Goal: Information Seeking & Learning: Understand process/instructions

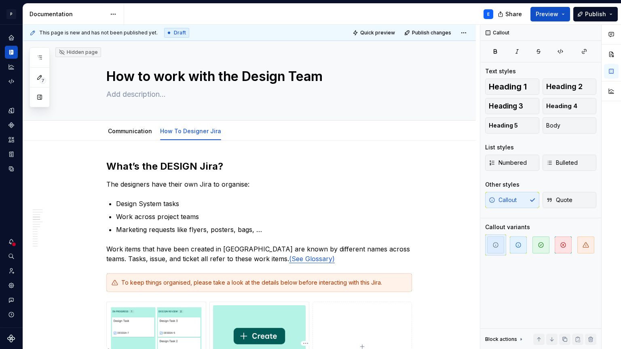
scroll to position [724, 0]
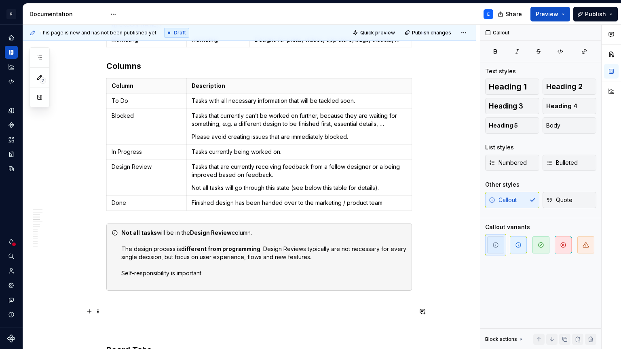
click at [216, 254] on div "Not all tasks will be in the Design Review column. The design process is differ…" at bounding box center [264, 257] width 286 height 57
drag, startPoint x: 210, startPoint y: 254, endPoint x: 118, endPoint y: 255, distance: 92.2
click at [118, 255] on div "Not all tasks will be in the Design Review column. The design process is differ…" at bounding box center [259, 256] width 306 height 67
drag, startPoint x: 122, startPoint y: 255, endPoint x: 207, endPoint y: 254, distance: 85.3
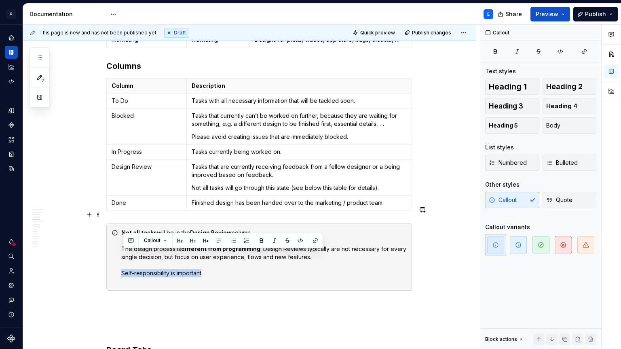
click at [207, 254] on div "Not all tasks will be in the Design Review column. The design process is differ…" at bounding box center [259, 256] width 306 height 67
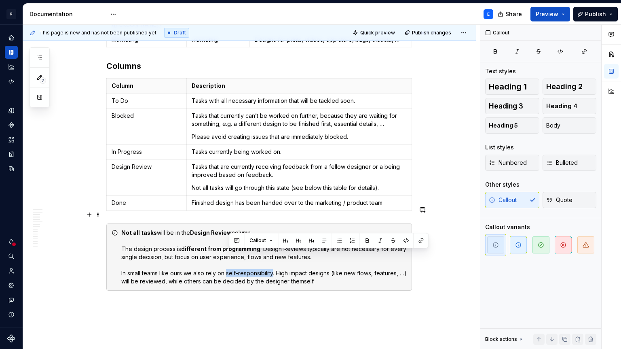
drag, startPoint x: 228, startPoint y: 254, endPoint x: 277, endPoint y: 255, distance: 48.9
click at [277, 255] on div "Not all tasks will be in the Design Review column. The design process is differ…" at bounding box center [264, 257] width 286 height 57
click at [369, 237] on button "button" at bounding box center [367, 240] width 11 height 11
click at [337, 229] on div "Not all tasks will be in the Design Review column. The design process is differ…" at bounding box center [264, 257] width 286 height 57
click at [338, 262] on div "Not all tasks will be in the Design Review column. The design process is differ…" at bounding box center [264, 257] width 286 height 57
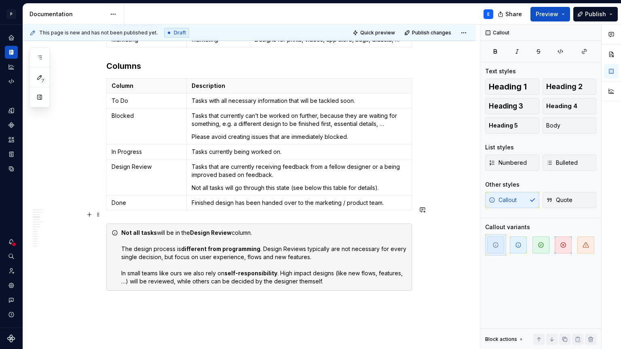
click at [209, 264] on div "Not all tasks will be in the Design Review column. The design process is differ…" at bounding box center [264, 257] width 286 height 57
click at [369, 263] on div "Not all tasks will be in the Design Review column. The design process is differ…" at bounding box center [264, 257] width 286 height 57
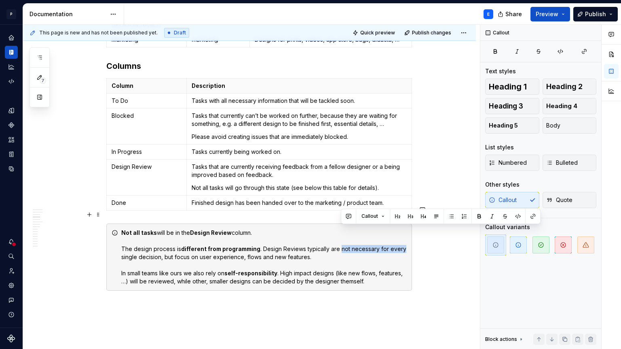
drag, startPoint x: 341, startPoint y: 230, endPoint x: 404, endPoint y: 231, distance: 63.5
click at [404, 231] on div "Not all tasks will be in the Design Review column. The design process is differ…" at bounding box center [264, 257] width 286 height 57
click at [478, 218] on button "button" at bounding box center [479, 215] width 11 height 11
click at [380, 236] on div "Not all tasks will be in the Design Review column. The design process is differ…" at bounding box center [264, 257] width 286 height 57
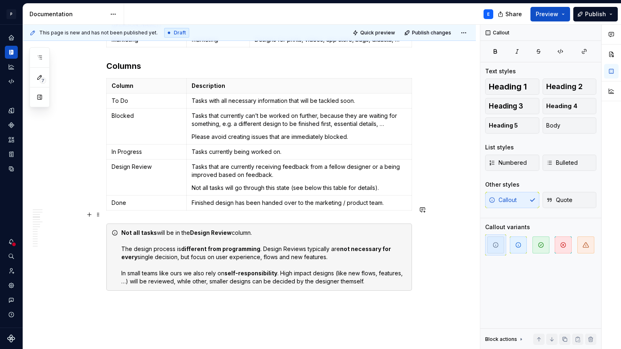
click at [373, 264] on div "Not all tasks will be in the Design Review column. The design process is differ…" at bounding box center [264, 257] width 286 height 57
click at [377, 261] on div "Not all tasks will be in the Design Review column. The design process is differ…" at bounding box center [264, 257] width 286 height 57
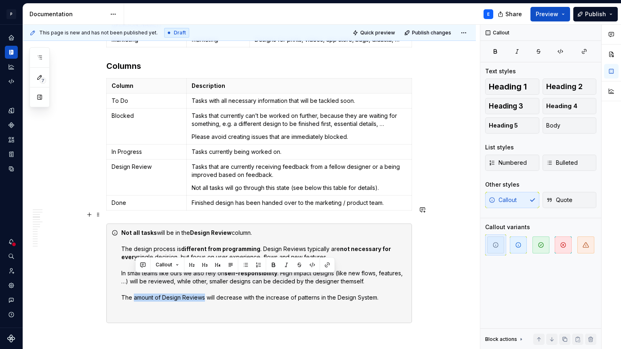
drag, startPoint x: 135, startPoint y: 278, endPoint x: 206, endPoint y: 279, distance: 71.6
click at [206, 279] on div "Not all tasks will be in the Design Review column. The design process is differ…" at bounding box center [264, 273] width 286 height 89
click at [274, 263] on button "button" at bounding box center [273, 264] width 11 height 11
click at [241, 243] on div "Not all tasks will be in the Design Review column. The design process is differ…" at bounding box center [264, 273] width 286 height 89
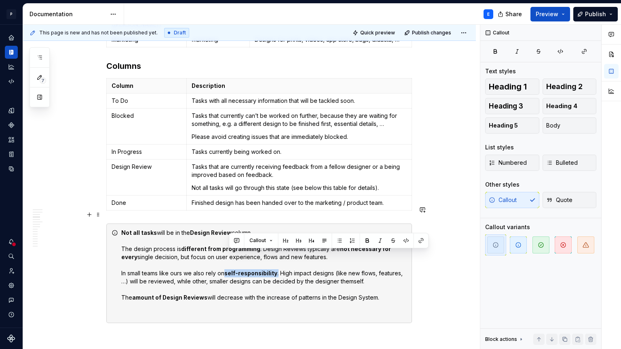
drag, startPoint x: 229, startPoint y: 254, endPoint x: 280, endPoint y: 254, distance: 51.8
click at [280, 254] on div "Not all tasks will be in the Design Review column. The design process is differ…" at bounding box center [264, 273] width 286 height 89
click at [368, 239] on button "button" at bounding box center [367, 240] width 11 height 11
click at [310, 254] on div "Not all tasks will be in the Design Review column. The design process is differ…" at bounding box center [264, 273] width 286 height 89
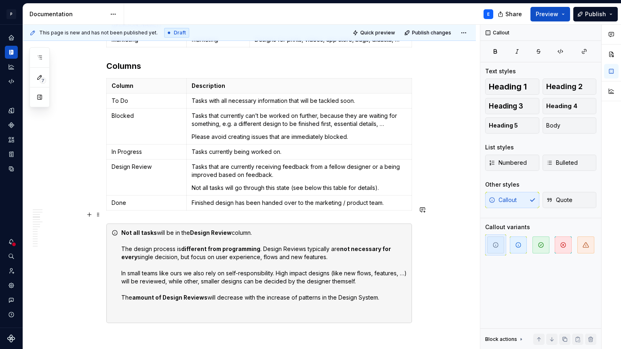
click at [278, 291] on div "Not all tasks will be in the Design Review column. The design process is differ…" at bounding box center [264, 273] width 286 height 89
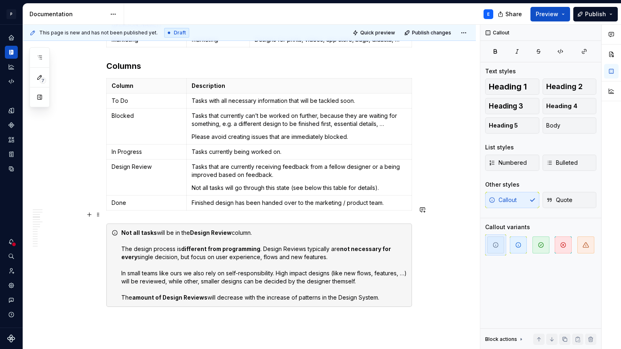
click at [379, 258] on div "Not all tasks will be in the Design Review column. The design process is differ…" at bounding box center [264, 265] width 286 height 73
click at [377, 261] on div "Not all tasks will be in the Design Review column. The design process is differ…" at bounding box center [264, 265] width 286 height 73
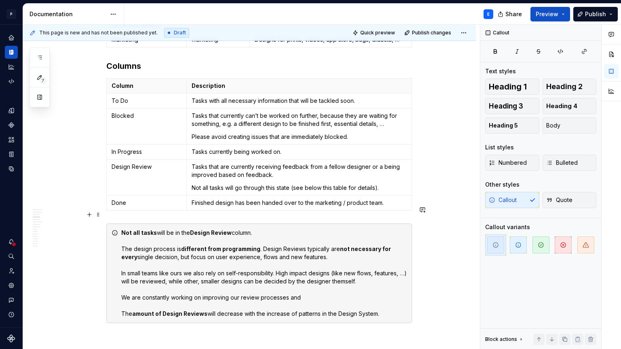
click at [305, 232] on div "Not all tasks will be in the Design Review column. The design process is differ…" at bounding box center [264, 273] width 286 height 89
click at [188, 254] on div "Not all tasks will be in the Design Review column. The design process is differ…" at bounding box center [264, 273] width 286 height 89
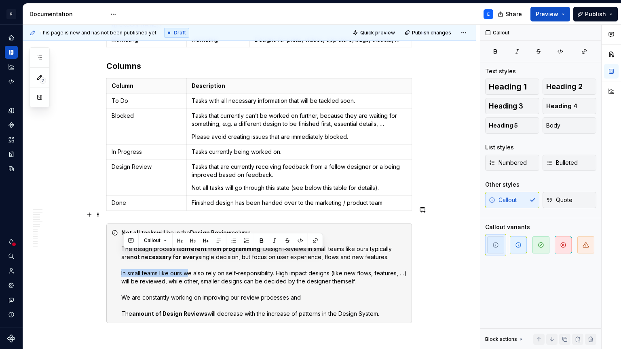
drag, startPoint x: 192, startPoint y: 254, endPoint x: 122, endPoint y: 255, distance: 69.6
click at [122, 255] on div "Not all tasks will be in the Design Review column. The design process is differ…" at bounding box center [259, 272] width 306 height 99
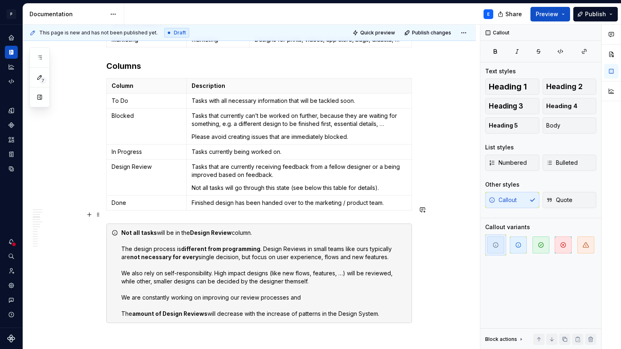
click at [323, 262] on div "Not all tasks will be in the Design Review column. The design process is differ…" at bounding box center [264, 273] width 286 height 89
click at [214, 254] on div "Not all tasks will be in the Design Review column. The design process is differ…" at bounding box center [264, 273] width 286 height 89
click at [391, 263] on div "Not all tasks will be in the Design Review column. The design process is differ…" at bounding box center [264, 273] width 286 height 89
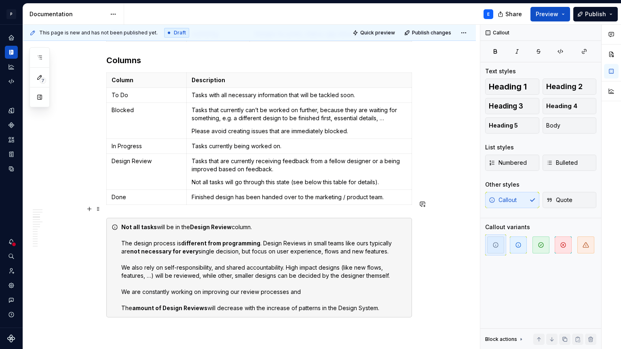
scroll to position [730, 0]
click at [312, 271] on div "Not all tasks will be in the Design Review column. The design process is differ…" at bounding box center [264, 266] width 286 height 89
click at [367, 271] on div "Not all tasks will be in the Design Review column. The design process is differ…" at bounding box center [264, 266] width 286 height 89
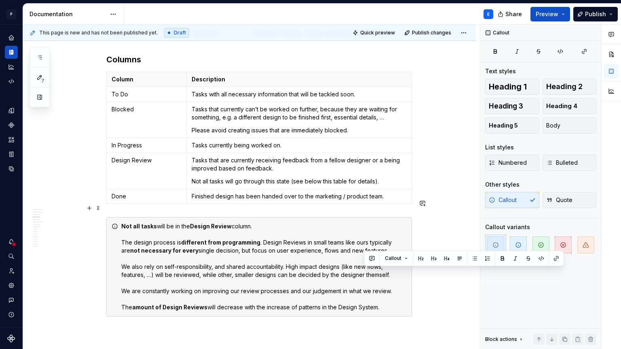
click at [367, 271] on div "Not all tasks will be in the Design Review column. The design process is differ…" at bounding box center [264, 266] width 286 height 89
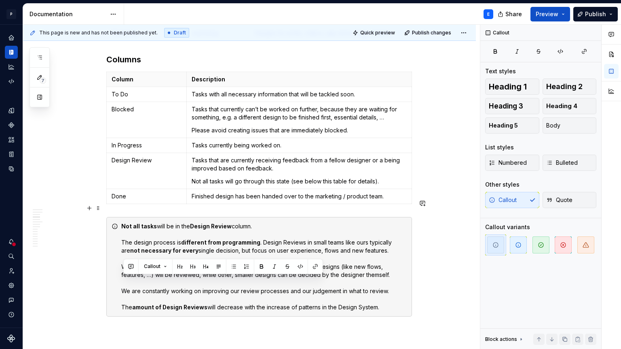
drag, startPoint x: 389, startPoint y: 290, endPoint x: 389, endPoint y: 284, distance: 6.1
click at [389, 284] on div "Not all tasks will be in the Design Review column. The design process is differ…" at bounding box center [264, 266] width 286 height 89
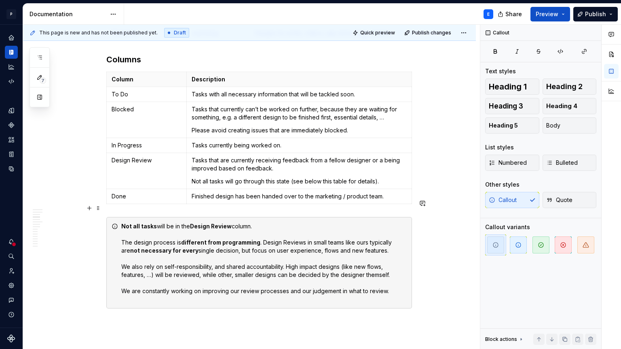
click at [388, 231] on div "Not all tasks will be in the Design Review column. The design process is differ…" at bounding box center [264, 262] width 286 height 81
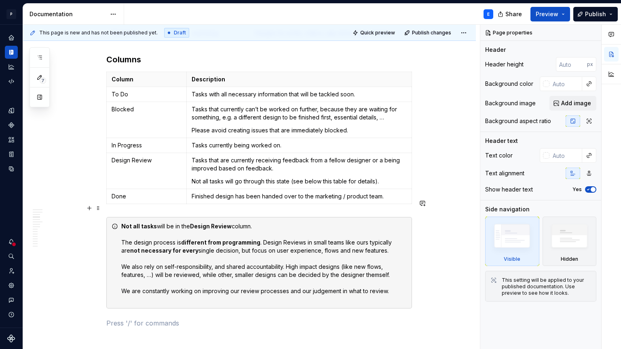
click at [387, 235] on div "Not all tasks will be in the Design Review column. The design process is differ…" at bounding box center [264, 262] width 286 height 81
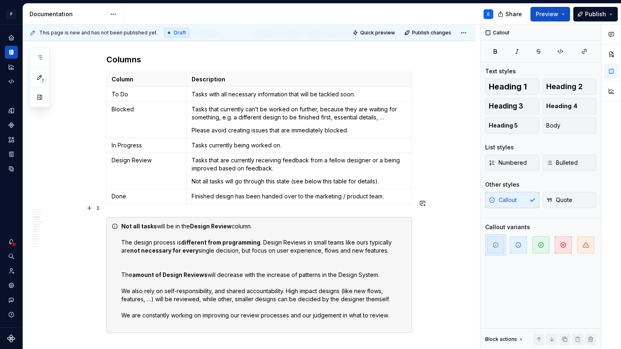
click at [349, 241] on div "Not all tasks will be in the Design Review column. The design process is differ…" at bounding box center [264, 274] width 286 height 105
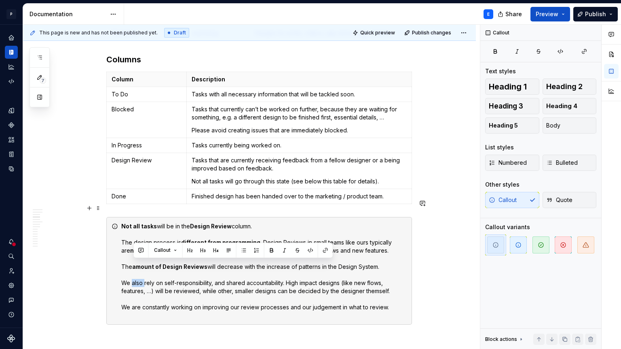
drag, startPoint x: 146, startPoint y: 265, endPoint x: 134, endPoint y: 264, distance: 11.8
click at [134, 264] on div "Not all tasks will be in the Design Review column. The design process is differ…" at bounding box center [264, 270] width 286 height 97
click at [163, 271] on div "Not all tasks will be in the Design Review column. The design process is differ…" at bounding box center [264, 270] width 286 height 97
drag, startPoint x: 146, startPoint y: 264, endPoint x: 134, endPoint y: 264, distance: 12.1
click at [134, 264] on div "Not all tasks will be in the Design Review column. The design process is differ…" at bounding box center [264, 270] width 286 height 97
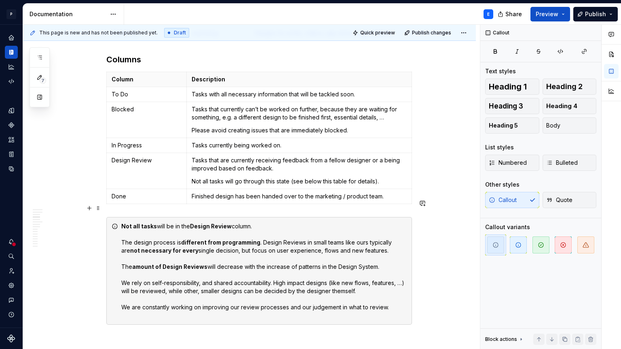
drag, startPoint x: 203, startPoint y: 263, endPoint x: 270, endPoint y: 261, distance: 67.2
click at [270, 261] on div "Not all tasks will be in the Design Review column. The design process is differ…" at bounding box center [264, 270] width 286 height 97
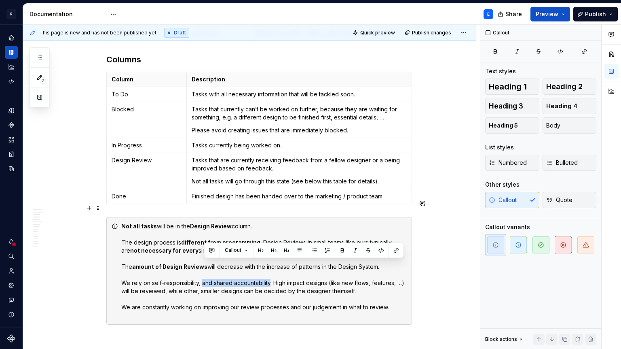
drag, startPoint x: 273, startPoint y: 263, endPoint x: 204, endPoint y: 265, distance: 68.4
click at [204, 265] on div "Not all tasks will be in the Design Review column. The design process is differ…" at bounding box center [264, 270] width 286 height 97
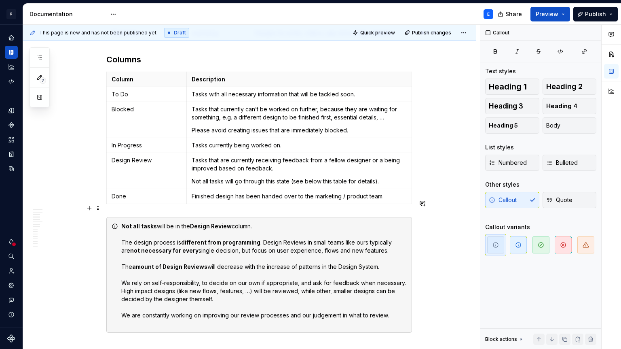
click at [224, 282] on div "Not all tasks will be in the Design Review column. The design process is differ…" at bounding box center [264, 274] width 286 height 105
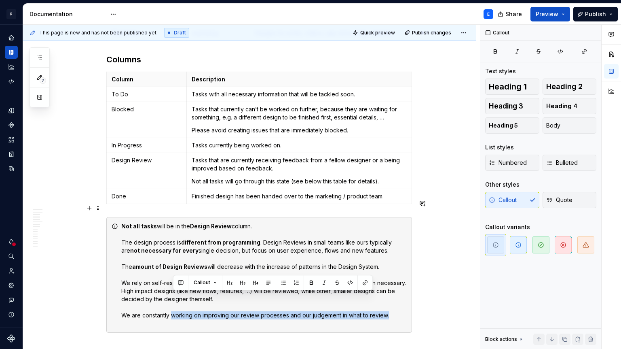
drag, startPoint x: 173, startPoint y: 296, endPoint x: 389, endPoint y: 298, distance: 216.8
click at [389, 298] on div "Not all tasks will be in the Design Review column. The design process is differ…" at bounding box center [264, 274] width 286 height 105
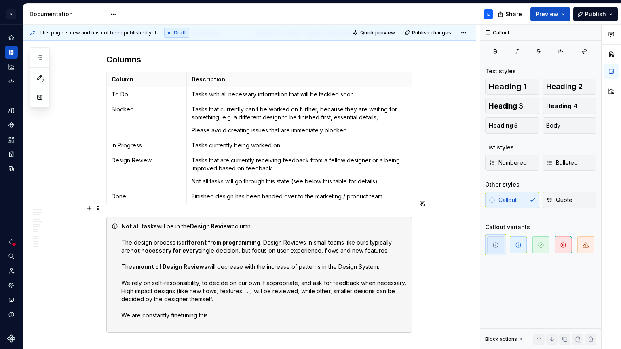
click at [182, 298] on div "Not all tasks will be in the Design Review column. The design process is differ…" at bounding box center [264, 274] width 286 height 105
click at [226, 296] on div "Not all tasks will be in the Design Review column. The design process is differ…" at bounding box center [264, 274] width 286 height 105
click at [197, 308] on div "Not all tasks will be in the Design Review column. The design process is differ…" at bounding box center [264, 274] width 286 height 105
click at [352, 334] on p at bounding box center [259, 339] width 306 height 10
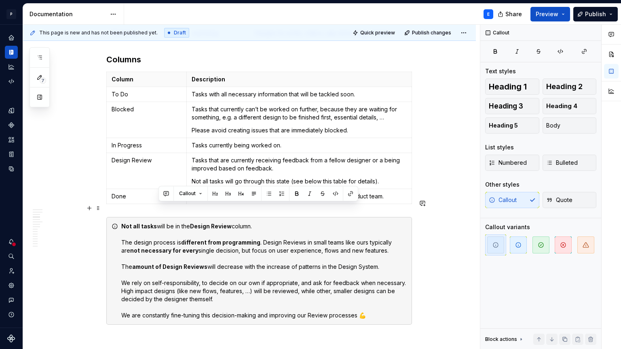
drag, startPoint x: 158, startPoint y: 207, endPoint x: 257, endPoint y: 210, distance: 98.7
click at [257, 222] on div "Not all tasks will be in the Design Review column. The design process is differ…" at bounding box center [264, 270] width 286 height 97
click at [294, 192] on button "button" at bounding box center [296, 193] width 11 height 11
click at [282, 222] on div "Not all tasks will be in the Design Review column. The design process is differ…" at bounding box center [264, 270] width 286 height 97
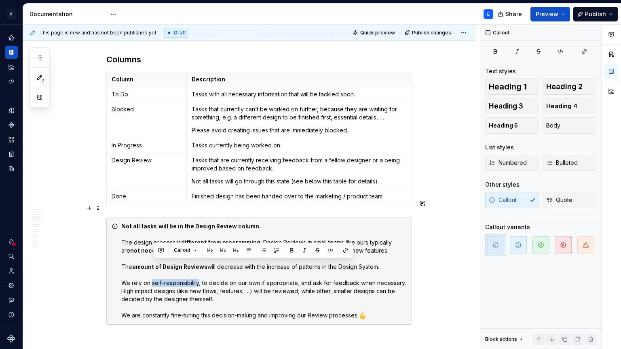
drag, startPoint x: 201, startPoint y: 265, endPoint x: 154, endPoint y: 265, distance: 47.3
click at [154, 265] on div "Not all tasks will be in the Design Review column. The design process is differ…" at bounding box center [264, 270] width 286 height 97
click at [292, 250] on button "button" at bounding box center [291, 249] width 11 height 11
click at [268, 280] on div "Not all tasks will be in the Design Review column. The design process is differ…" at bounding box center [264, 270] width 286 height 97
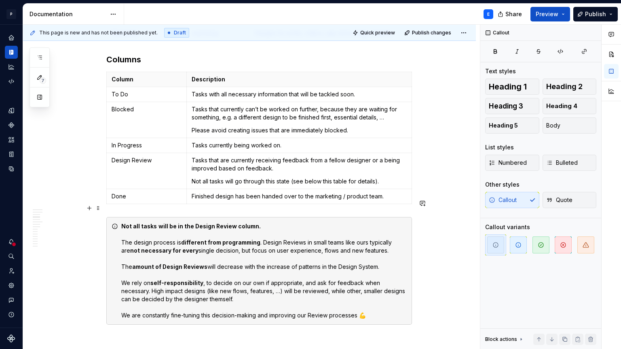
click at [262, 265] on div "Not all tasks will be in the Design Review column. The design process is differ…" at bounding box center [264, 270] width 286 height 97
click at [363, 263] on div "Not all tasks will be in the Design Review column. The design process is differ…" at bounding box center [264, 270] width 286 height 97
click at [377, 294] on div "Not all tasks will be in the Design Review column. The design process is differ…" at bounding box center [264, 270] width 286 height 97
click at [330, 334] on p at bounding box center [259, 339] width 306 height 10
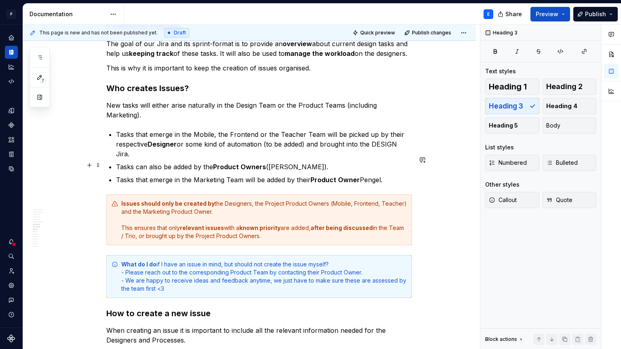
scroll to position [1259, 0]
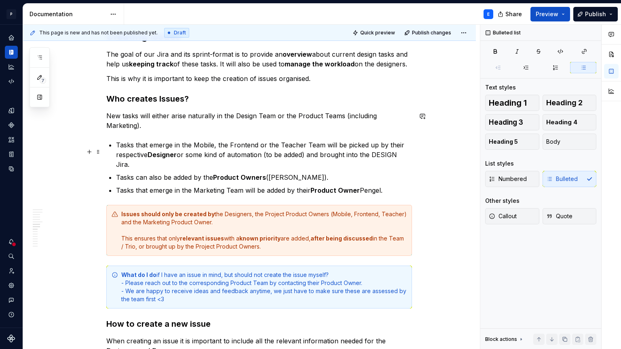
click at [315, 186] on strong "Product Owner" at bounding box center [335, 190] width 49 height 8
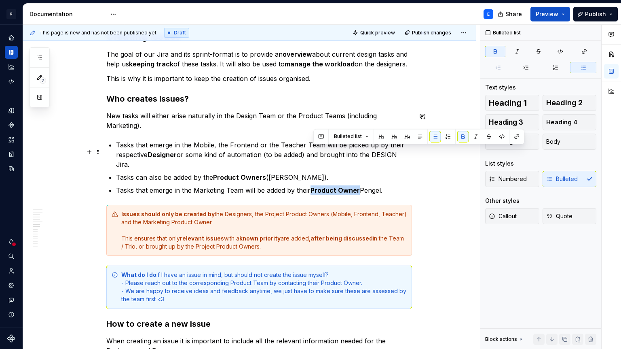
drag, startPoint x: 313, startPoint y: 151, endPoint x: 360, endPoint y: 152, distance: 47.7
click at [360, 185] on p "Tasks that emerge in the Marketing Team will be added by their Product Owner Pe…" at bounding box center [264, 190] width 296 height 10
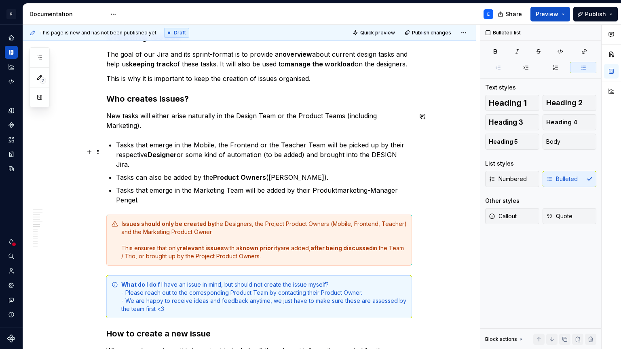
click at [313, 185] on p "Tasks that emerge in the Marketing Team will be added by their Produktmarketing…" at bounding box center [264, 194] width 296 height 19
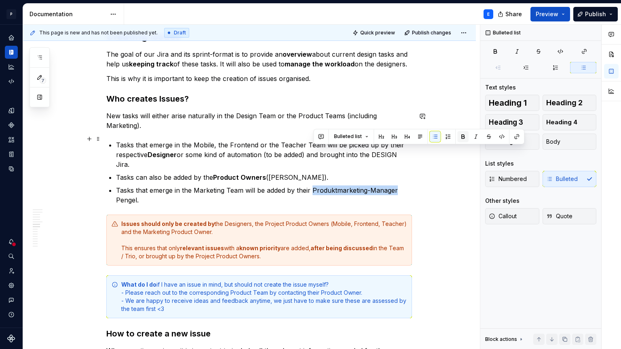
click at [461, 135] on button "button" at bounding box center [462, 136] width 11 height 11
click at [412, 185] on p "Tasks that emerge in the Marketing Team will be added by their Produktmarketing…" at bounding box center [264, 194] width 296 height 19
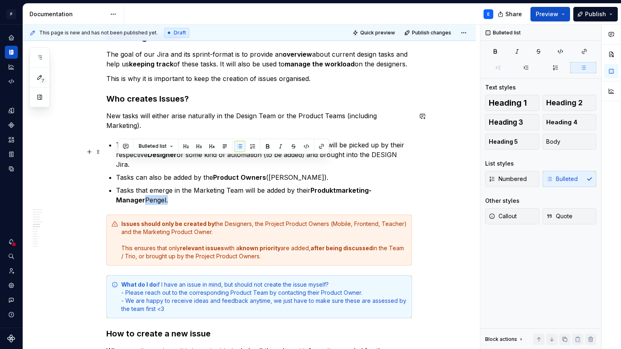
drag, startPoint x: 404, startPoint y: 160, endPoint x: 406, endPoint y: 155, distance: 5.1
click at [406, 185] on p "Tasks that emerge in the Marketing Team will be added by their Produktmarketing…" at bounding box center [264, 194] width 296 height 19
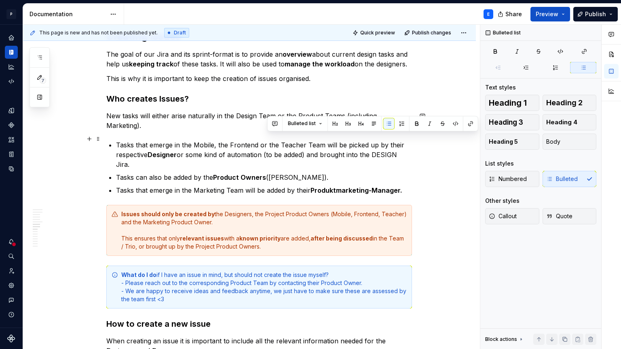
drag, startPoint x: 267, startPoint y: 138, endPoint x: 337, endPoint y: 137, distance: 70.0
click at [337, 172] on p "Tasks can also be added by the Product Owners ([PERSON_NAME])." at bounding box center [264, 177] width 296 height 10
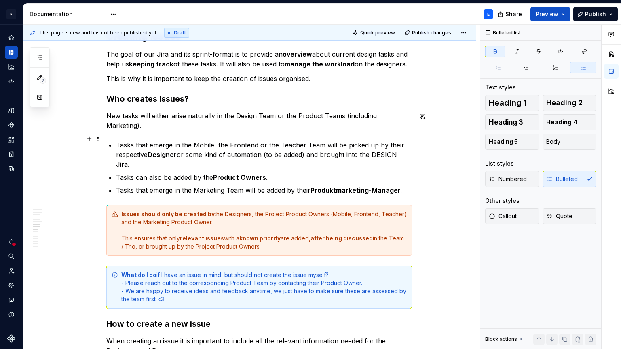
click at [216, 172] on p "Tasks can also be added by the Product Owners ." at bounding box center [264, 177] width 296 height 10
click at [296, 172] on p "Tasks can also be added by the Project Product Owners ." at bounding box center [264, 177] width 296 height 10
click at [334, 186] on strong "Produktmarketing-Manager." at bounding box center [357, 190] width 92 height 8
click at [338, 186] on strong "Productmarketing-Manager." at bounding box center [357, 190] width 92 height 8
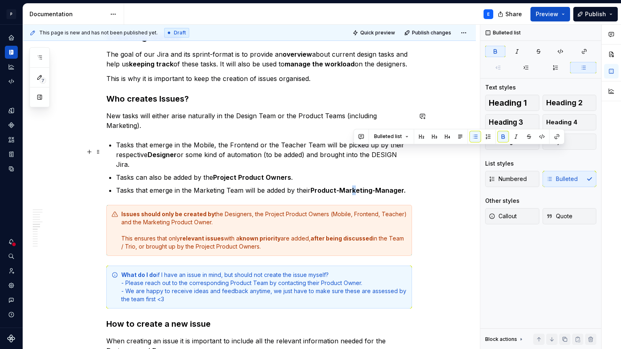
click at [355, 186] on strong "Product-Marketing-Manager." at bounding box center [358, 190] width 95 height 8
click at [339, 186] on strong "Product-Marketing-Manager." at bounding box center [358, 190] width 95 height 8
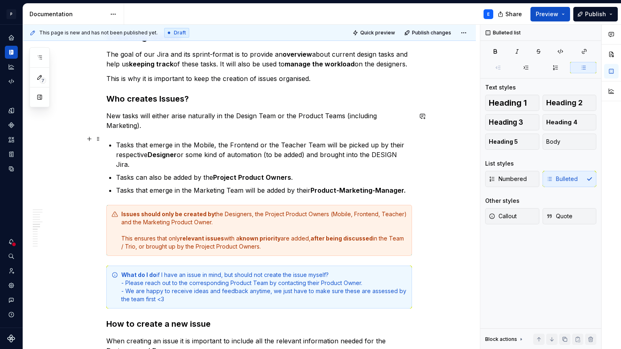
click at [329, 172] on p "Tasks can also be added by the Project Product Owners ." at bounding box center [264, 177] width 296 height 10
click at [341, 186] on strong "Product-Marketing-Manager." at bounding box center [358, 190] width 95 height 8
click at [374, 186] on strong "Product Marketing-Manager." at bounding box center [358, 190] width 94 height 8
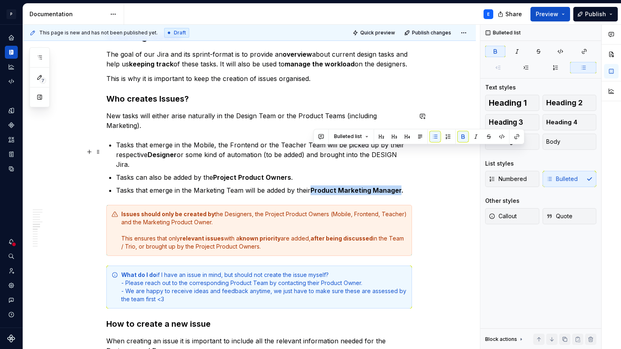
drag, startPoint x: 313, startPoint y: 150, endPoint x: 402, endPoint y: 150, distance: 88.2
click at [402, 186] on strong "Product Marketing Manager." at bounding box center [357, 190] width 93 height 8
copy strong "Product Marketing Manager"
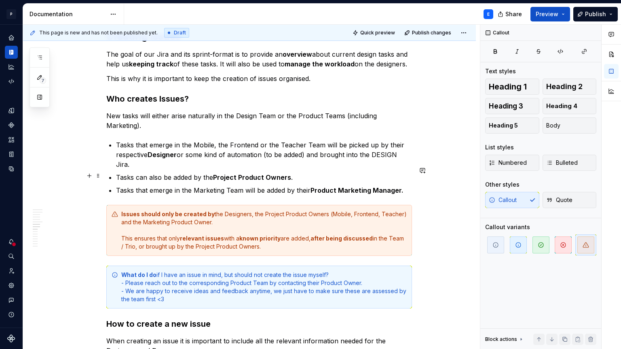
click at [149, 210] on div "Issues should only be created by the Designers, the Project Product Owners (Mob…" at bounding box center [264, 230] width 286 height 40
drag, startPoint x: 145, startPoint y: 183, endPoint x: 214, endPoint y: 182, distance: 68.4
click at [214, 210] on div "Issues should only be created by the Designers, the Project Product Owners (Mob…" at bounding box center [264, 230] width 286 height 40
click at [255, 172] on p "Tasks can also be added by the Project Product Owners ." at bounding box center [264, 177] width 296 height 10
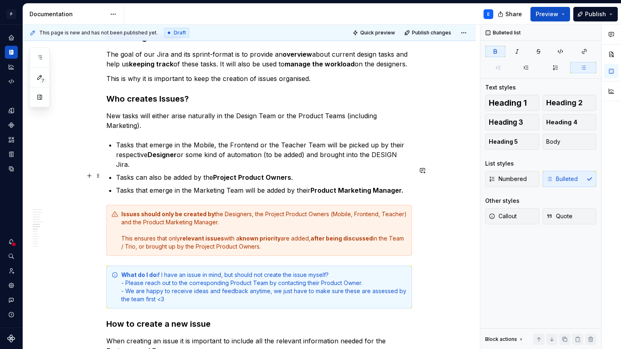
click at [259, 210] on div "Issues should only be created by the Designers, the Project Product Owners (Mob…" at bounding box center [264, 230] width 286 height 40
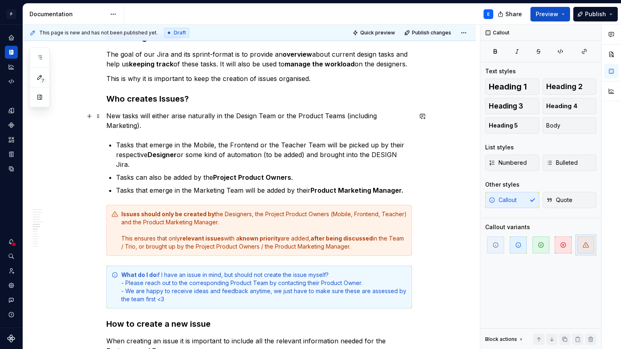
click at [259, 140] on p "Tasks that emerge in the Mobile, the Frontend or the Teacher Team will be picke…" at bounding box center [264, 154] width 296 height 29
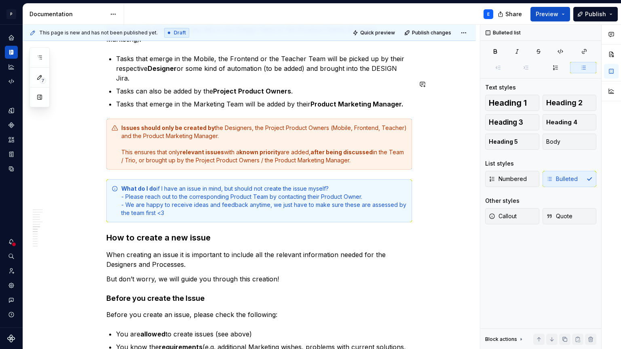
scroll to position [1345, 0]
click at [366, 184] on div "What do I do if I have an issue in mind, but should not create the issue myself…" at bounding box center [264, 200] width 286 height 32
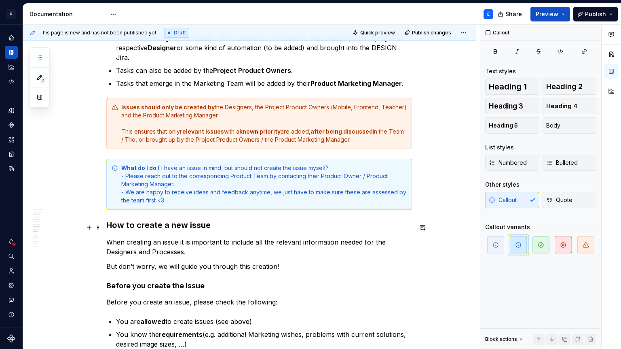
scroll to position [1365, 0]
click at [346, 164] on div "What do I do if I have an issue in mind, but should not create the issue myself…" at bounding box center [264, 184] width 286 height 40
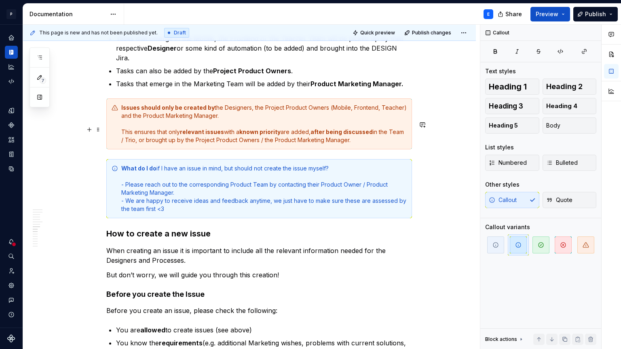
click at [246, 164] on div "What do I do if I have an issue in mind, but should not create the issue myself…" at bounding box center [264, 188] width 286 height 49
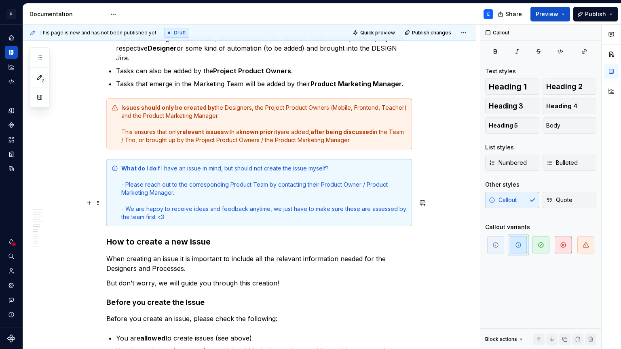
click at [288, 236] on h3 "How to create a new issue" at bounding box center [259, 241] width 306 height 11
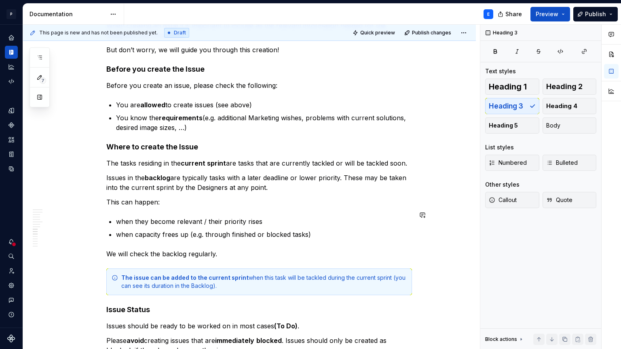
scroll to position [1595, 0]
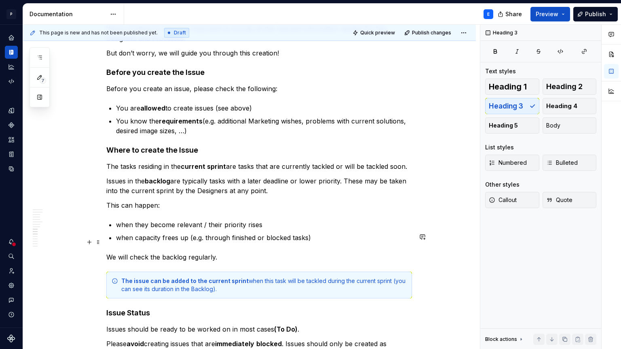
click at [232, 277] on div "The issue can be added to the current sprint when this task will be tackled dur…" at bounding box center [264, 285] width 286 height 16
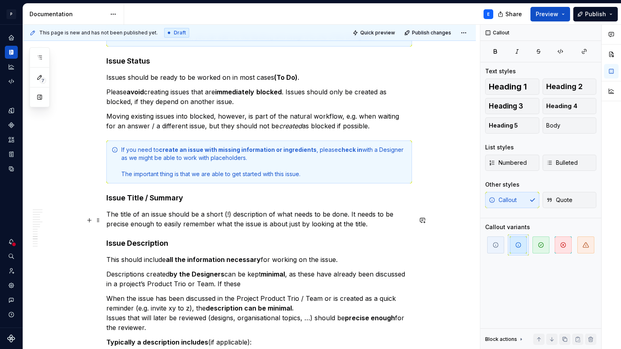
scroll to position [1864, 0]
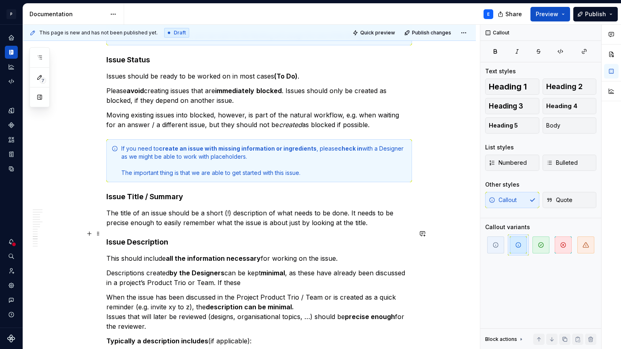
click at [246, 268] on p "Descriptions created by the Designers can be kept minimal , as these have alrea…" at bounding box center [259, 277] width 306 height 19
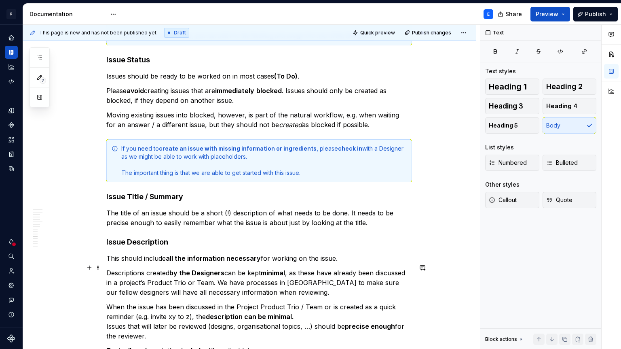
click at [202, 302] on p "When the issue has been discussed in the Project Product Trio / Team or is crea…" at bounding box center [259, 321] width 306 height 39
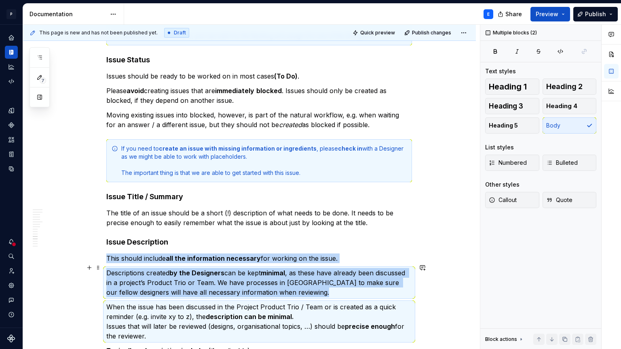
click at [202, 302] on p "When the issue has been discussed in the Project Product Trio / Team or is crea…" at bounding box center [259, 321] width 306 height 39
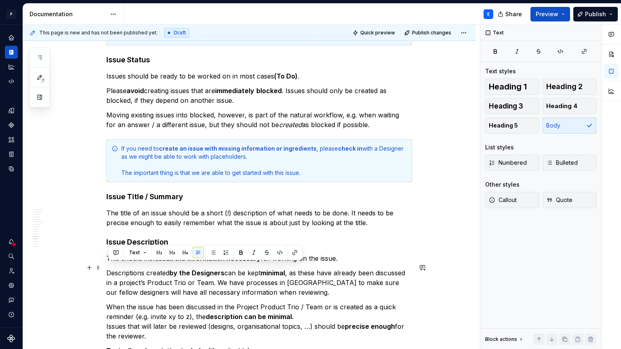
drag, startPoint x: 164, startPoint y: 297, endPoint x: 106, endPoint y: 265, distance: 66.6
click at [106, 265] on div "**********" at bounding box center [249, 23] width 453 height 3492
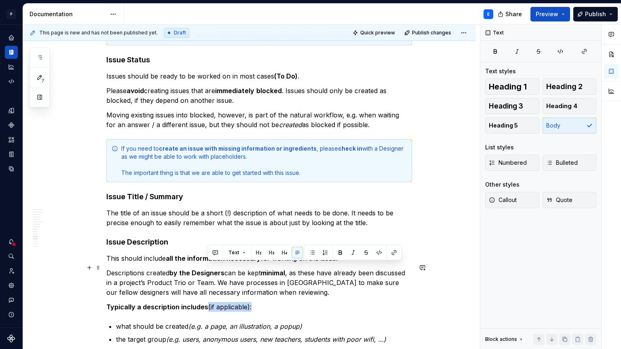
drag, startPoint x: 256, startPoint y: 267, endPoint x: 207, endPoint y: 267, distance: 48.9
click at [207, 302] on p "Typically a description includes (if applicable):" at bounding box center [259, 307] width 306 height 10
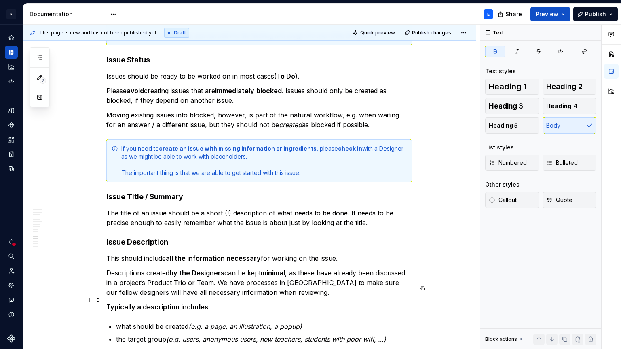
click at [172, 335] on em "(e.g. users, anonymous users, new teachers, students with poor wifi, …)" at bounding box center [276, 339] width 220 height 8
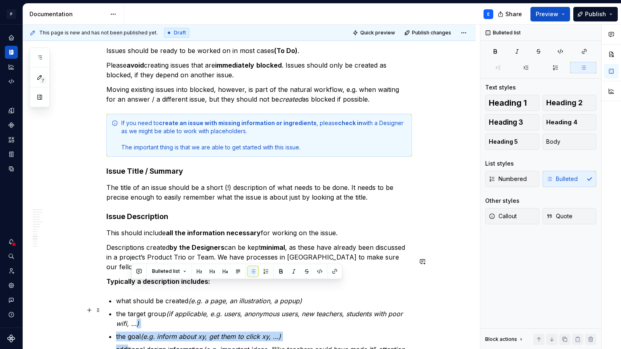
drag, startPoint x: 138, startPoint y: 309, endPoint x: 132, endPoint y: 309, distance: 6.5
click at [132, 309] on ul "what should be created (e.g. a page, an illustration, a popup) the target group…" at bounding box center [264, 330] width 296 height 68
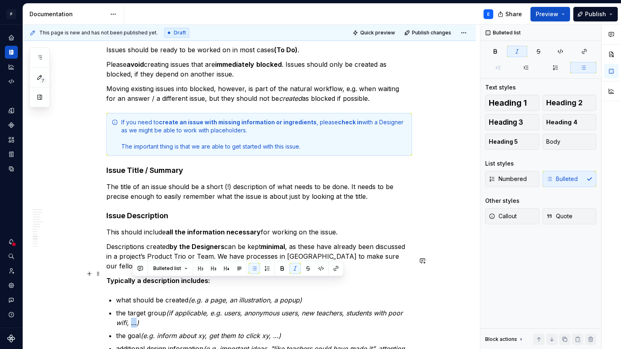
drag, startPoint x: 134, startPoint y: 285, endPoint x: 139, endPoint y: 282, distance: 5.3
click at [139, 309] on em "(if applicable, e.g. users, anonymous users, new teachers, students with poor w…" at bounding box center [260, 318] width 289 height 18
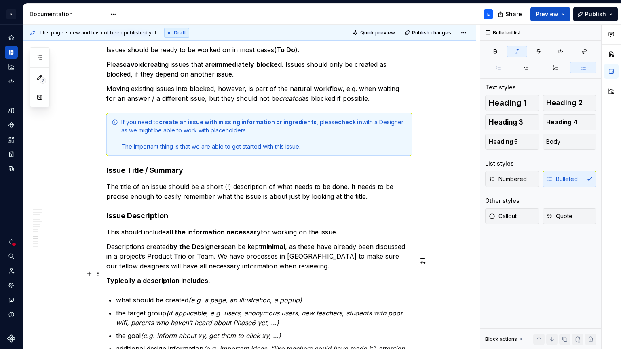
click at [284, 308] on p "the target group (if applicable, e.g. users, anonymous users, new teachers, stu…" at bounding box center [264, 317] width 296 height 19
click at [118, 308] on p "the target group (if applicable, e.g. users, anonymous users, new teachers, stu…" at bounding box center [264, 317] width 296 height 19
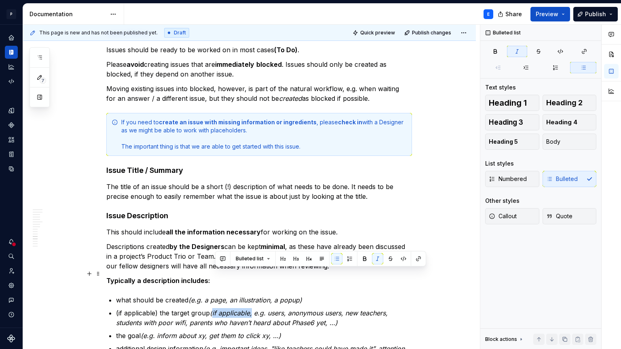
drag, startPoint x: 216, startPoint y: 272, endPoint x: 255, endPoint y: 272, distance: 39.2
click at [255, 309] on em "(if applicable, e.g. users, anonymous users, new teachers, students with poor w…" at bounding box center [253, 318] width 274 height 18
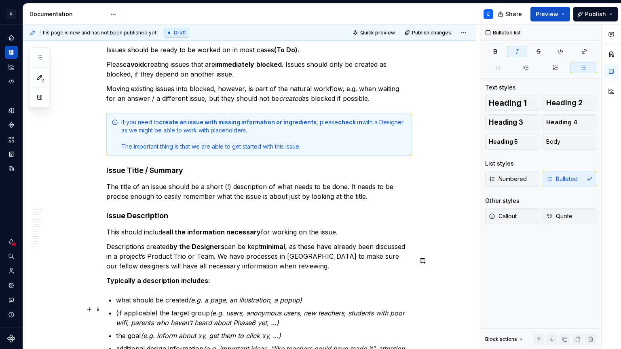
click at [118, 343] on p "additional design information (e.g. important ideas, "like teachers could have …" at bounding box center [264, 352] width 296 height 19
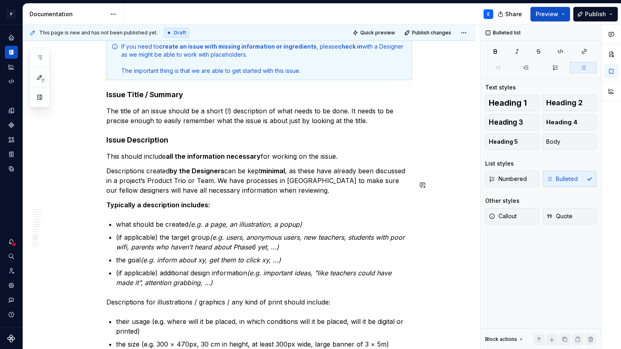
scroll to position [1967, 0]
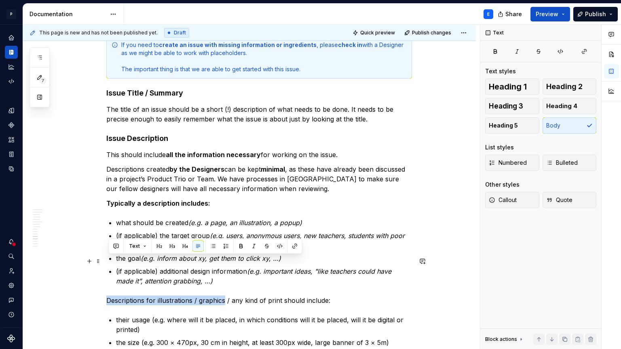
drag, startPoint x: 109, startPoint y: 258, endPoint x: 226, endPoint y: 258, distance: 116.9
click at [226, 295] on p "Descriptions for illustrations / graphics / any kind of print should include:" at bounding box center [259, 300] width 306 height 10
click at [239, 248] on button "button" at bounding box center [240, 245] width 11 height 11
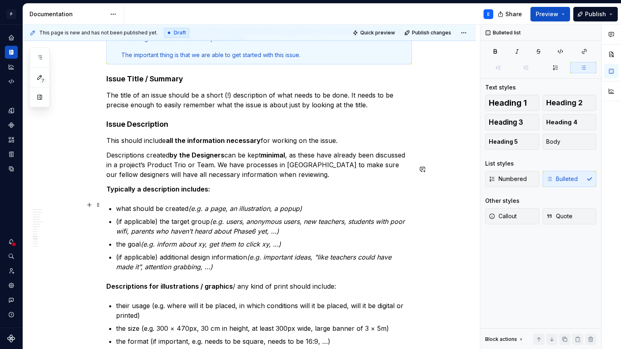
scroll to position [1982, 0]
click at [398, 323] on p "the size (e.g. 300 × 470px, 30 cm in height, at least 300px wide, large banner …" at bounding box center [264, 328] width 296 height 10
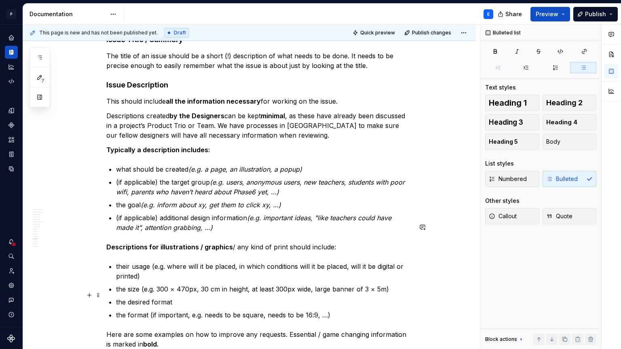
scroll to position [2028, 0]
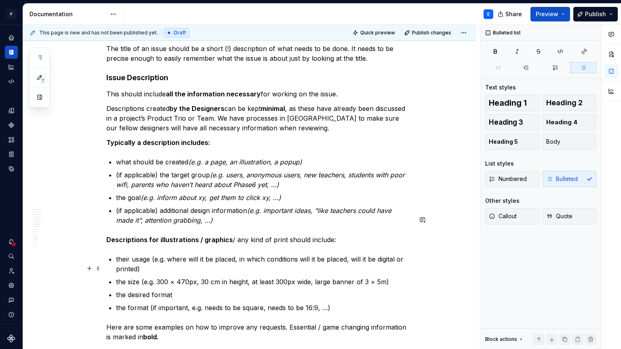
click at [138, 303] on p "the format (if important, e.g. needs to be square, needs to be 16:9, …)" at bounding box center [264, 308] width 296 height 10
click at [181, 303] on p "(if applicable) the format (if important, e.g. needs to be square, needs to be …" at bounding box center [264, 308] width 296 height 10
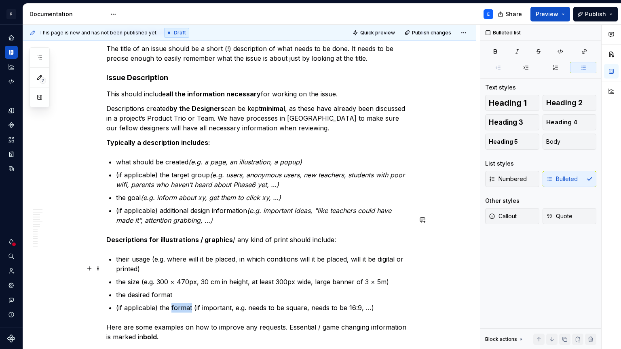
click at [181, 303] on p "(if applicable) the format (if important, e.g. needs to be square, needs to be …" at bounding box center [264, 308] width 296 height 10
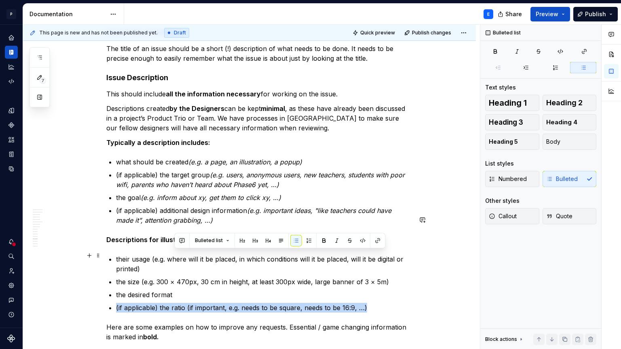
drag, startPoint x: 377, startPoint y: 266, endPoint x: 377, endPoint y: 258, distance: 7.7
click at [377, 258] on ul "their usage (e.g. where will it be placed, in which conditions will it be place…" at bounding box center [264, 283] width 296 height 58
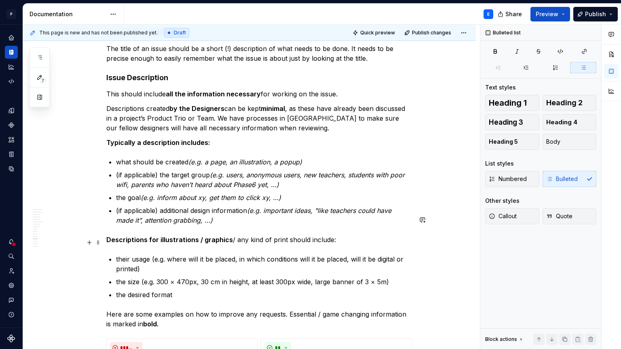
click at [398, 277] on p "the size (e.g. 300 × 470px, 30 cm in height, at least 300px wide, large banner …" at bounding box center [264, 282] width 296 height 10
click at [392, 277] on p "the size (e.g. 300 × 470px, 30 cm in height, at least 300px wide, large banner …" at bounding box center [264, 282] width 296 height 10
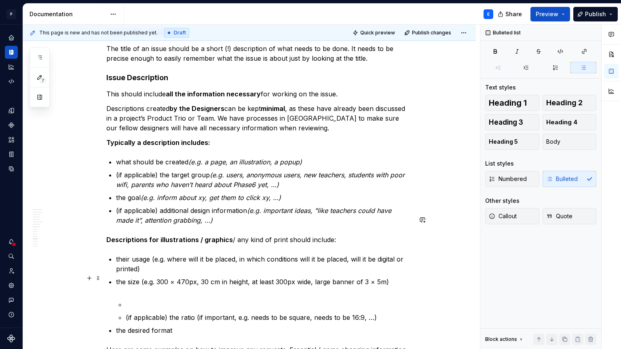
click at [125, 277] on li "the size (e.g. 300 × 470px, 30 cm in height, at least 300px wide, large banner …" at bounding box center [264, 299] width 296 height 45
click at [128, 312] on p "(if applicable) the ratio (if important, e.g. needs to be square, needs to be 1…" at bounding box center [269, 317] width 286 height 10
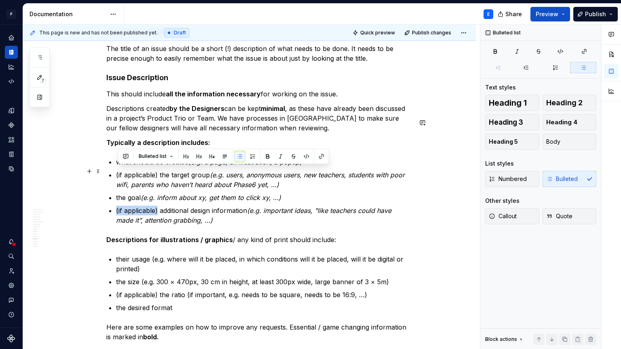
drag, startPoint x: 159, startPoint y: 169, endPoint x: 118, endPoint y: 169, distance: 41.3
click at [118, 205] on p "(if applicable) additional design information (e.g. important ideas, "like teac…" at bounding box center [264, 214] width 296 height 19
click at [279, 158] on button "button" at bounding box center [280, 155] width 11 height 11
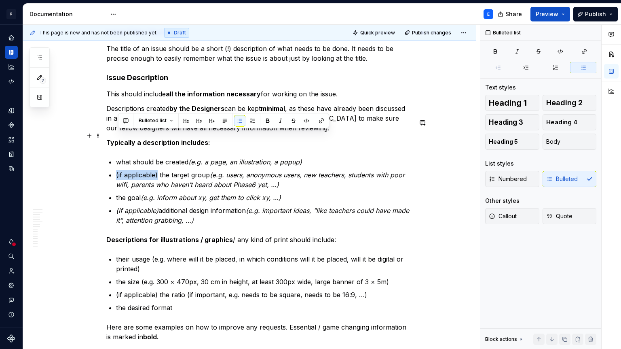
drag, startPoint x: 118, startPoint y: 135, endPoint x: 161, endPoint y: 135, distance: 42.5
click at [161, 170] on p "(if applicable) the target group (e.g. users, anonymous users, new teachers, st…" at bounding box center [264, 179] width 296 height 19
click at [277, 123] on button "button" at bounding box center [280, 120] width 11 height 11
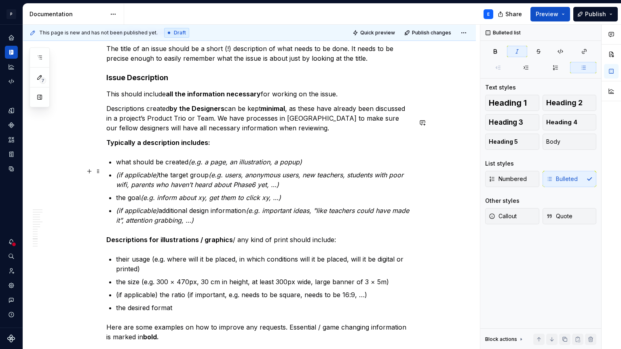
click at [247, 205] on p "(if applicable) additional design information (e.g. important ideas, "like teac…" at bounding box center [264, 214] width 296 height 19
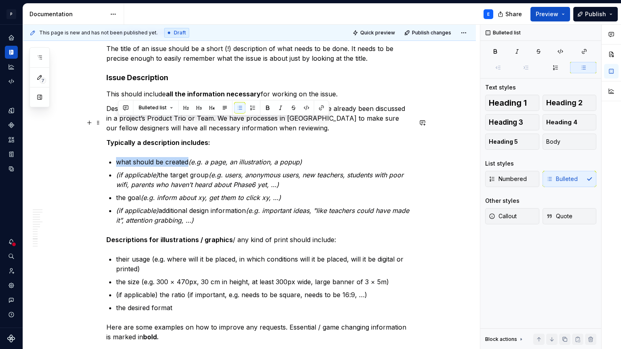
drag, startPoint x: 118, startPoint y: 122, endPoint x: 189, endPoint y: 121, distance: 71.6
click at [189, 157] on p "what should be created (e.g. a page, an illustration, a popup)" at bounding box center [264, 162] width 296 height 10
click at [265, 107] on button "button" at bounding box center [267, 107] width 11 height 11
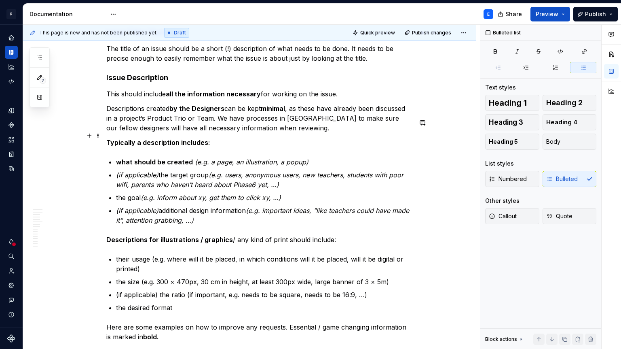
drag, startPoint x: 161, startPoint y: 137, endPoint x: 212, endPoint y: 136, distance: 51.4
click at [212, 170] on p "(if applicable) the target group (e.g. users, anonymous users, new teachers, st…" at bounding box center [264, 179] width 296 height 19
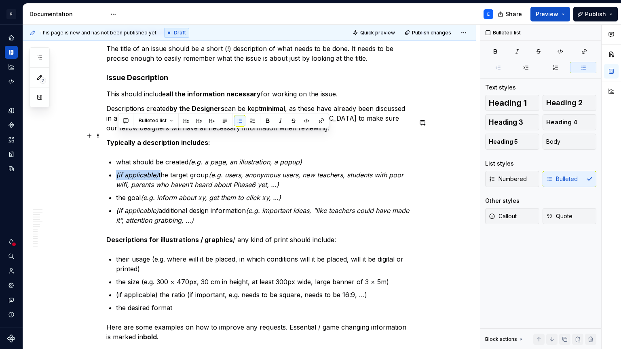
drag, startPoint x: 161, startPoint y: 134, endPoint x: 119, endPoint y: 133, distance: 42.5
click at [119, 170] on p "(if applicable) the target group (e.g. users, anonymous users, new teachers, st…" at bounding box center [264, 179] width 296 height 19
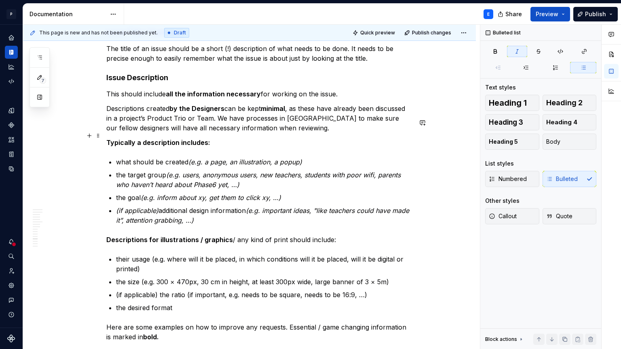
click at [172, 171] on em "(e.g. users, anonymous users, new teachers, students with poor wifi, parents wh…" at bounding box center [259, 180] width 287 height 18
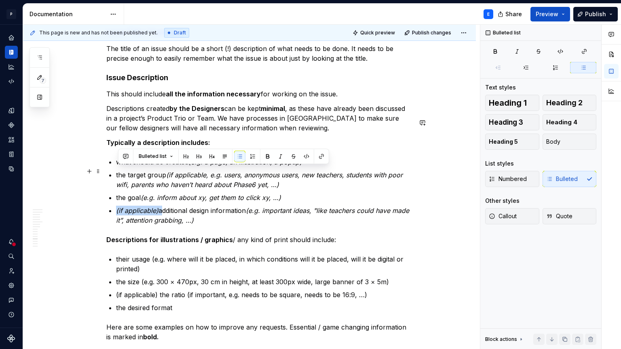
drag, startPoint x: 162, startPoint y: 170, endPoint x: 119, endPoint y: 169, distance: 43.3
click at [119, 205] on p "(if applicable) additional design information (e.g. important ideas, "like teac…" at bounding box center [264, 214] width 296 height 19
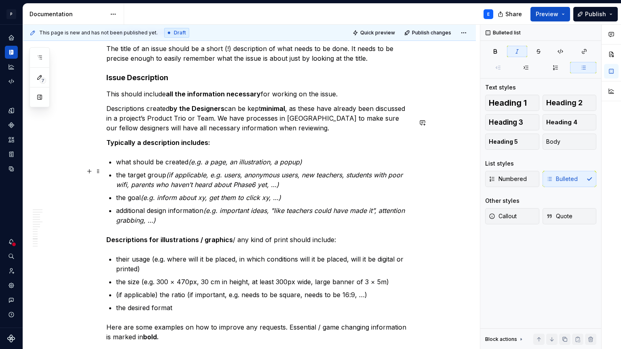
click at [212, 206] on em "(e.g. important ideas, "like teachers could have made it”, attention grabbing, …" at bounding box center [261, 215] width 291 height 18
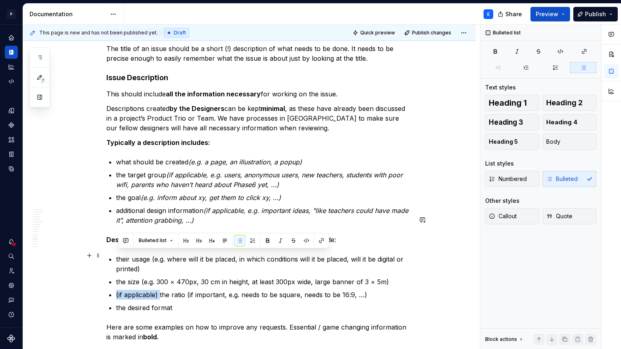
drag, startPoint x: 162, startPoint y: 254, endPoint x: 116, endPoint y: 254, distance: 46.1
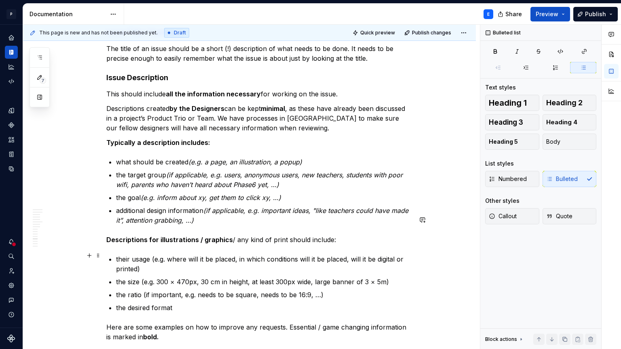
click at [147, 290] on p "the ratio (if important, e.g. needs to be square, needs to be 16:9, …)" at bounding box center [264, 295] width 296 height 10
click at [151, 290] on p "the ratio (if important, e.g. needs to be square, needs to be 16:9, …)" at bounding box center [264, 295] width 296 height 10
click at [182, 303] on p "the desired format" at bounding box center [264, 308] width 296 height 10
click at [175, 303] on p "the desired format (if applicable)" at bounding box center [264, 308] width 296 height 10
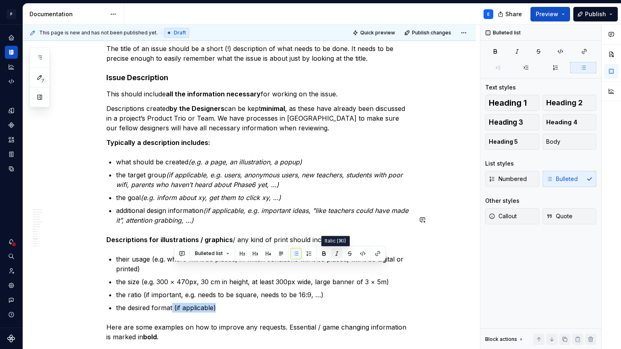
click at [338, 253] on button "button" at bounding box center [336, 253] width 11 height 11
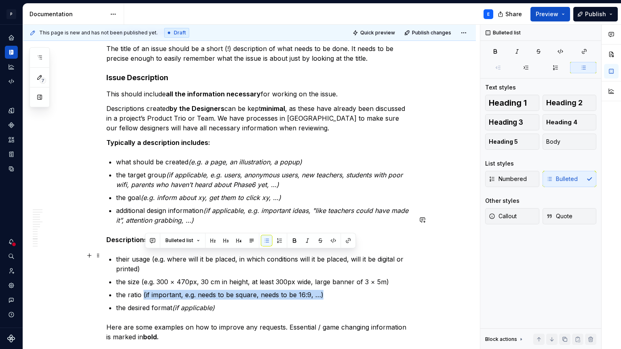
drag, startPoint x: 144, startPoint y: 254, endPoint x: 347, endPoint y: 258, distance: 203.1
click at [347, 290] on p "the ratio (if important, e.g. needs to be square, needs to be 16:9, …)" at bounding box center [264, 295] width 296 height 10
click at [306, 241] on button "button" at bounding box center [307, 240] width 11 height 11
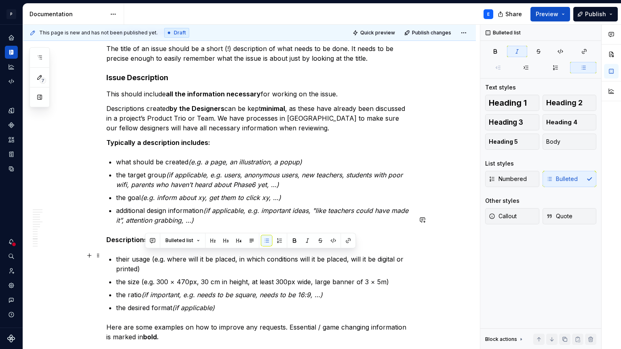
click at [140, 290] on p "the ratio (if important, e.g. needs to be square, needs to be 16:9, …)" at bounding box center [264, 295] width 296 height 10
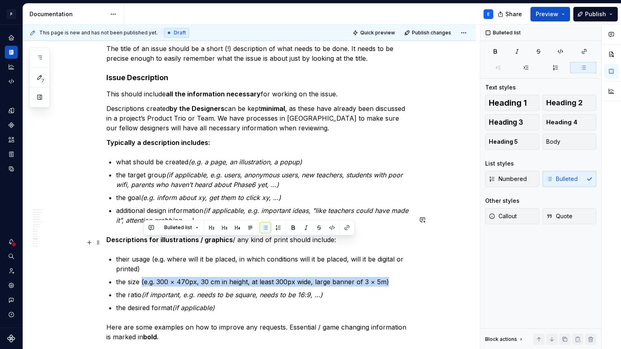
drag, startPoint x: 144, startPoint y: 242, endPoint x: 394, endPoint y: 243, distance: 250.4
click at [394, 277] on p "the size (e.g. 300 × 470px, 30 cm in height, at least 300px wide, large banner …" at bounding box center [264, 282] width 296 height 10
click at [306, 228] on button "button" at bounding box center [306, 227] width 11 height 11
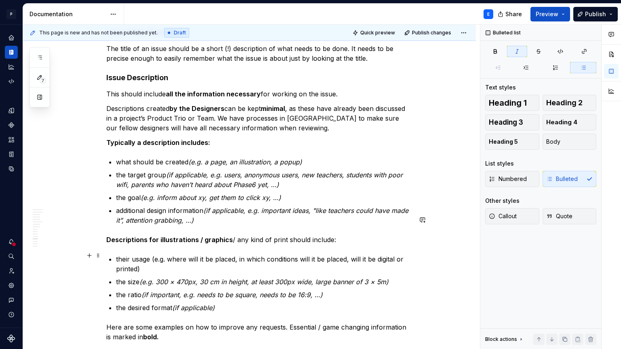
click at [169, 290] on em "(if important, e.g. needs to be square, needs to be 16:9, …)" at bounding box center [232, 294] width 181 height 8
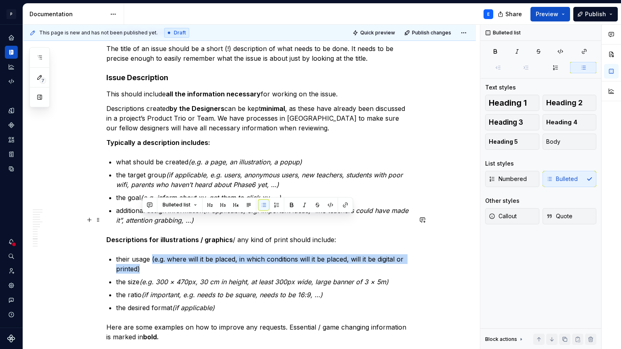
drag, startPoint x: 155, startPoint y: 218, endPoint x: 155, endPoint y: 226, distance: 8.1
click at [155, 254] on p "their usage (e.g. where will it be placed, in which conditions will it be place…" at bounding box center [264, 263] width 296 height 19
click at [304, 204] on button "button" at bounding box center [304, 204] width 11 height 11
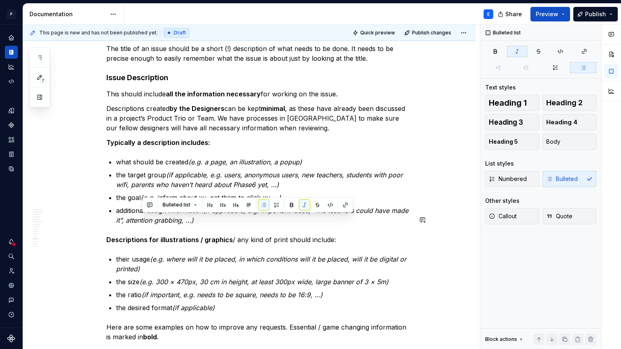
click at [282, 254] on p "their usage (e.g. where will it be placed, in which conditions will it be place…" at bounding box center [264, 263] width 296 height 19
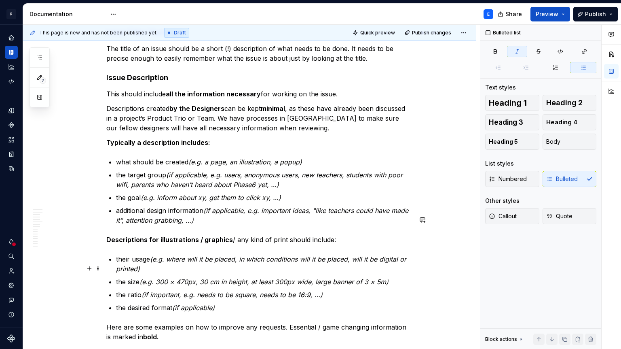
click at [241, 303] on p "the desired format (if applicable)" at bounding box center [264, 308] width 296 height 10
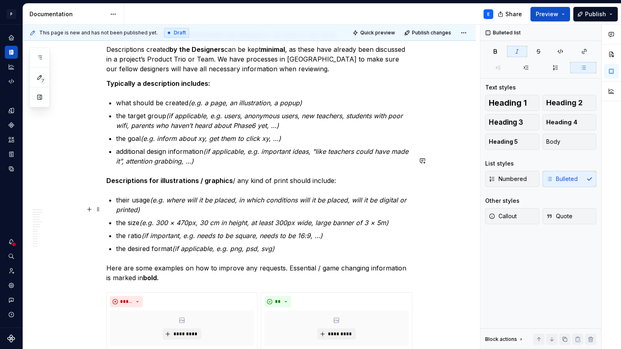
scroll to position [2089, 0]
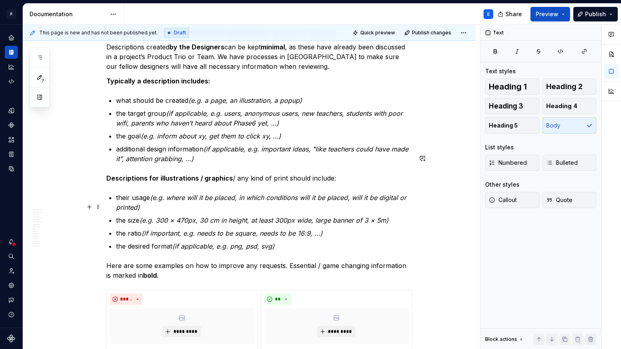
click at [286, 241] on p "the desired format (if applicable, e.g. png, psd, svg)" at bounding box center [264, 246] width 296 height 10
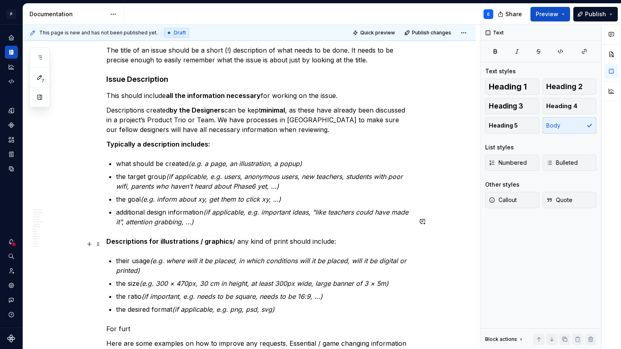
scroll to position [2091, 0]
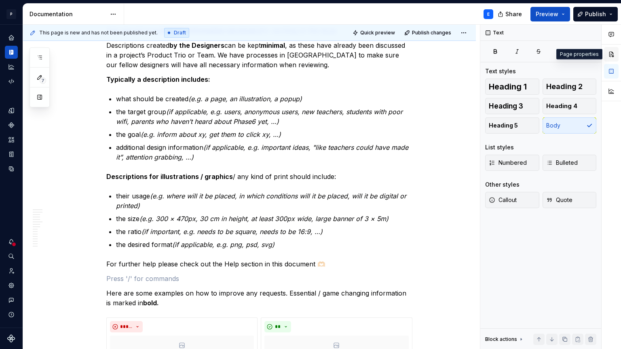
click at [612, 52] on button "button" at bounding box center [611, 54] width 15 height 15
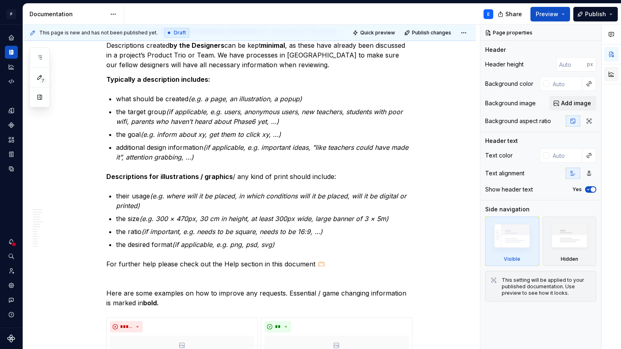
click at [615, 69] on button "button" at bounding box center [611, 74] width 15 height 15
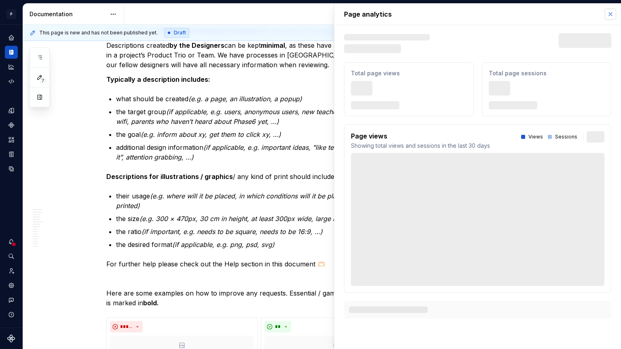
click at [609, 15] on button "button" at bounding box center [610, 13] width 11 height 11
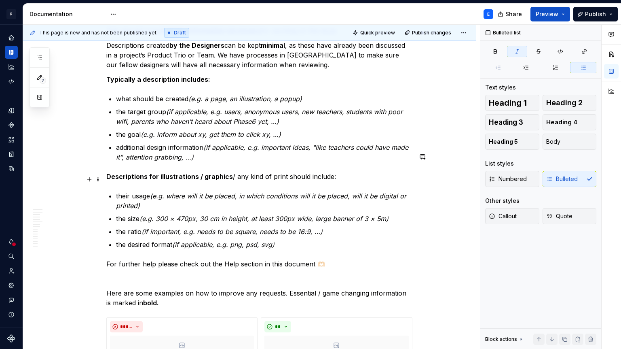
click at [353, 214] on em "(e.g. 300 × 470px, 30 cm in height, at least 300px wide, large banner of 3 × 5m)" at bounding box center [264, 218] width 249 height 8
click at [317, 239] on p "the desired format (if applicable, e.g. png, psd, svg)" at bounding box center [264, 244] width 296 height 10
click at [611, 70] on button "button" at bounding box center [611, 71] width 15 height 15
click at [612, 71] on button "button" at bounding box center [611, 71] width 15 height 15
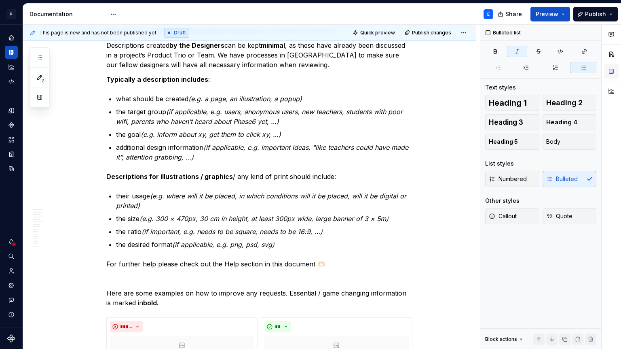
click at [612, 71] on button "button" at bounding box center [611, 71] width 15 height 15
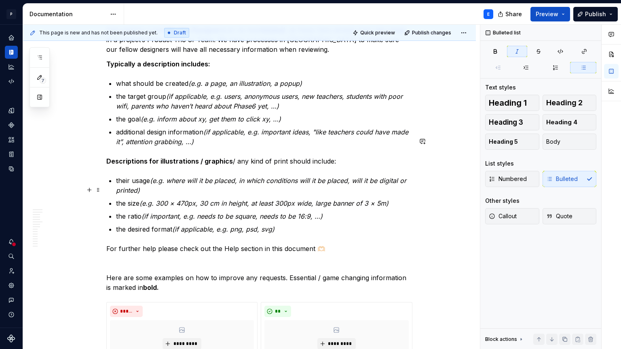
scroll to position [2107, 0]
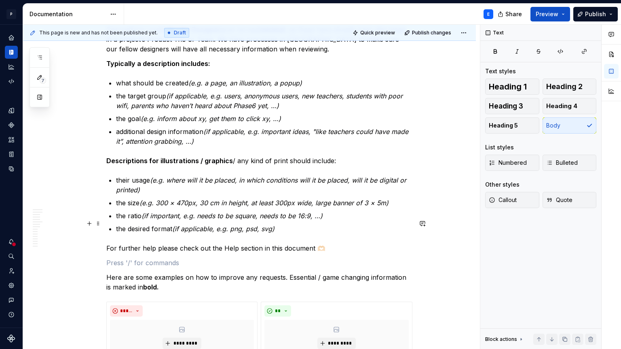
click at [179, 258] on p at bounding box center [259, 263] width 306 height 10
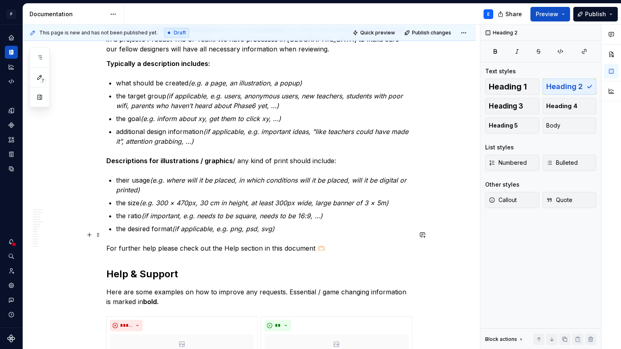
click at [183, 267] on h2 "Help & Support" at bounding box center [259, 273] width 306 height 13
click at [231, 243] on p "For further help please check out the Help section in this document 🫶🏻" at bounding box center [259, 248] width 306 height 10
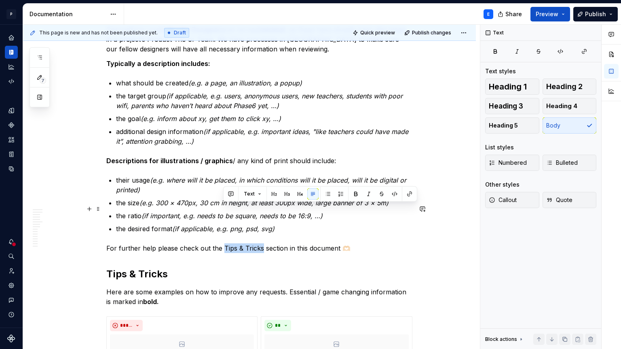
drag, startPoint x: 224, startPoint y: 206, endPoint x: 263, endPoint y: 207, distance: 39.6
click at [263, 243] on p "For further help please check out the Tips & Tricks section in this document 🫶🏻" at bounding box center [259, 248] width 306 height 10
click at [353, 194] on button "button" at bounding box center [355, 193] width 11 height 11
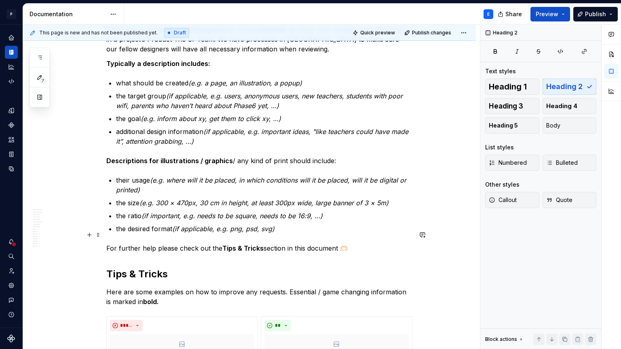
click at [258, 267] on h2 "Tips & Tricks" at bounding box center [259, 273] width 306 height 13
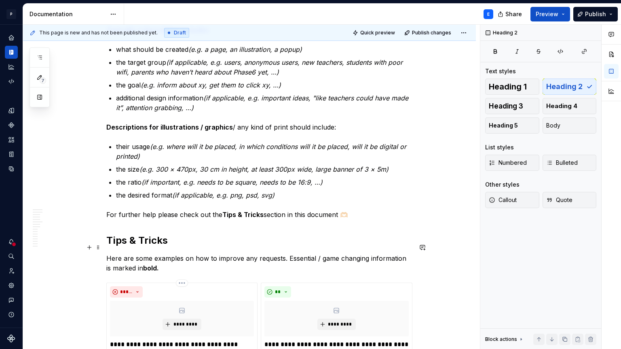
scroll to position [2169, 0]
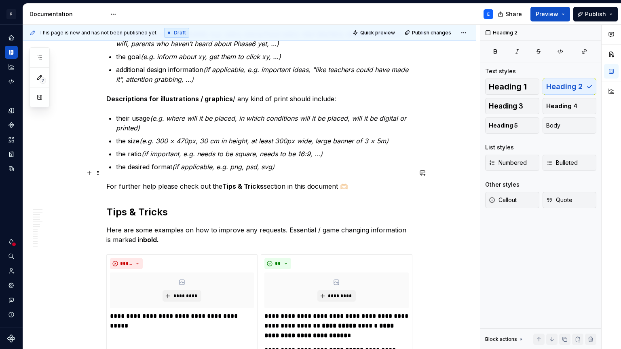
click at [124, 205] on h2 "Tips & Tricks" at bounding box center [259, 211] width 306 height 13
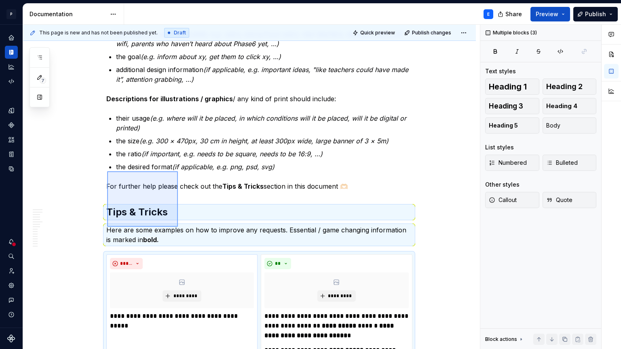
drag, startPoint x: 107, startPoint y: 171, endPoint x: 197, endPoint y: 335, distance: 187.0
click at [197, 334] on div "**********" at bounding box center [251, 187] width 457 height 324
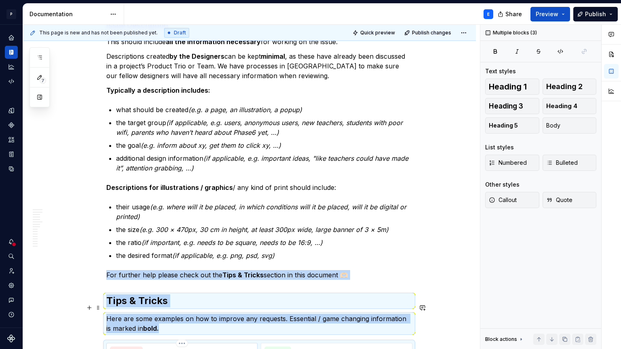
scroll to position [2072, 0]
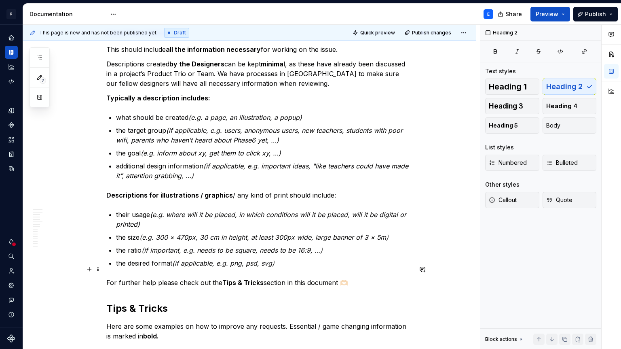
click at [177, 302] on h2 "Tips & Tricks" at bounding box center [259, 308] width 306 height 13
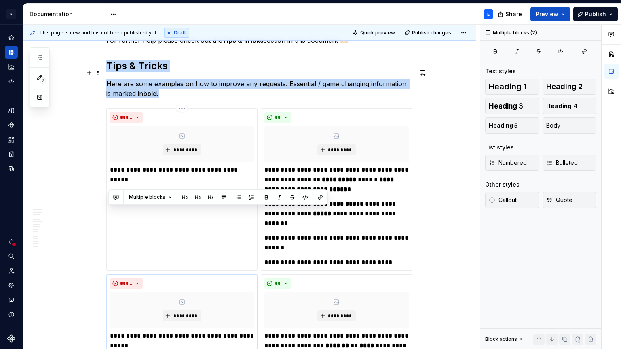
drag, startPoint x: 108, startPoint y: 268, endPoint x: 159, endPoint y: 330, distance: 79.9
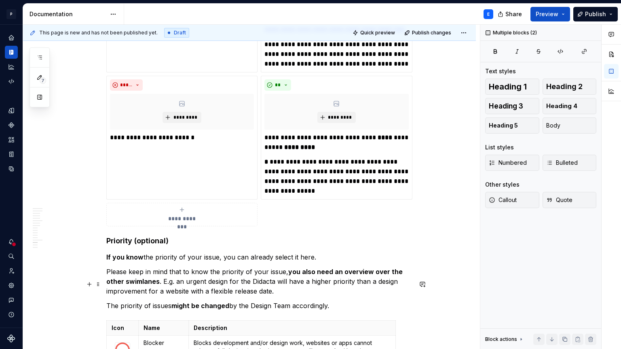
scroll to position [2815, 0]
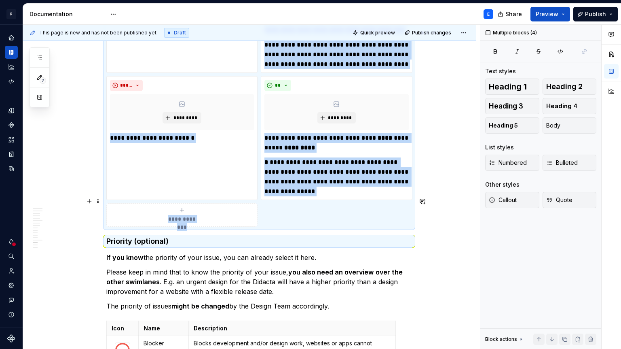
click at [108, 236] on h4 "Priority (optional)" at bounding box center [259, 241] width 306 height 10
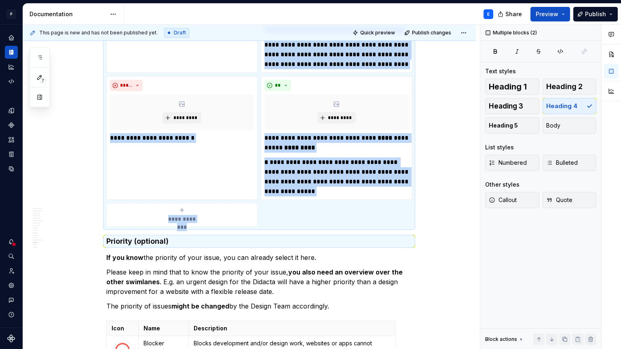
click at [442, 193] on div "**********" at bounding box center [251, 187] width 457 height 324
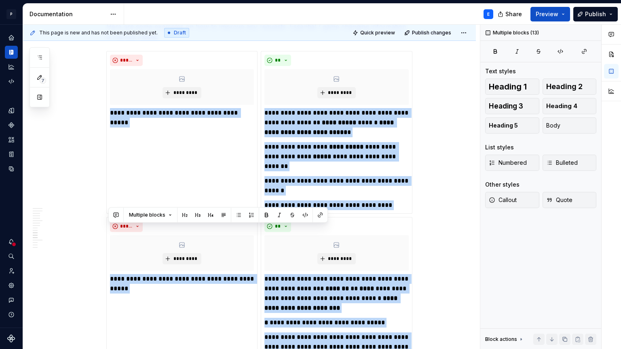
drag, startPoint x: 110, startPoint y: 201, endPoint x: 115, endPoint y: 372, distance: 171.2
click at [115, 348] on html "P Lumina E Design system data Documentation E Share Preview Publish 7 Pages Add…" at bounding box center [310, 174] width 621 height 349
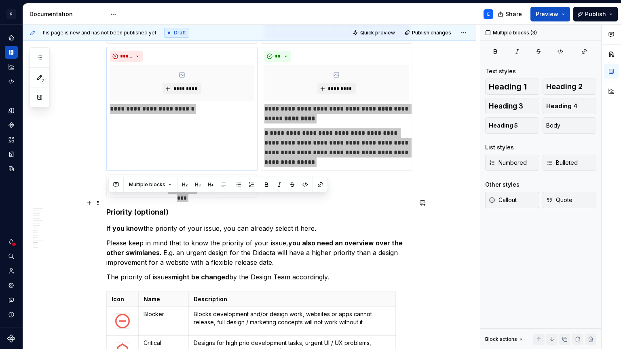
scroll to position [2847, 0]
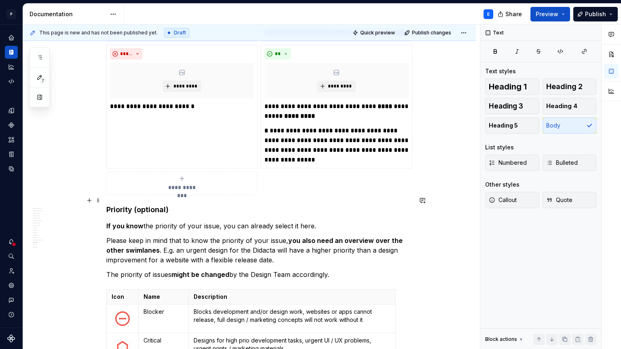
click at [162, 235] on p "Please keep in mind that to know the priority of your issue, you also need an o…" at bounding box center [259, 249] width 306 height 29
click at [108, 205] on h4 "Priority (optional)" at bounding box center [259, 210] width 306 height 10
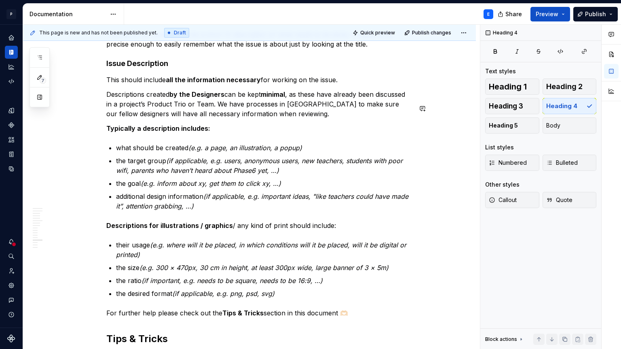
scroll to position [2049, 0]
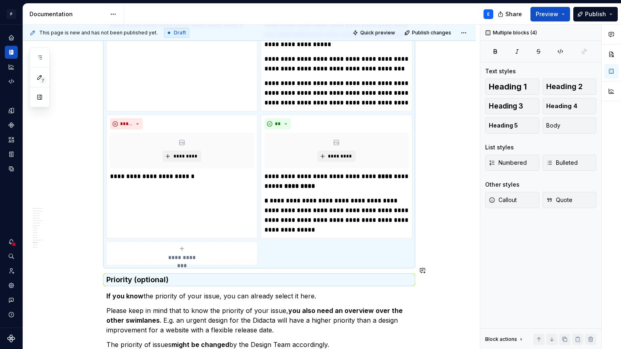
scroll to position [2562, 0]
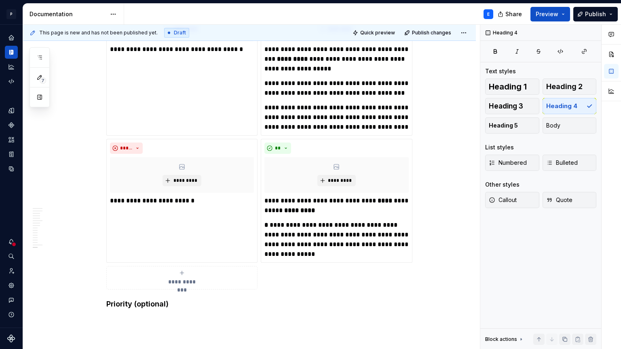
scroll to position [3213, 0]
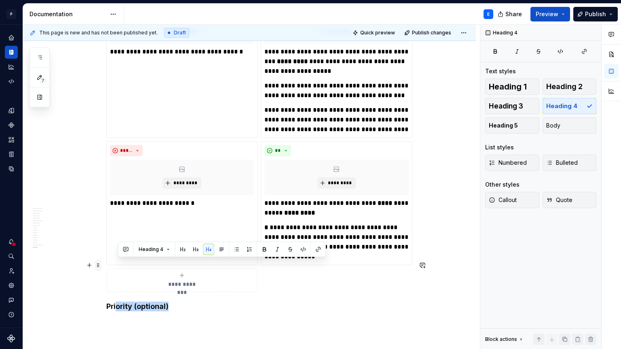
drag, startPoint x: 176, startPoint y: 266, endPoint x: 101, endPoint y: 264, distance: 75.3
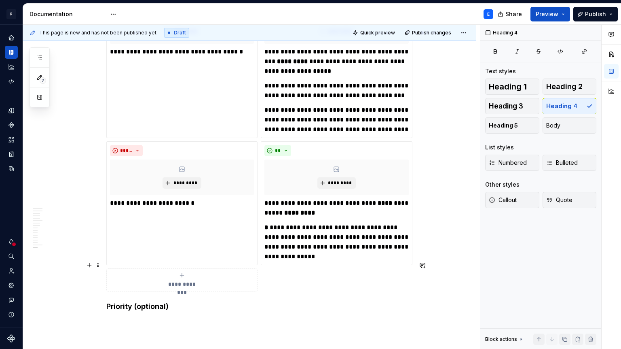
click at [177, 301] on h4 "Priority (optional)" at bounding box center [259, 306] width 306 height 10
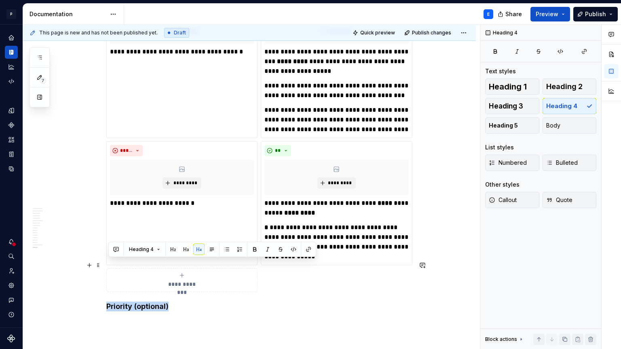
drag, startPoint x: 177, startPoint y: 263, endPoint x: 104, endPoint y: 262, distance: 72.4
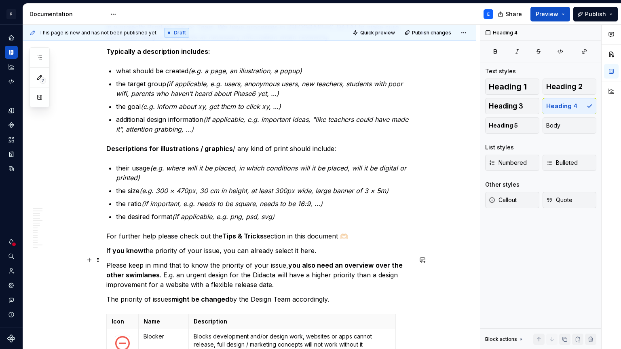
scroll to position [2121, 0]
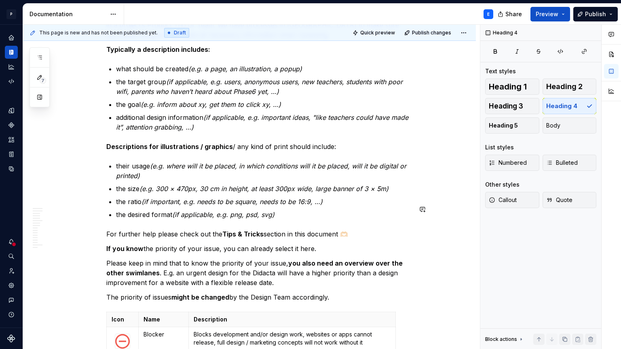
click at [357, 229] on p "For further help please check out the Tips & Tricks section in this document 🫶🏻" at bounding box center [259, 234] width 306 height 10
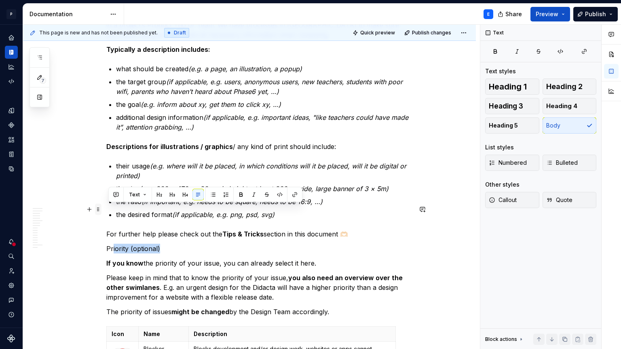
drag, startPoint x: 166, startPoint y: 208, endPoint x: 97, endPoint y: 206, distance: 69.6
click at [123, 243] on p "Priority (optional)" at bounding box center [259, 248] width 306 height 10
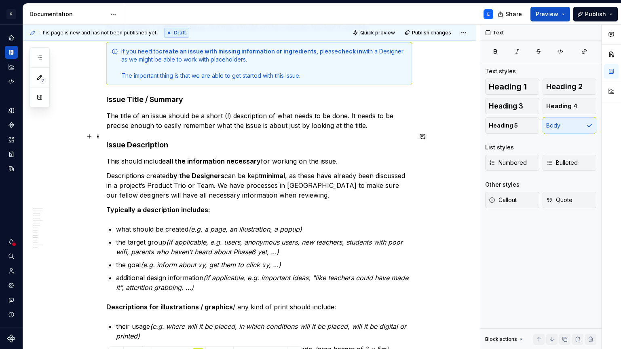
scroll to position [1962, 0]
click at [167, 94] on h4 "Issue Title / Summary" at bounding box center [259, 99] width 306 height 10
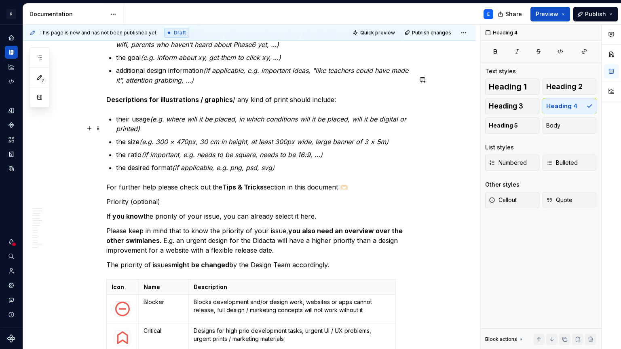
scroll to position [2199, 0]
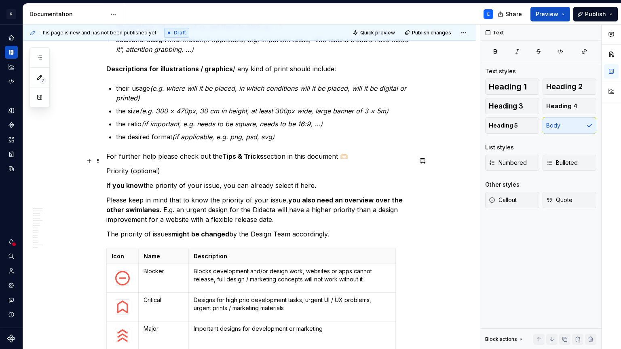
click at [212, 195] on p "Please keep in mind that to know the priority of your issue, you also need an o…" at bounding box center [259, 209] width 306 height 29
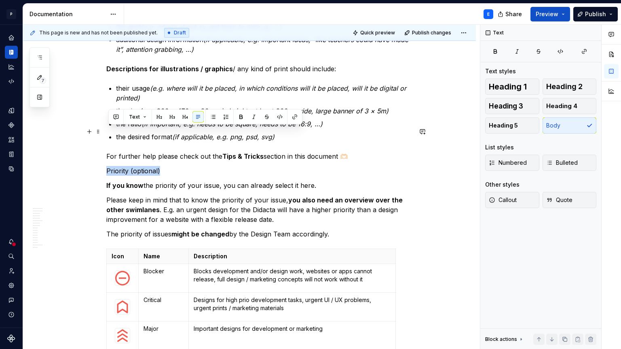
drag, startPoint x: 163, startPoint y: 132, endPoint x: 107, endPoint y: 129, distance: 55.9
click at [570, 104] on span "Heading 4" at bounding box center [561, 106] width 31 height 8
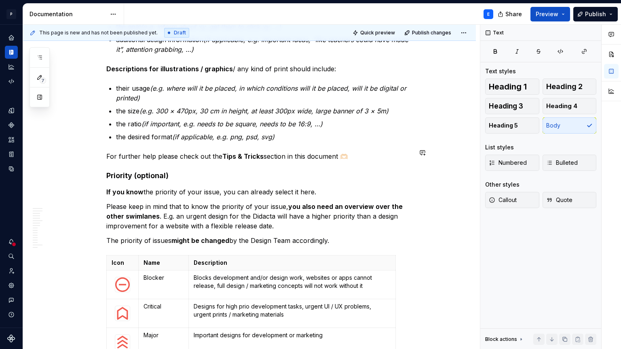
click at [324, 187] on p "If you know the priority of your issue, you can already select it here." at bounding box center [259, 192] width 306 height 10
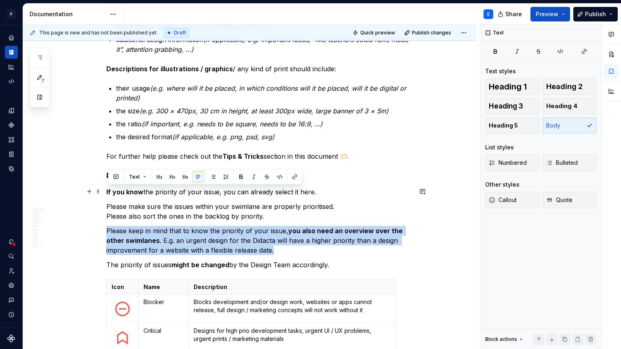
drag, startPoint x: 281, startPoint y: 210, endPoint x: 107, endPoint y: 189, distance: 174.7
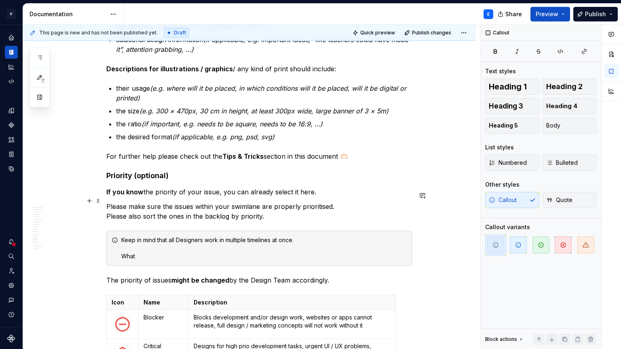
click at [258, 236] on div "Keep in mind that all Designers work in multiple timelines at once. What" at bounding box center [264, 248] width 286 height 24
click at [222, 236] on div "Keep in mind that all Designers work in multiple swimlanes at once. What" at bounding box center [264, 248] width 286 height 24
click at [239, 236] on div "Keep in mind that all Designers work in multiple swimlanes at once. What is a m…" at bounding box center [264, 248] width 286 height 24
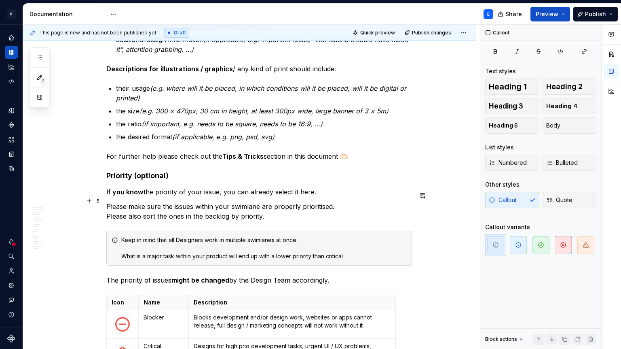
click at [364, 236] on div "Keep in mind that all Designers work in multiple swimlanes at once. What is a m…" at bounding box center [264, 248] width 286 height 24
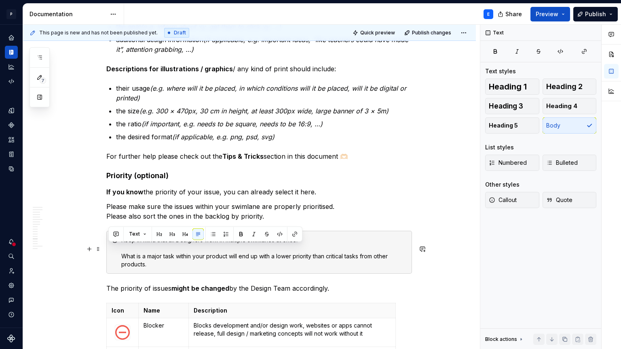
drag, startPoint x: 341, startPoint y: 248, endPoint x: 104, endPoint y: 246, distance: 237.0
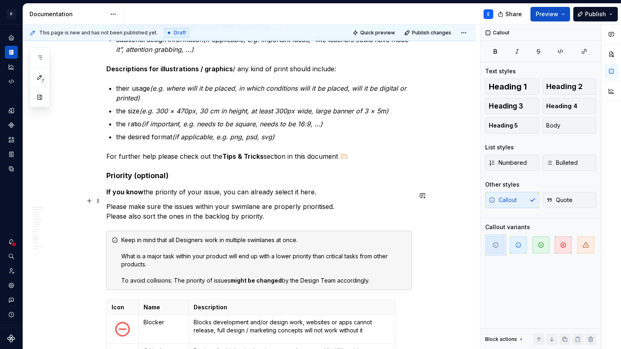
click at [170, 236] on div "Keep in mind that all Designers work in multiple swimlanes at once. What is a m…" at bounding box center [264, 260] width 286 height 49
drag, startPoint x: 123, startPoint y: 199, endPoint x: 158, endPoint y: 199, distance: 35.2
click at [158, 231] on div "Keep in mind that all Designers work in multiple swimlanes at once. What is a m…" at bounding box center [259, 260] width 306 height 59
click at [259, 184] on button "button" at bounding box center [261, 186] width 11 height 11
click at [234, 236] on div "Keep in mind that all Designers work in multiple swimlanes at once. What is a m…" at bounding box center [264, 260] width 286 height 49
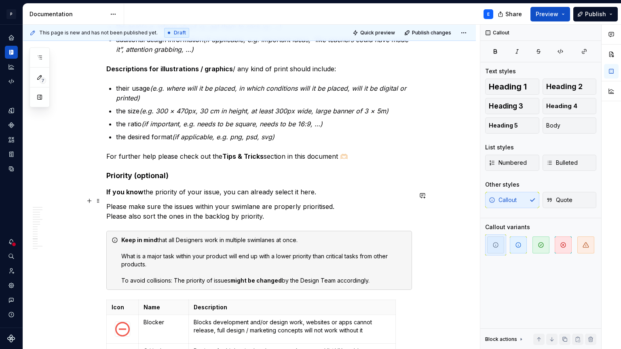
click at [165, 236] on div "Keep in mind that all Designers work in multiple swimlanes at once. What is a m…" at bounding box center [264, 260] width 286 height 49
click at [527, 243] on button "button" at bounding box center [518, 244] width 21 height 21
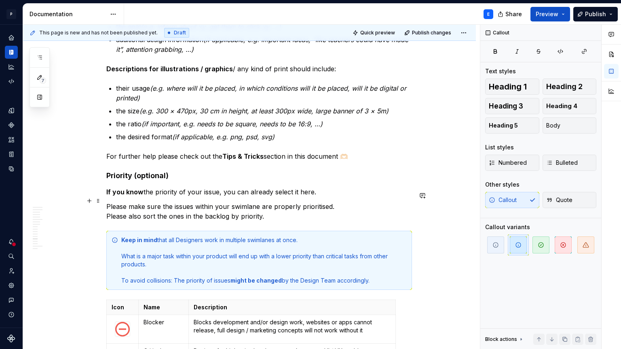
click at [280, 236] on div "Keep in mind that all Designers work in multiple swimlanes at once. What is a m…" at bounding box center [264, 260] width 286 height 49
click at [169, 236] on div "Keep in mind that all Designers work in multiple swimlanes at once. What is a m…" at bounding box center [264, 260] width 286 height 49
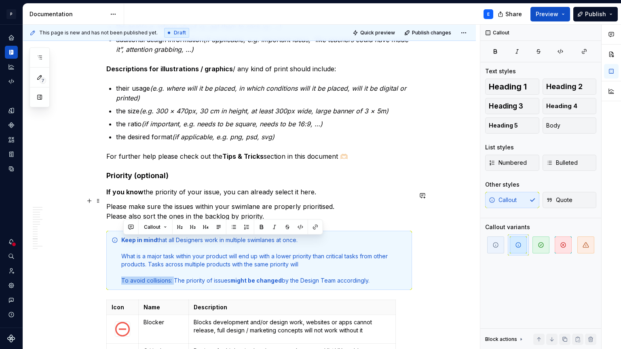
drag, startPoint x: 176, startPoint y: 240, endPoint x: 121, endPoint y: 240, distance: 55.0
click at [121, 240] on div "Keep in mind that all Designers work in multiple swimlanes at once. What is a m…" at bounding box center [259, 260] width 306 height 59
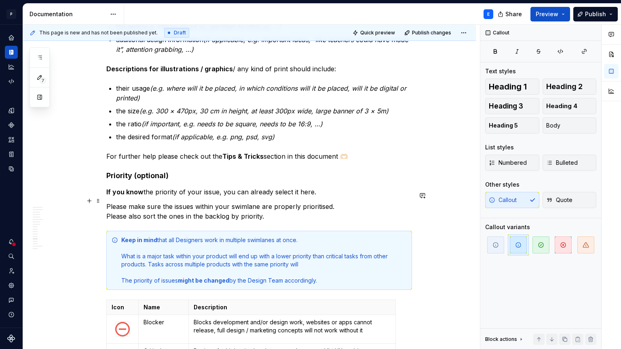
click at [151, 236] on div "Keep in mind that all Designers work in multiple swimlanes at once. What is a m…" at bounding box center [264, 260] width 286 height 49
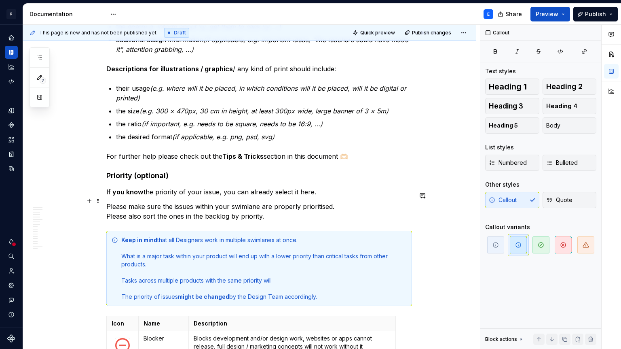
click at [187, 236] on div "Keep in mind that all Designers work in multiple swimlanes at once. What is a m…" at bounding box center [264, 268] width 286 height 65
click at [236, 236] on div "Keep in mind that all Designers work in multiple swimlanes at once. What is a m…" at bounding box center [264, 268] width 286 height 65
click at [345, 236] on div "Keep in mind that all Designers work in multiple swimlanes at once. What is a m…" at bounding box center [264, 268] width 286 height 65
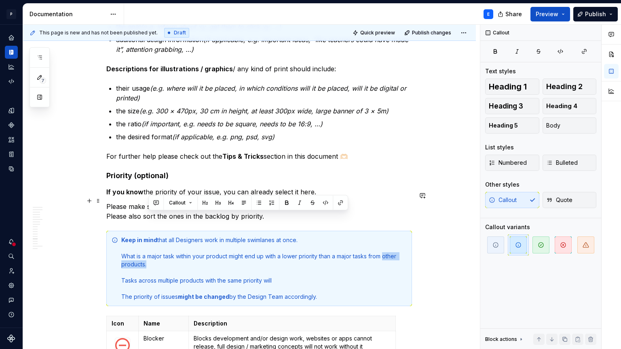
drag, startPoint x: 389, startPoint y: 215, endPoint x: 389, endPoint y: 222, distance: 6.5
click at [389, 236] on div "Keep in mind that all Designers work in multiple swimlanes at once. What is a m…" at bounding box center [264, 268] width 286 height 65
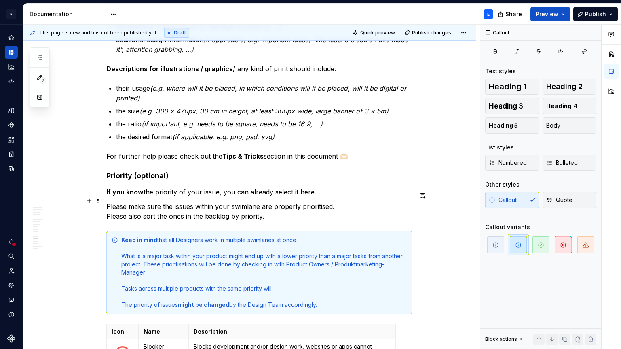
click at [358, 236] on div "Keep in mind that all Designers work in multiple swimlanes at once. What is a m…" at bounding box center [264, 272] width 286 height 73
click at [339, 236] on div "Keep in mind that all Designers work in multiple swimlanes at once. What is a m…" at bounding box center [264, 272] width 286 height 73
click at [397, 236] on div "Keep in mind that all Designers work in multiple swimlanes at once. What is a m…" at bounding box center [264, 272] width 286 height 73
click at [210, 237] on div "Keep in mind that all Designers work in multiple swimlanes at once. What is a m…" at bounding box center [264, 272] width 286 height 73
click at [210, 236] on div "Keep in mind that all Designers work in multiple swimlanes at once. What is a m…" at bounding box center [264, 272] width 286 height 73
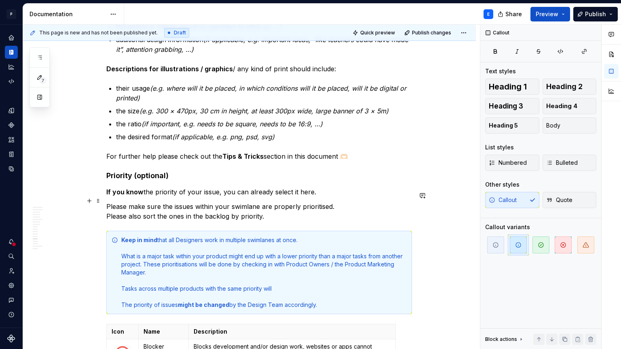
click at [298, 252] on div "Keep in mind that all Designers work in multiple swimlanes at once. What is a m…" at bounding box center [264, 272] width 286 height 73
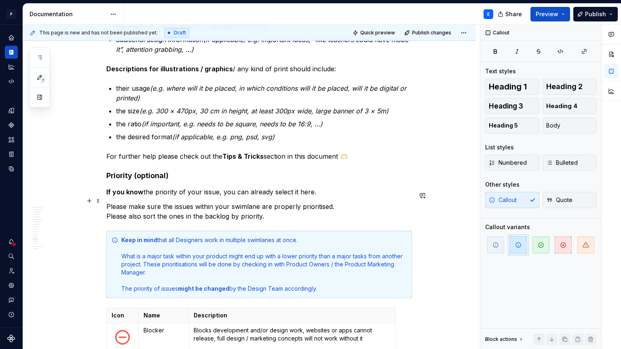
click at [171, 247] on div "Keep in mind that all Designers work in multiple swimlanes at once. What is a m…" at bounding box center [264, 264] width 286 height 57
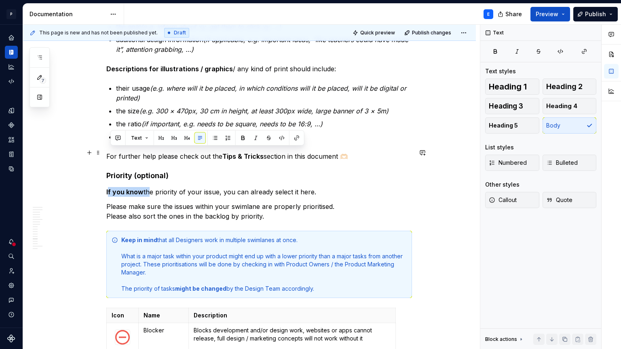
drag, startPoint x: 109, startPoint y: 151, endPoint x: 149, endPoint y: 155, distance: 40.2
click at [149, 187] on p "If you know the priority of your issue, you can already select it here." at bounding box center [259, 192] width 306 height 10
drag, startPoint x: 324, startPoint y: 153, endPoint x: 107, endPoint y: 146, distance: 217.3
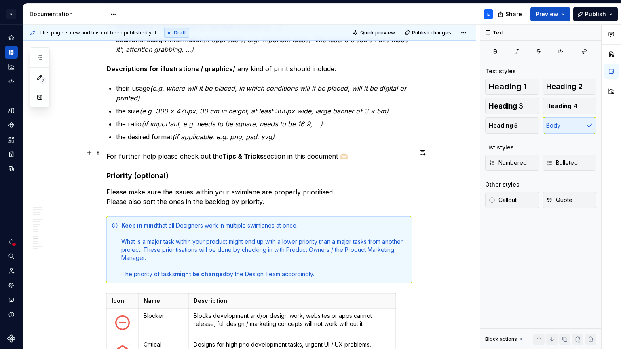
click at [271, 187] on p "Please make sure the issues within your swimlane are properly prioritised. Plea…" at bounding box center [259, 196] width 306 height 19
click at [145, 187] on p "Please make sure the issues within your swimlane are properly prioritised. Plea…" at bounding box center [259, 196] width 306 height 19
click at [206, 187] on p "Please make sure the issues within your swimlane are properly prioritised. Plea…" at bounding box center [259, 196] width 306 height 19
click at [306, 187] on p "Please make sure the issues within your swimlane are properly prioritised. Plea…" at bounding box center [259, 196] width 306 height 19
click at [265, 187] on p "Please make sure the issues within your swimlane are properly prioritised. Plea…" at bounding box center [259, 196] width 306 height 19
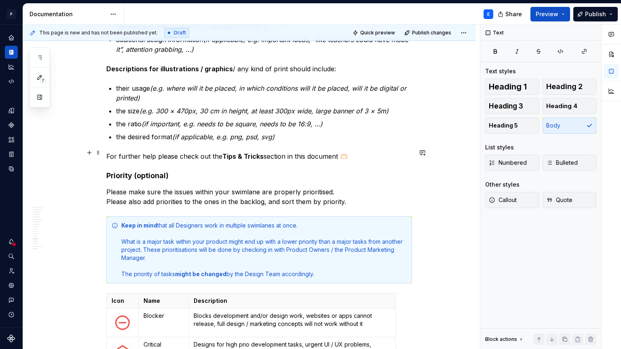
click at [350, 187] on p "Please make sure the issues within your swimlane are properly prioritised. Plea…" at bounding box center [259, 196] width 306 height 19
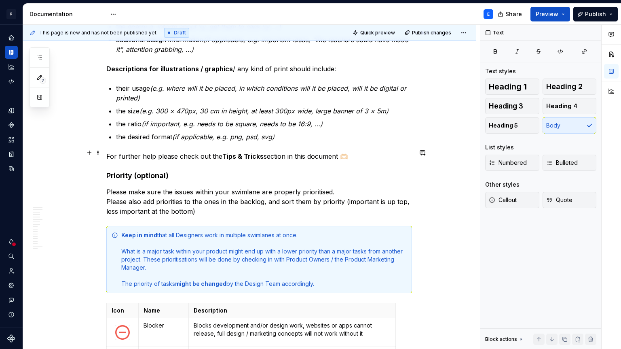
click at [247, 187] on p "Please make sure the issues within your swimlane are properly prioritised. Plea…" at bounding box center [259, 201] width 306 height 29
click at [208, 187] on p "Please make sure the issues within your project swim lane are properly prioriti…" at bounding box center [259, 201] width 306 height 29
click at [229, 187] on p "Please make sure the issues within your project swim lane are properly prioriti…" at bounding box center [259, 201] width 306 height 29
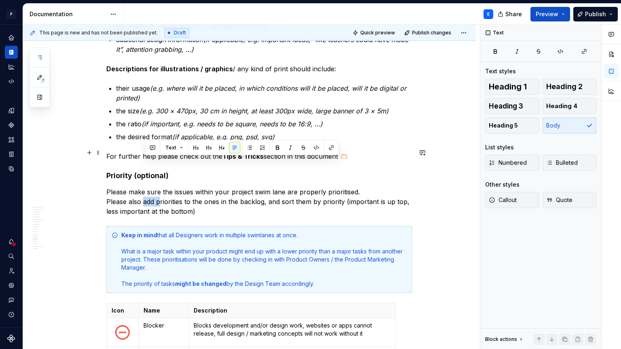
drag, startPoint x: 144, startPoint y: 161, endPoint x: 161, endPoint y: 161, distance: 16.2
click at [161, 187] on p "Please make sure the issues within your project swim lane are properly prioriti…" at bounding box center [259, 201] width 306 height 29
click at [202, 187] on p "Please make sure the issues within your project swim lane are properly prioriti…" at bounding box center [259, 201] width 306 height 29
click at [284, 187] on p "Please make sure the issues within your project swim lane are properly prioriti…" at bounding box center [259, 201] width 306 height 29
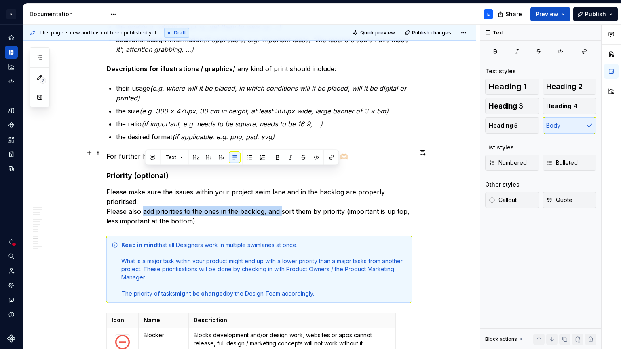
drag, startPoint x: 144, startPoint y: 171, endPoint x: 284, endPoint y: 174, distance: 139.6
click at [284, 187] on p "Please make sure the issues within your project swim lane and in the backlog ar…" at bounding box center [259, 206] width 306 height 39
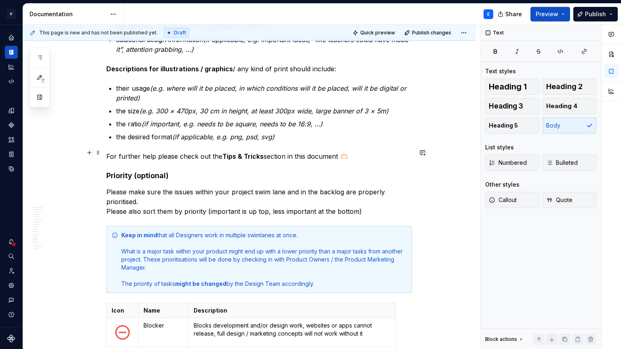
click at [199, 187] on p "Please make sure the issues within your project swim lane and in the backlog ar…" at bounding box center [259, 201] width 306 height 29
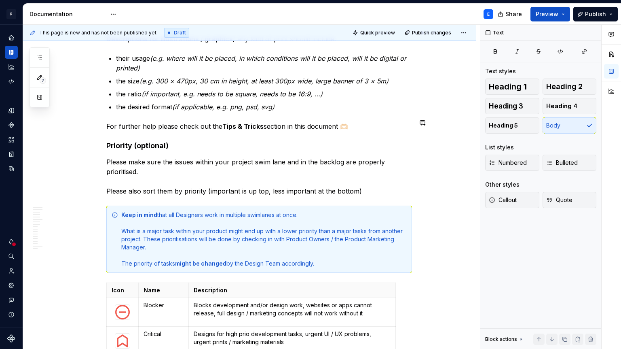
scroll to position [2230, 0]
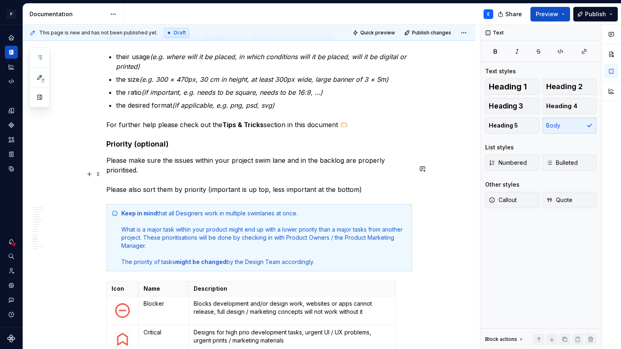
click at [207, 209] on div "Keep in mind that all Designers work in multiple swimlanes at once. What is a m…" at bounding box center [264, 237] width 286 height 57
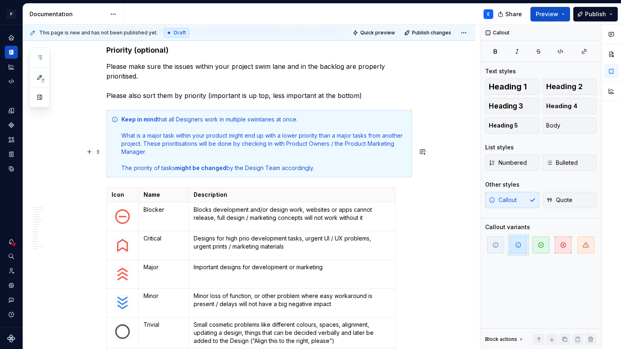
scroll to position [2324, 0]
click at [307, 205] on p "Blocks development and/or design work, websites or apps cannot release, full de…" at bounding box center [292, 213] width 197 height 16
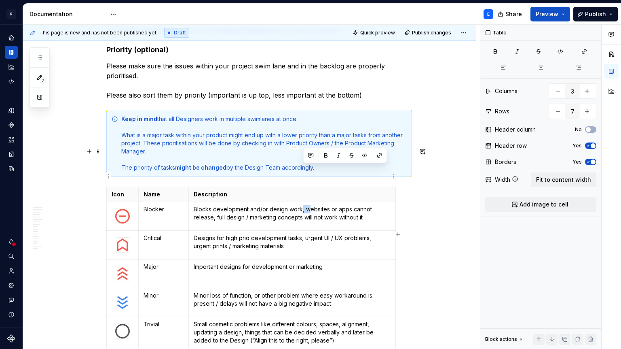
drag, startPoint x: 310, startPoint y: 170, endPoint x: 304, endPoint y: 170, distance: 6.5
click at [304, 205] on p "Blocks development and/or design work, websites or apps cannot release, full de…" at bounding box center [292, 213] width 197 height 16
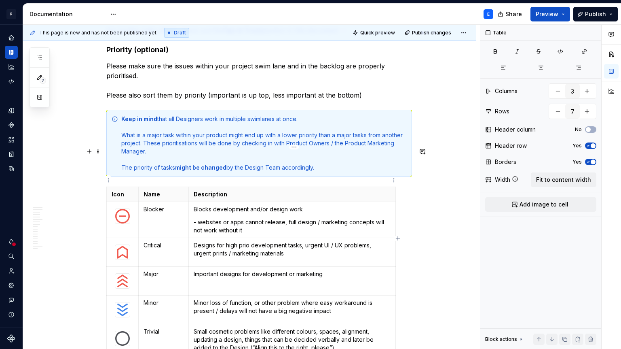
click at [195, 205] on p "Blocks development and/or design work" at bounding box center [292, 209] width 197 height 8
click at [289, 218] on p "- websites or apps cannot release, full design / marketing concepts will not wo…" at bounding box center [292, 226] width 197 height 16
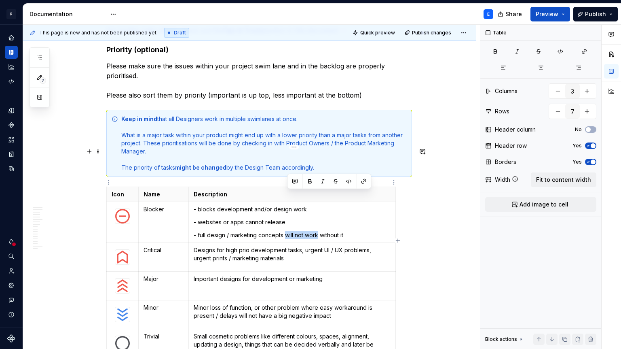
drag, startPoint x: 288, startPoint y: 196, endPoint x: 320, endPoint y: 196, distance: 32.4
click at [320, 231] on p "- full design / marketing concepts will not work without it" at bounding box center [292, 235] width 197 height 8
click at [198, 246] on p "Designs for high prio development tasks, urgent UI / UX problems, urgent prints…" at bounding box center [292, 254] width 197 height 16
click at [311, 246] on p "- designs for high prio development tasks, urgent UI / UX problems, urgent prin…" at bounding box center [292, 254] width 197 height 16
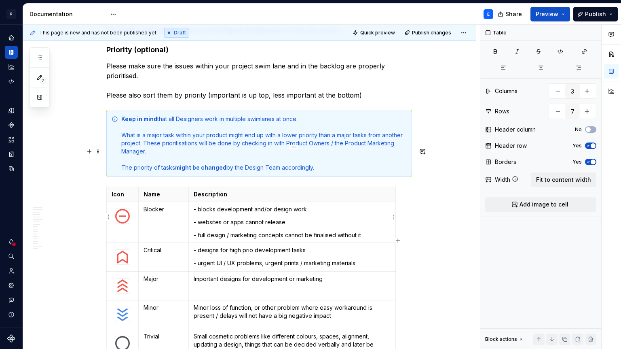
click at [268, 259] on p "- urgent UI / UX problems, urgent prints / marketing materials" at bounding box center [292, 263] width 197 height 8
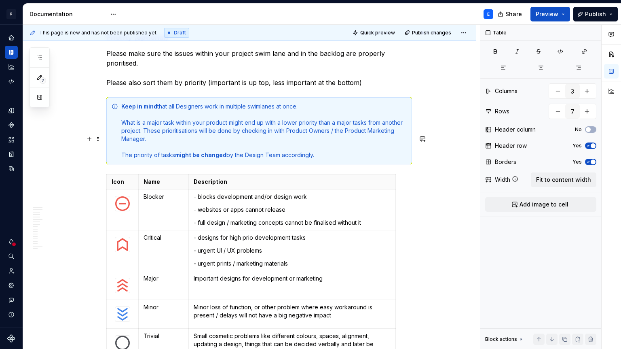
scroll to position [2339, 0]
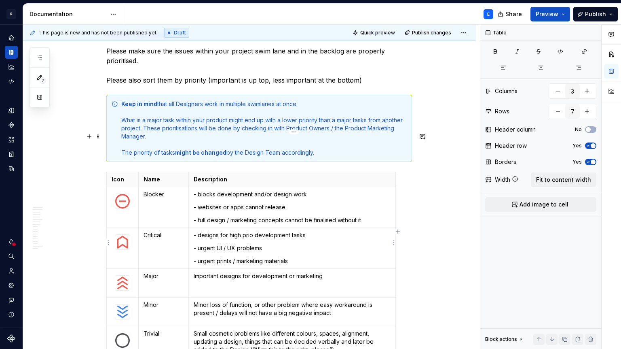
click at [195, 272] on p "Important designs for development or marketing" at bounding box center [292, 276] width 197 height 8
click at [336, 272] on p "- Important designs for development or marketing" at bounding box center [292, 276] width 197 height 8
click at [201, 272] on p "- Important designs for development or marketing" at bounding box center [292, 276] width 197 height 8
click at [214, 285] on p "-" at bounding box center [292, 289] width 197 height 8
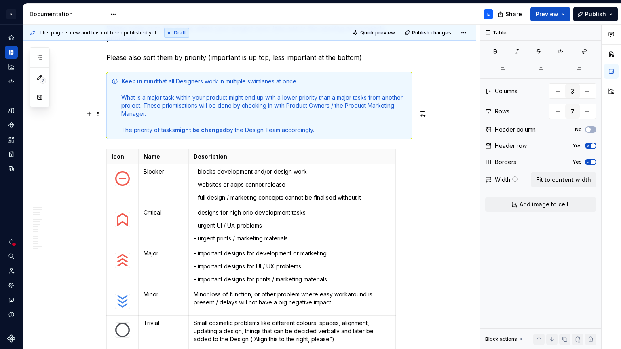
scroll to position [2364, 0]
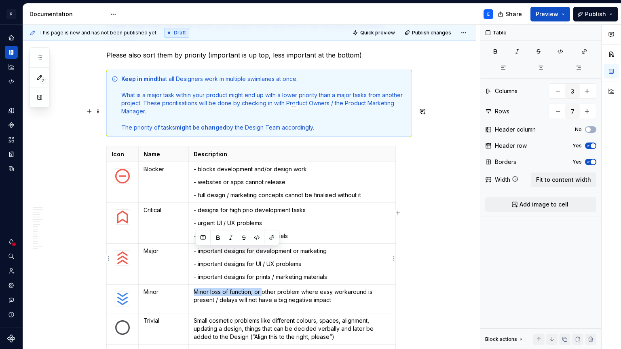
drag, startPoint x: 195, startPoint y: 252, endPoint x: 265, endPoint y: 250, distance: 70.0
click at [265, 288] on p "Minor loss of function, or other problem where easy workaround is present / del…" at bounding box center [292, 296] width 197 height 16
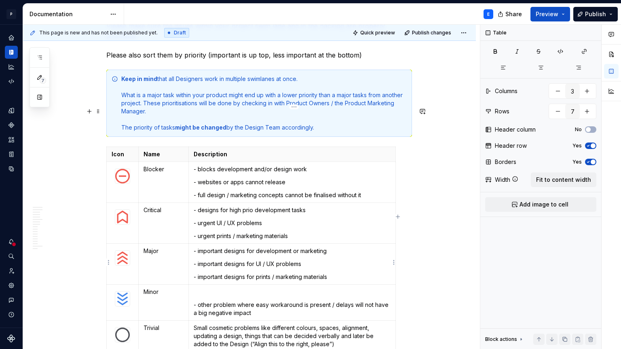
click at [237, 301] on p "- other problem where easy workaround is present / delays will not have a big n…" at bounding box center [292, 309] width 197 height 16
click at [260, 301] on p "- other problems where easy workaround is present / delays will not have a big …" at bounding box center [292, 309] width 197 height 16
click at [315, 301] on p "- other problems where an easy workaround is present / delays will not have a b…" at bounding box center [292, 309] width 197 height 16
drag, startPoint x: 221, startPoint y: 272, endPoint x: 216, endPoint y: 272, distance: 5.7
click at [216, 301] on p "- other problems where an easy workaround / good placeholder is present / delay…" at bounding box center [292, 309] width 197 height 16
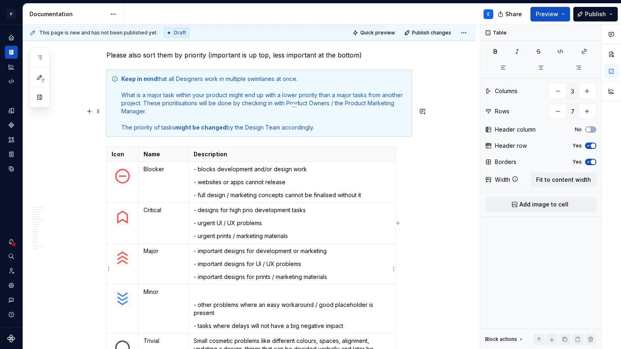
click at [350, 322] on p "- tasks where delays will not have a big negative impact" at bounding box center [292, 326] width 197 height 8
click at [263, 288] on p at bounding box center [292, 292] width 197 height 8
click at [200, 288] on p "- tasks that should be tackled sometime" at bounding box center [292, 292] width 197 height 8
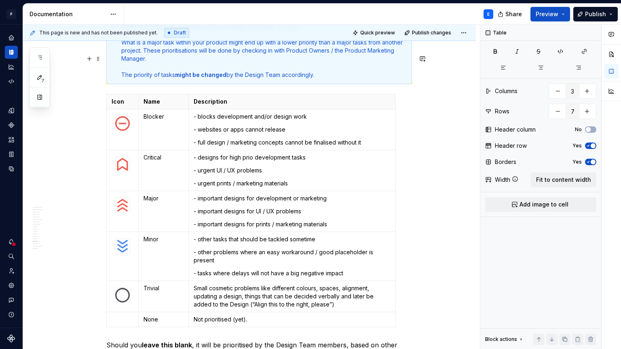
scroll to position [2419, 0]
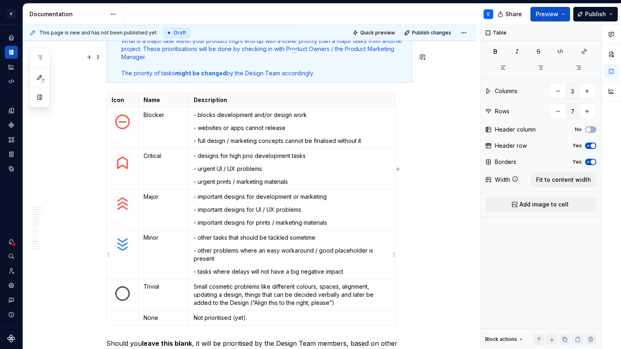
click at [199, 282] on p "Small cosmetic problems like different colours, spaces, alignment, updating a d…" at bounding box center [292, 294] width 197 height 24
click at [199, 282] on p "- small cosmetic problems like different colours, spaces, alignment, updating a…" at bounding box center [292, 294] width 197 height 24
click at [247, 282] on p "- small cosmetic problems like different colours, spaces, alignment, updating a…" at bounding box center [292, 294] width 197 height 24
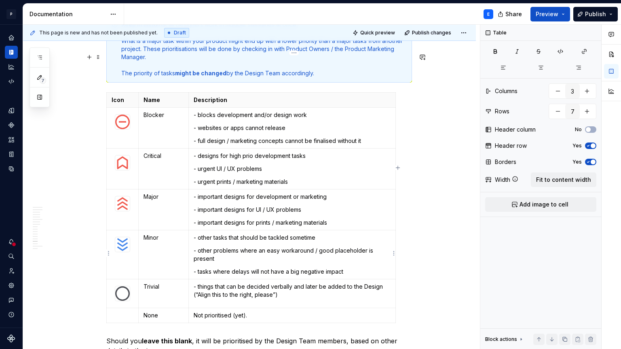
click at [372, 282] on p "- things that can be decided verbally and later be added to the Design (“Align …" at bounding box center [292, 290] width 197 height 16
click at [198, 282] on p "- things that can be decided verbally and later be added to Figma (“Align this …" at bounding box center [292, 290] width 197 height 16
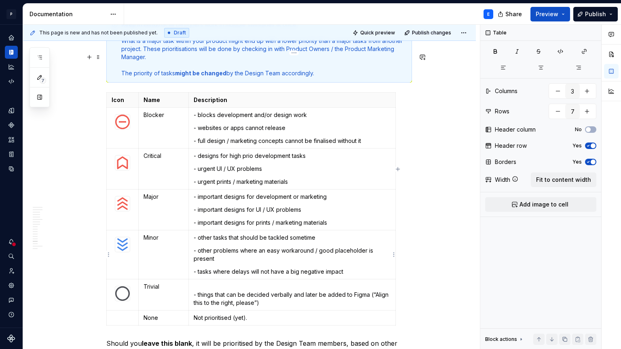
click at [202, 282] on p "- things that can be decided verbally and later be added to Figma (“Align this …" at bounding box center [292, 294] width 197 height 24
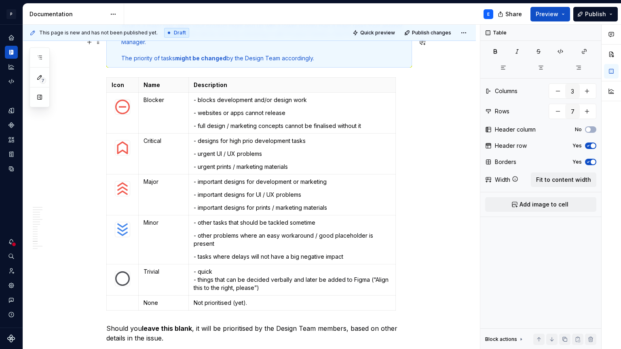
scroll to position [2436, 0]
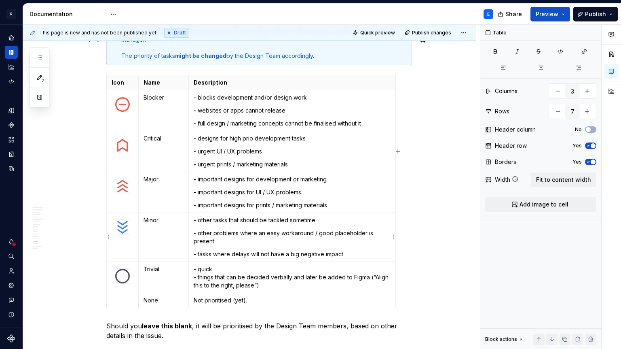
click at [258, 265] on p "- quick - things that can be decided verbally and later be added to Figma (“Ali…" at bounding box center [292, 277] width 197 height 24
click at [233, 265] on p "- quick - things that can be decided verbally and later be added to Figma (“Ali…" at bounding box center [292, 277] width 197 height 24
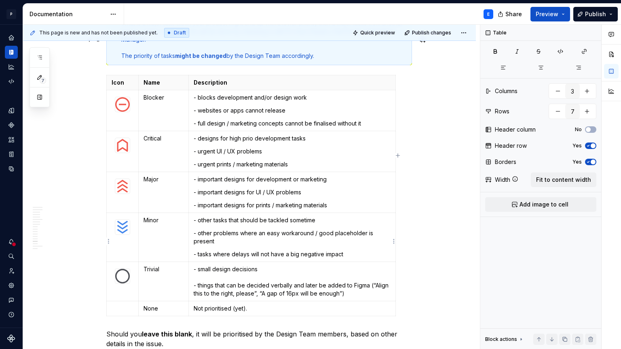
click at [271, 265] on p "- small design decisions - things that can be decided verbally and later be add…" at bounding box center [292, 281] width 197 height 32
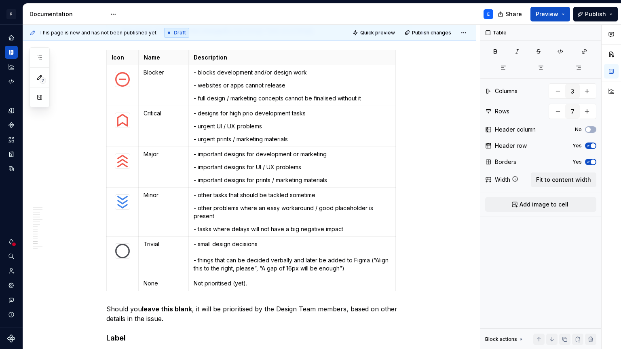
scroll to position [2462, 0]
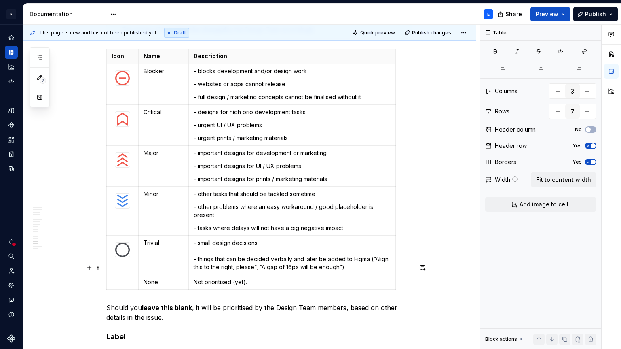
click at [213, 303] on p "Should you leave this blank , it will be prioritised by the Design Team members…" at bounding box center [259, 312] width 306 height 19
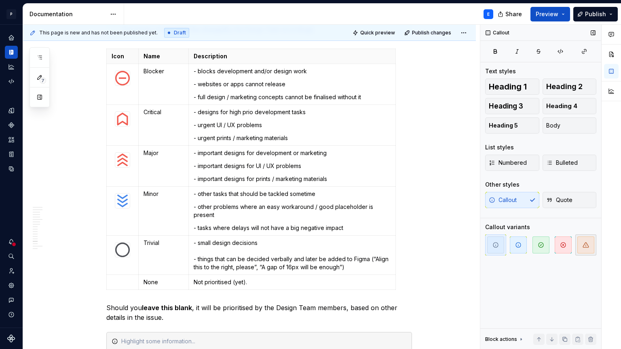
click at [590, 241] on span "button" at bounding box center [586, 244] width 17 height 17
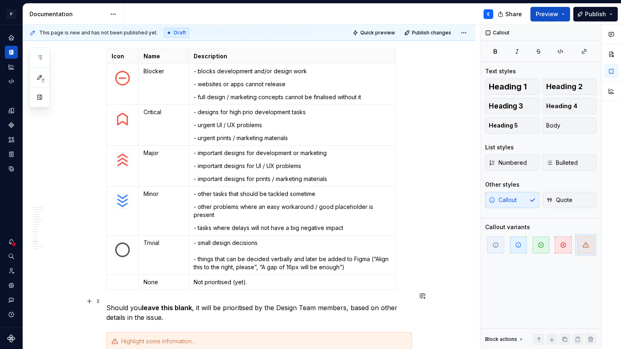
click at [242, 337] on div at bounding box center [264, 341] width 286 height 8
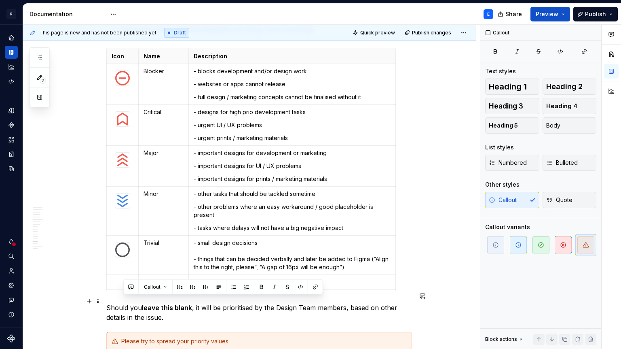
click at [124, 337] on div "Please try to spread your priority values" at bounding box center [264, 341] width 286 height 8
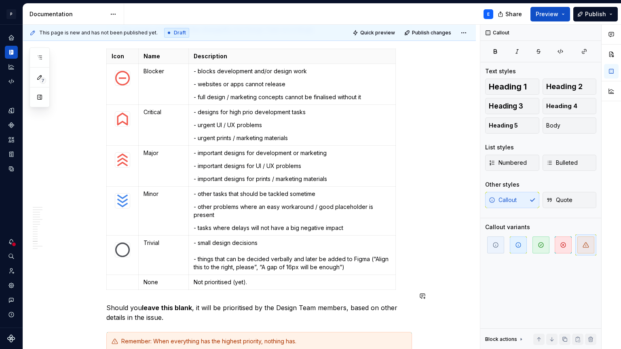
scroll to position [2474, 0]
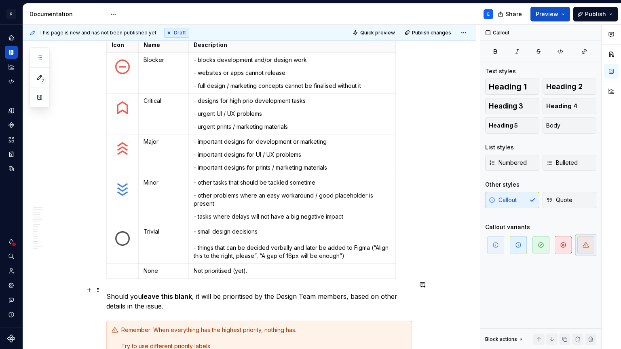
click at [308, 326] on div "Remember: When everything has the highest priority, nothing has. Try to use dif…" at bounding box center [264, 338] width 286 height 24
click at [123, 326] on div "Remember: When everything has the highest priority, nothing has. Try to use dif…" at bounding box center [264, 338] width 286 height 24
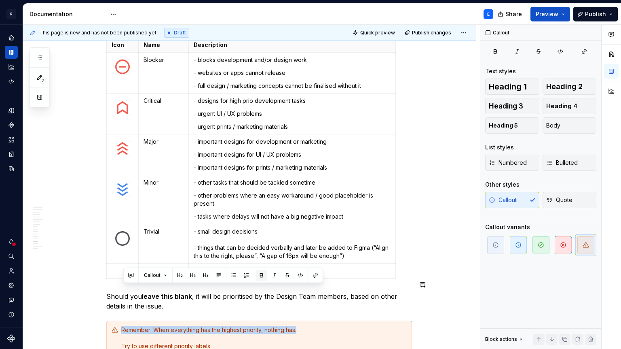
click at [262, 275] on button "button" at bounding box center [261, 274] width 11 height 11
click at [216, 320] on div "Remember: When everything has the highest priority, nothing has. Try to use dif…" at bounding box center [259, 337] width 306 height 35
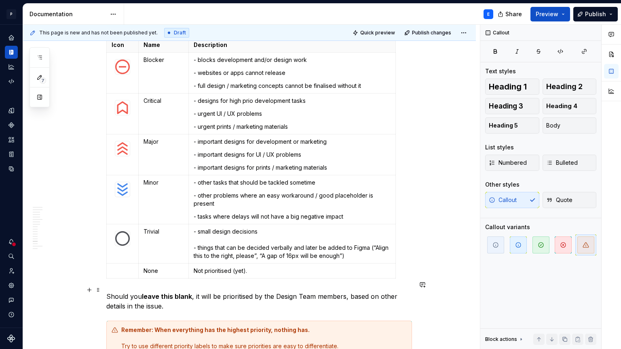
click at [344, 326] on div "Remember: When everything has the highest priority, nothing has. Try to use dif…" at bounding box center [264, 338] width 286 height 24
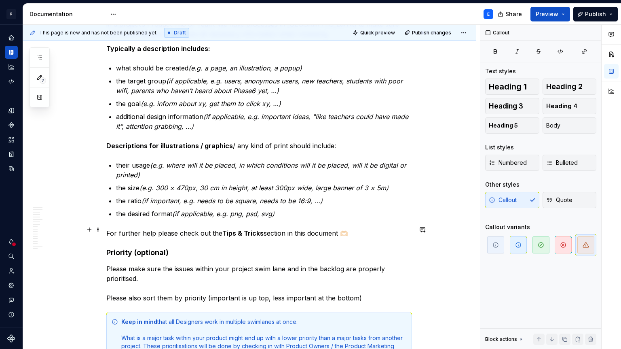
scroll to position [2124, 0]
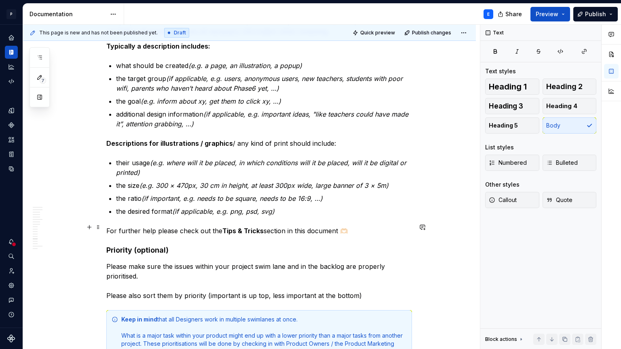
click at [207, 261] on p "Please make sure the issues within your project swim lane and in the backlog ar…" at bounding box center [259, 280] width 306 height 39
click at [405, 261] on p "Please make sure the issues within your project swim lane and in the backlog ar…" at bounding box center [259, 280] width 306 height 39
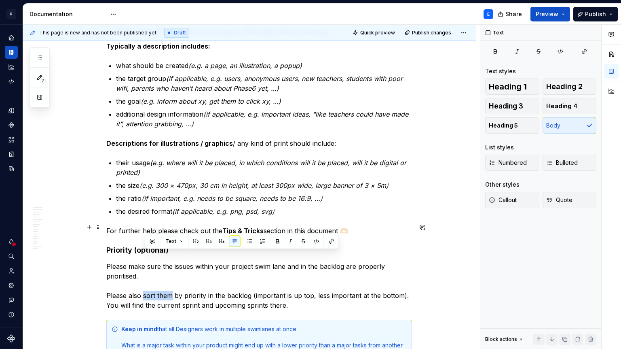
drag, startPoint x: 146, startPoint y: 254, endPoint x: 171, endPoint y: 254, distance: 25.9
click at [171, 261] on p "Please make sure the issues within your project swim lane and in the backlog ar…" at bounding box center [259, 285] width 306 height 49
click at [277, 239] on button "button" at bounding box center [277, 240] width 11 height 11
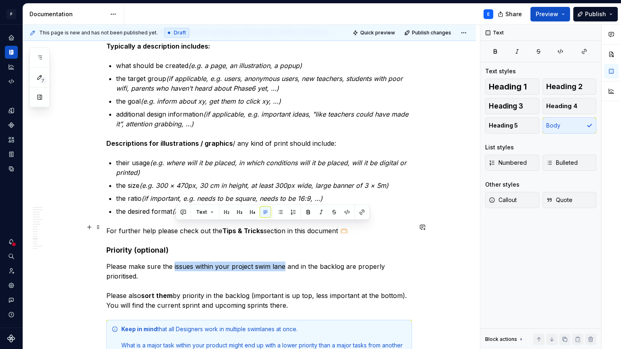
drag, startPoint x: 175, startPoint y: 226, endPoint x: 286, endPoint y: 228, distance: 110.8
click at [286, 261] on p "Please make sure the issues within your project swim lane and in the backlog ar…" at bounding box center [259, 285] width 306 height 49
click at [277, 261] on p "Please make sure the issues within your project swim lane and in the backlog ar…" at bounding box center [259, 285] width 306 height 49
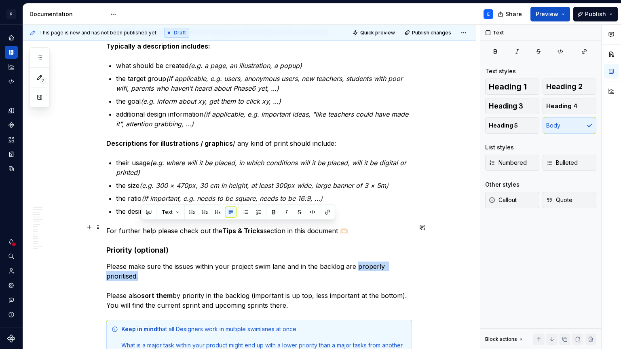
drag, startPoint x: 357, startPoint y: 226, endPoint x: 352, endPoint y: 234, distance: 9.1
click at [352, 261] on p "Please make sure the issues within your project swim lane and in the backlog ar…" at bounding box center [259, 285] width 306 height 49
click at [272, 208] on button "button" at bounding box center [273, 211] width 11 height 11
click at [262, 261] on p "Please make sure the issues within your project swim lane and in the backlog ar…" at bounding box center [259, 285] width 306 height 49
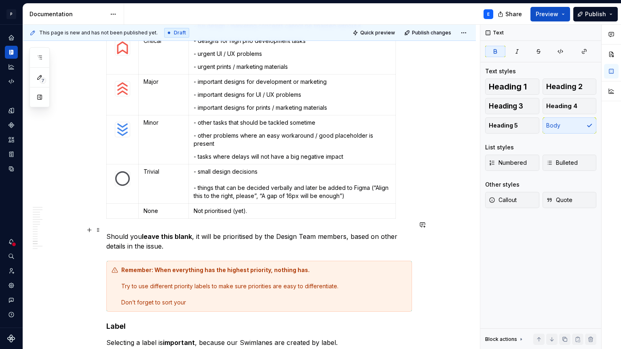
scroll to position [2545, 0]
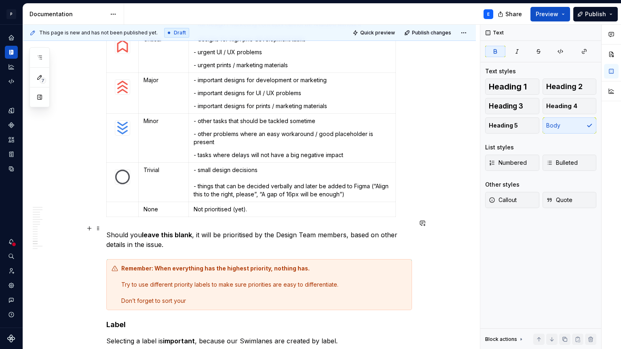
click at [222, 264] on div "Remember: When everything has the highest priority, nothing has. Try to use dif…" at bounding box center [264, 284] width 286 height 40
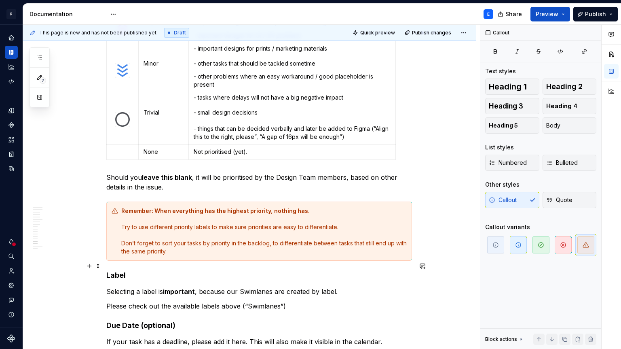
scroll to position [2604, 0]
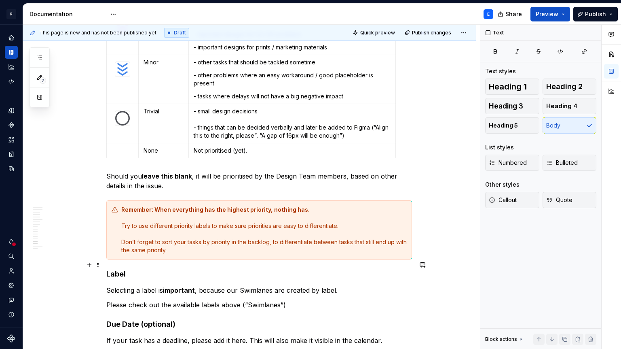
click at [300, 300] on p "Please check out the available labels above (“Swimlanes”)" at bounding box center [259, 305] width 306 height 10
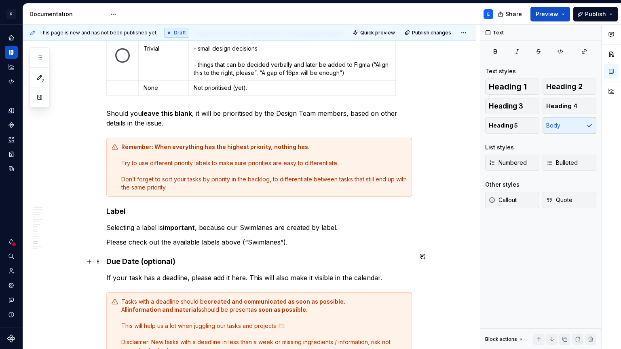
scroll to position [2668, 0]
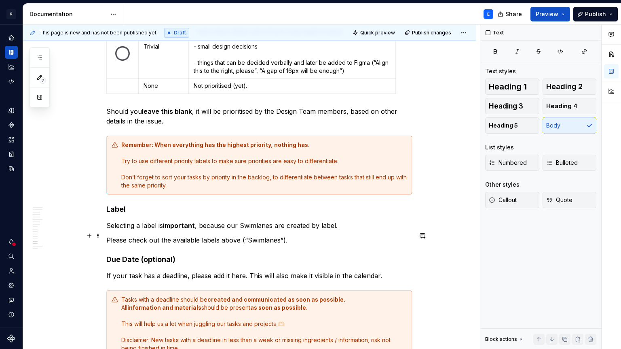
click at [392, 271] on p "If your task has a deadline, please add it here. This will also make it visible…" at bounding box center [259, 276] width 306 height 10
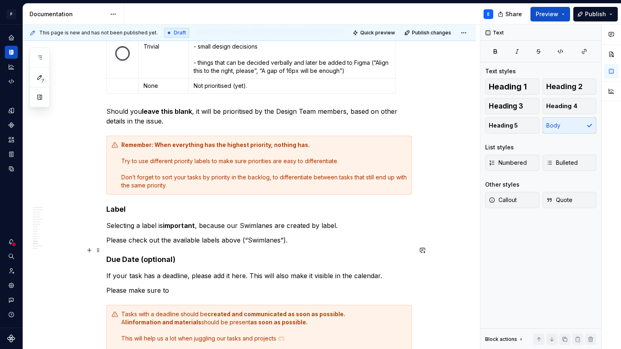
click at [109, 285] on p "Please make sure to" at bounding box center [259, 290] width 306 height 10
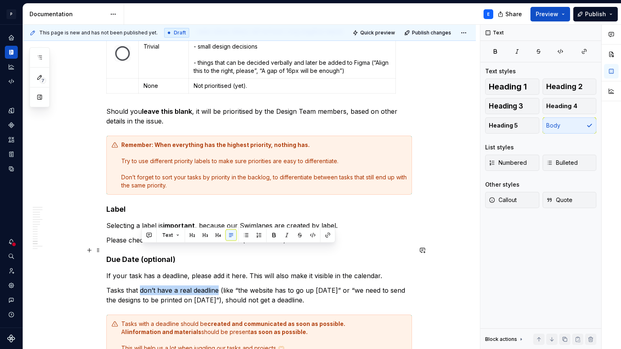
drag, startPoint x: 141, startPoint y: 249, endPoint x: 220, endPoint y: 249, distance: 79.3
click at [220, 285] on p "Tasks that don’t have a real deadline (like “the website has to go up [DATE]” o…" at bounding box center [259, 294] width 306 height 19
click at [272, 233] on button "button" at bounding box center [274, 234] width 11 height 11
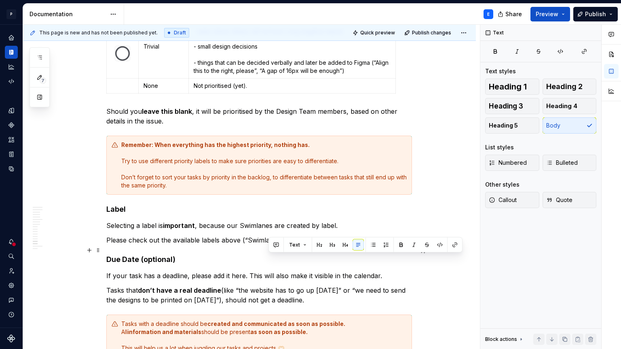
drag, startPoint x: 267, startPoint y: 258, endPoint x: 333, endPoint y: 259, distance: 66.3
click at [333, 285] on p "Tasks that don’t have a real deadline (like “the website has to go up [DATE]” o…" at bounding box center [259, 294] width 306 height 19
click at [352, 285] on p "Tasks that don’t have a real deadline (like “the website has to go up [DATE]” o…" at bounding box center [259, 294] width 306 height 19
drag, startPoint x: 348, startPoint y: 261, endPoint x: 265, endPoint y: 258, distance: 82.6
click at [265, 285] on p "Tasks that don’t have a real deadline (like “the website has to go up [DATE]” o…" at bounding box center [259, 294] width 306 height 19
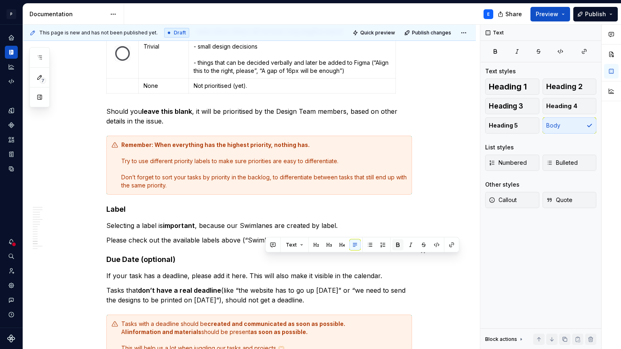
click at [396, 244] on button "button" at bounding box center [397, 244] width 11 height 11
click at [364, 285] on p "Tasks that don’t have a real deadline (like “the website has to go up [DATE]” o…" at bounding box center [259, 294] width 306 height 19
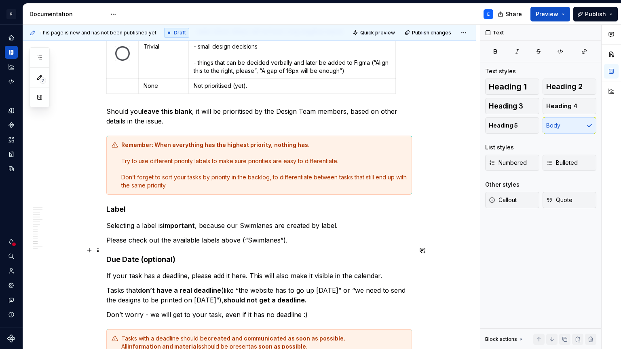
click at [354, 285] on p "Tasks that don’t have a real deadline (like “the website has to go up [DATE]” o…" at bounding box center [259, 294] width 306 height 19
click at [221, 309] on p "Don’t worry - we will get to your task, even if it has no deadline :)" at bounding box center [259, 314] width 306 height 10
click at [384, 309] on p "Don’t worry - we will get to your task as soon as possible, even if it has no d…" at bounding box center [259, 314] width 306 height 10
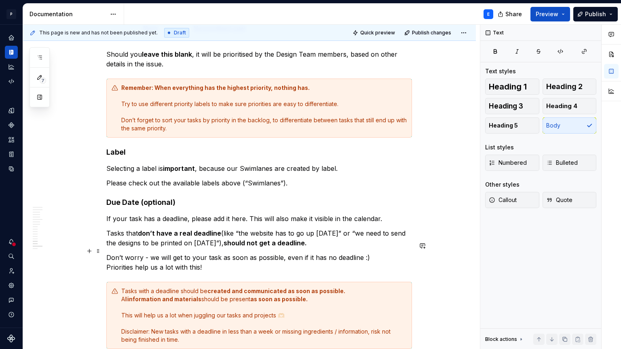
scroll to position [2726, 0]
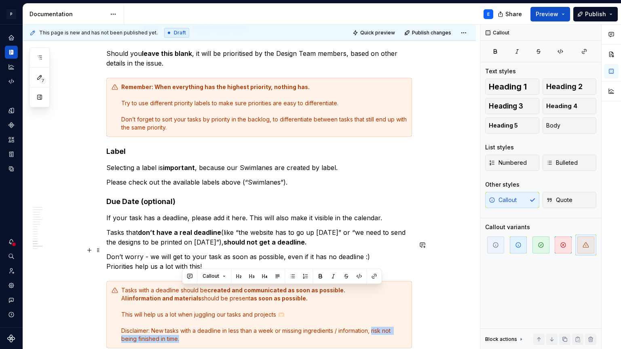
drag, startPoint x: 376, startPoint y: 290, endPoint x: 376, endPoint y: 295, distance: 4.5
click at [376, 295] on div "Tasks with a deadline should be created and communicated as soon as possible. A…" at bounding box center [264, 314] width 286 height 57
click at [318, 275] on button "button" at bounding box center [320, 275] width 11 height 11
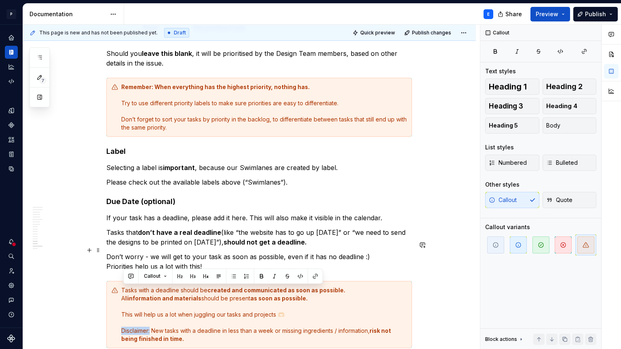
drag, startPoint x: 153, startPoint y: 290, endPoint x: 123, endPoint y: 290, distance: 29.5
click at [123, 290] on div "Tasks with a deadline should be created and communicated as soon as possible. A…" at bounding box center [264, 314] width 286 height 57
click at [261, 277] on button "button" at bounding box center [261, 275] width 11 height 11
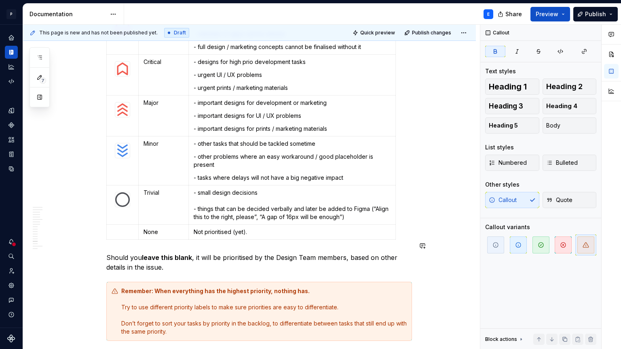
scroll to position [2541, 0]
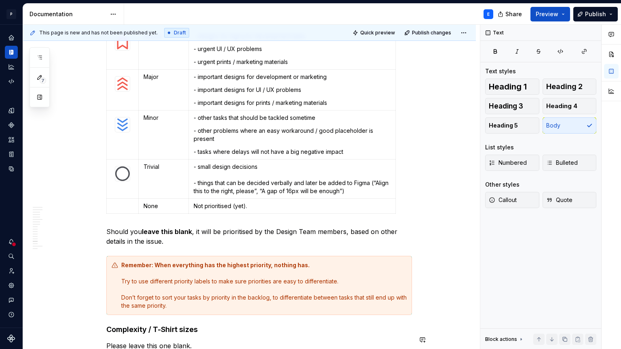
scroll to position [2563, 0]
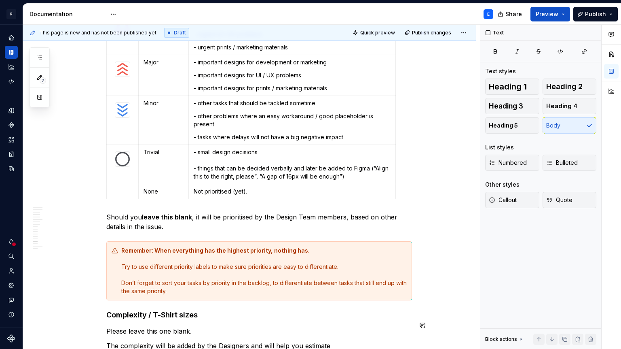
type textarea "*"
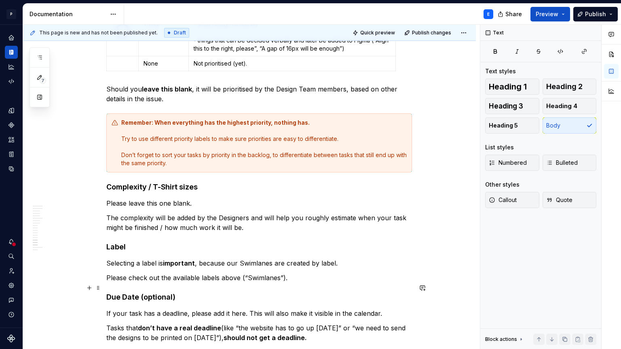
scroll to position [2689, 0]
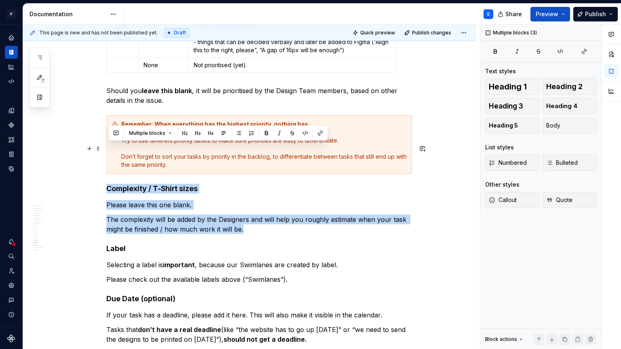
drag, startPoint x: 250, startPoint y: 188, endPoint x: 106, endPoint y: 150, distance: 148.9
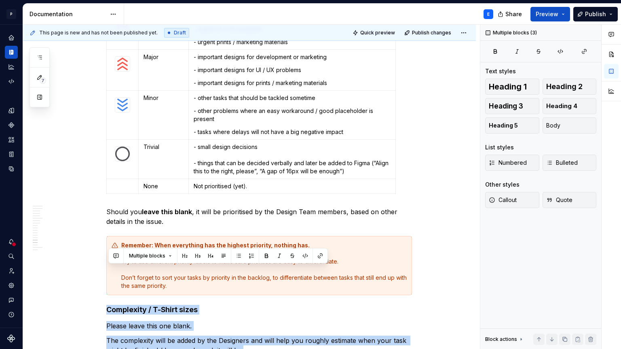
scroll to position [2566, 0]
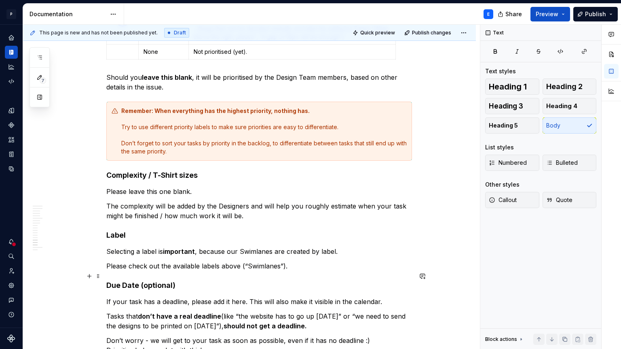
scroll to position [2701, 0]
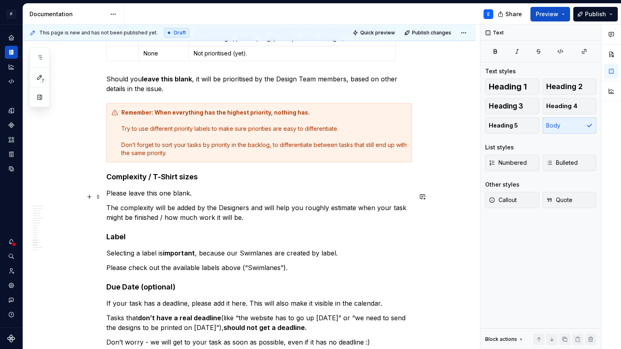
click at [119, 232] on h4 "Label" at bounding box center [259, 237] width 306 height 10
click at [157, 172] on h4 "Complexity / T-Shirt sizes" at bounding box center [259, 177] width 306 height 10
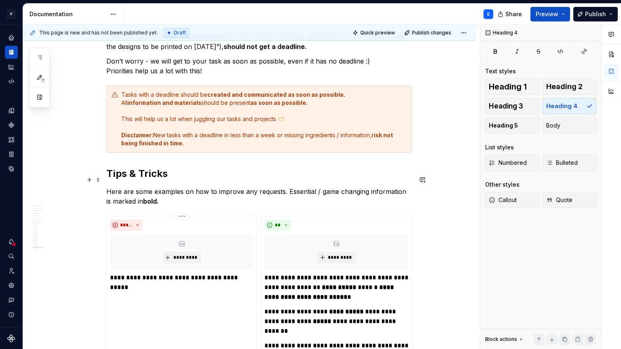
scroll to position [2982, 0]
click at [110, 186] on p "Here are some examples on how to improve any requests. Essential / game changin…" at bounding box center [259, 195] width 306 height 19
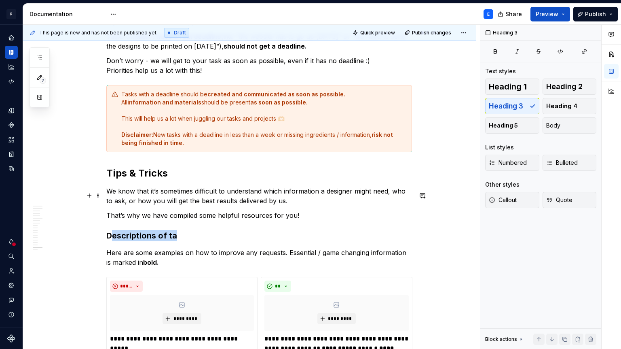
click at [115, 230] on h3 "Descriptions of ta" at bounding box center [259, 235] width 306 height 11
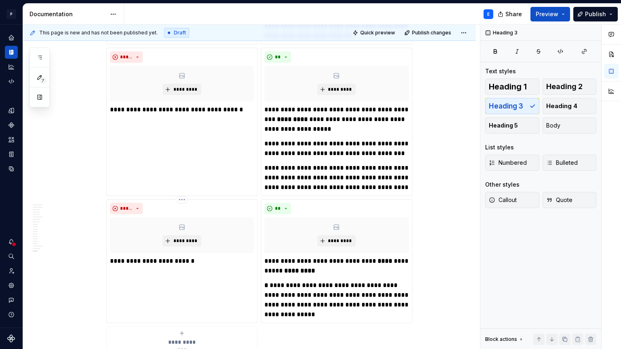
scroll to position [3620, 0]
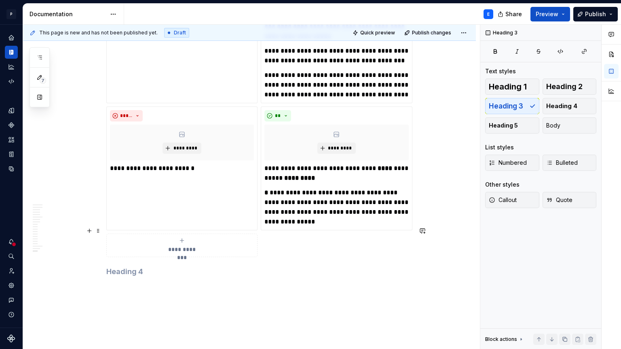
click at [152, 267] on h4 at bounding box center [259, 272] width 306 height 10
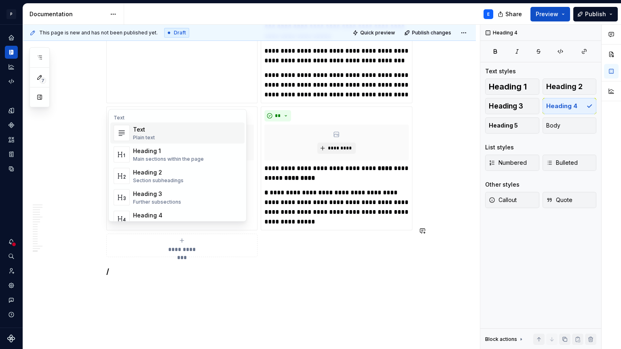
click at [154, 196] on div "Heading 3" at bounding box center [157, 194] width 48 height 8
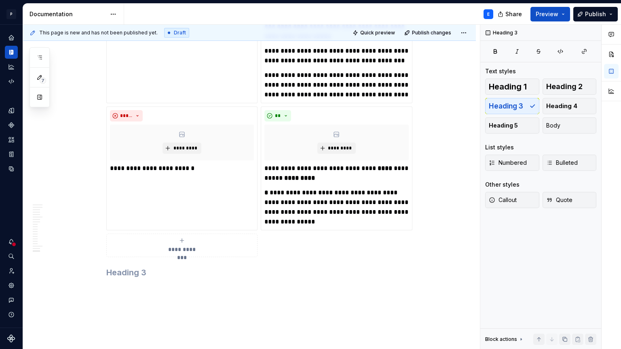
click at [153, 237] on div "**********" at bounding box center [182, 245] width 144 height 16
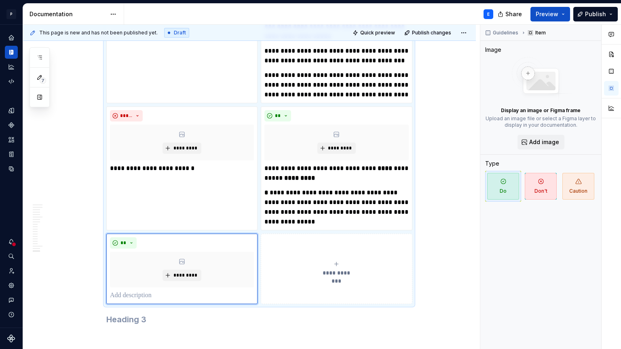
click at [268, 313] on h3 at bounding box center [259, 318] width 306 height 11
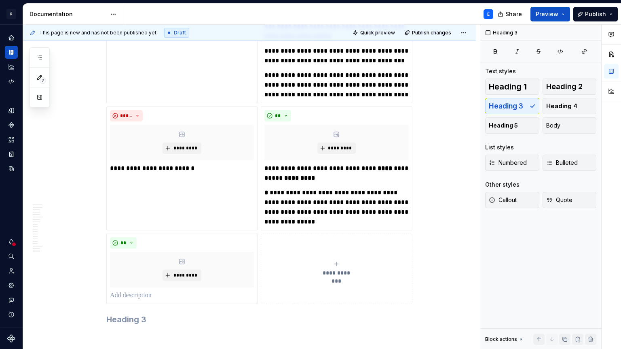
click at [313, 260] on div "**********" at bounding box center [337, 268] width 144 height 16
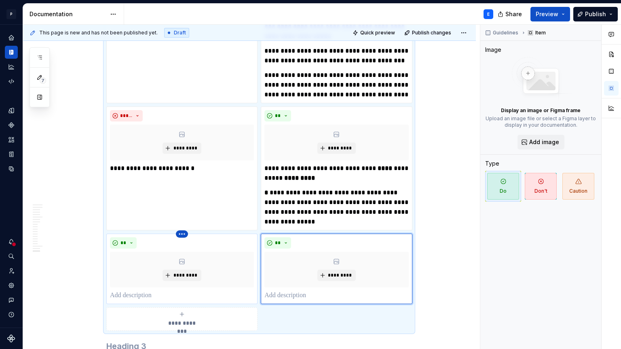
click at [185, 193] on html "P Lumina E Design system data Documentation E Share Preview Publish 7 Pages Add…" at bounding box center [310, 174] width 621 height 349
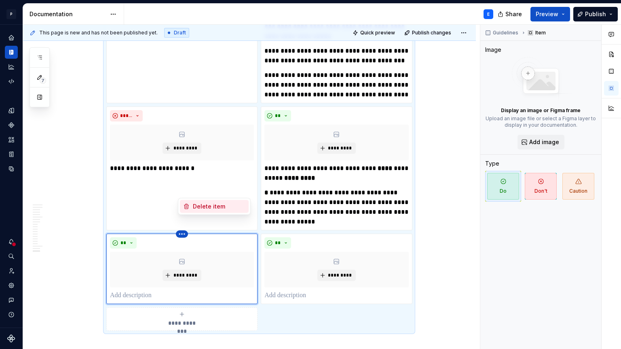
click at [199, 203] on div "Delete item" at bounding box center [219, 206] width 53 height 8
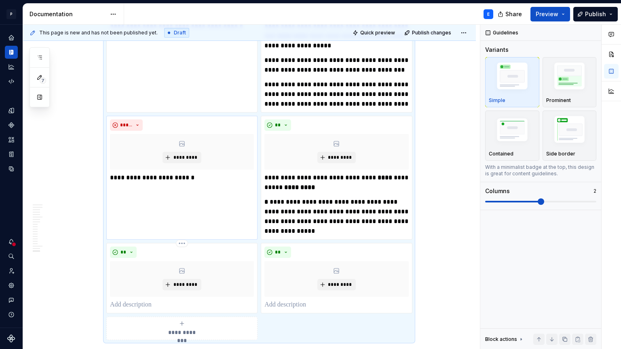
scroll to position [3611, 0]
click at [337, 203] on html "P Lumina E Design system data Documentation E Share Preview Publish 7 Pages Add…" at bounding box center [310, 174] width 621 height 349
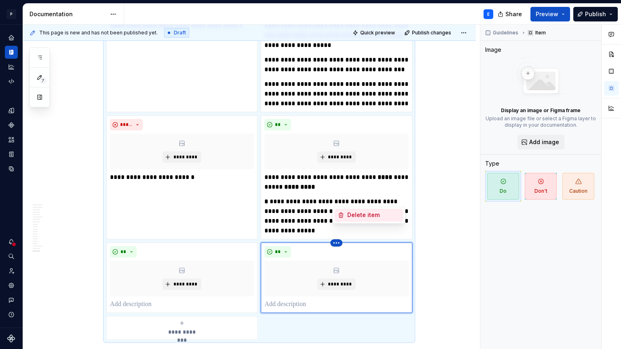
click at [354, 216] on div "Delete item" at bounding box center [373, 215] width 53 height 8
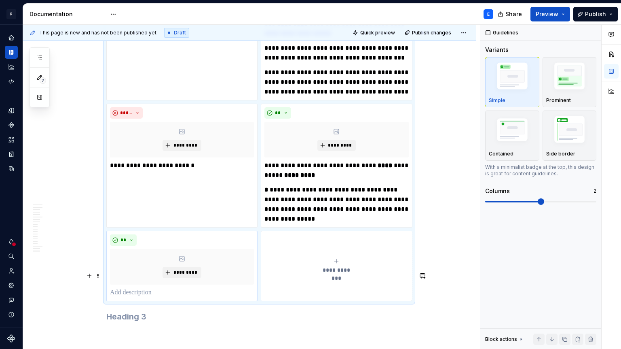
scroll to position [3627, 0]
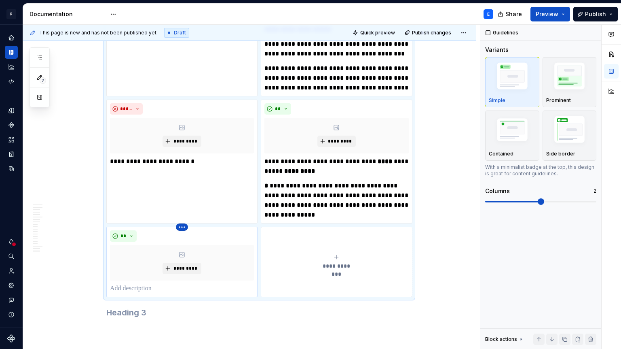
click at [186, 185] on html "P Lumina E Design system data Documentation E Share Preview Publish 7 Pages Add…" at bounding box center [310, 174] width 621 height 349
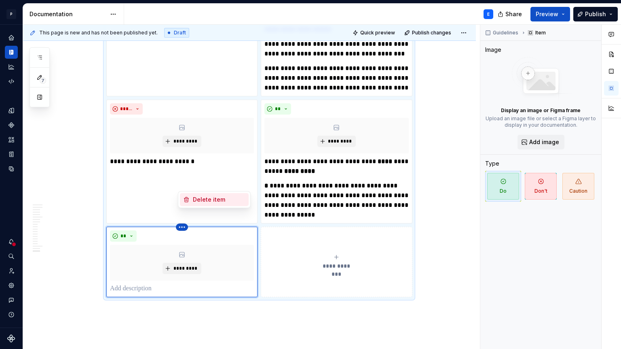
click at [212, 201] on div "Delete item" at bounding box center [219, 199] width 53 height 8
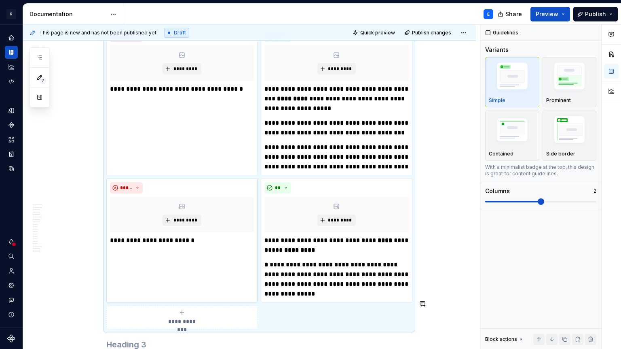
scroll to position [3622, 0]
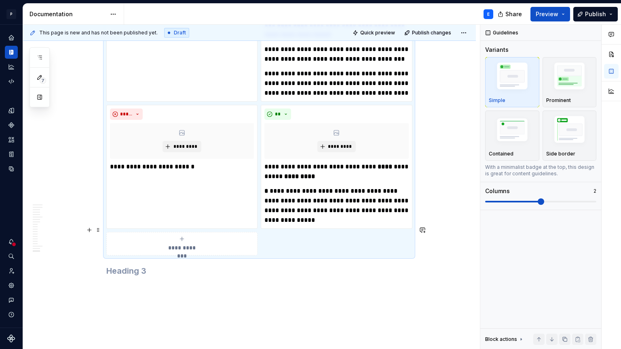
click at [142, 265] on h3 at bounding box center [259, 270] width 306 height 11
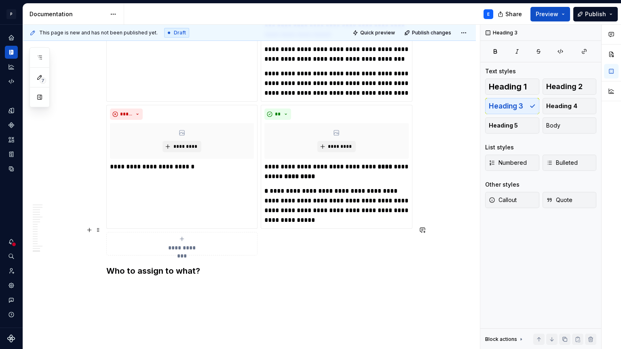
click at [149, 265] on h3 "Who to assign to what?" at bounding box center [259, 270] width 306 height 11
click at [146, 283] on p at bounding box center [259, 288] width 306 height 10
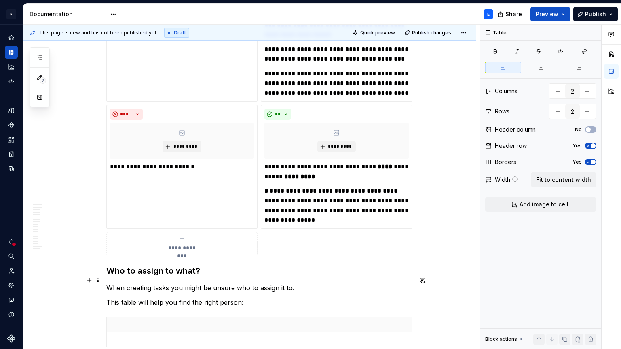
drag, startPoint x: 188, startPoint y: 300, endPoint x: 413, endPoint y: 282, distance: 226.0
drag, startPoint x: 150, startPoint y: 286, endPoint x: 212, endPoint y: 284, distance: 62.3
click at [212, 317] on th at bounding box center [341, 324] width 265 height 15
click at [179, 320] on p at bounding box center [158, 324] width 93 height 8
click at [152, 335] on p at bounding box center [158, 339] width 93 height 8
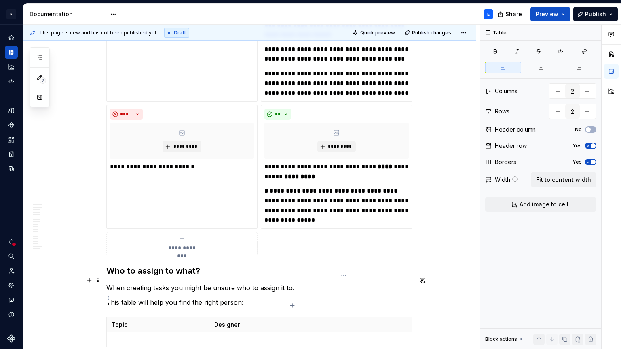
click at [318, 335] on p at bounding box center [341, 339] width 255 height 8
click at [412, 320] on p "Designer" at bounding box center [341, 324] width 255 height 8
click at [401, 335] on p at bounding box center [341, 339] width 255 height 8
drag, startPoint x: 212, startPoint y: 288, endPoint x: 140, endPoint y: 289, distance: 72.4
click at [140, 317] on th "Designer" at bounding box center [265, 324] width 265 height 15
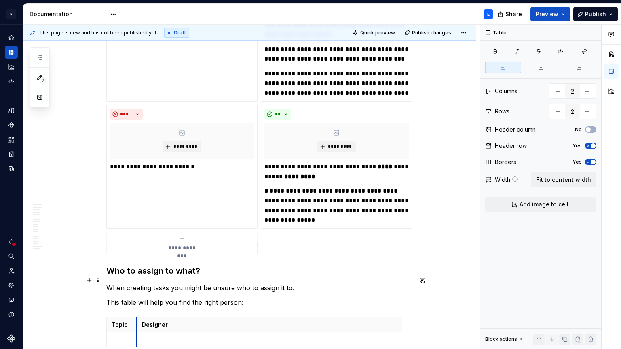
click at [140, 317] on th "Designer" at bounding box center [269, 324] width 265 height 15
drag, startPoint x: 404, startPoint y: 281, endPoint x: 341, endPoint y: 277, distance: 63.3
drag, startPoint x: 140, startPoint y: 285, endPoint x: 195, endPoint y: 286, distance: 55.0
click at [195, 317] on th "Designer" at bounding box center [293, 324] width 202 height 15
drag, startPoint x: 396, startPoint y: 282, endPoint x: 413, endPoint y: 279, distance: 17.6
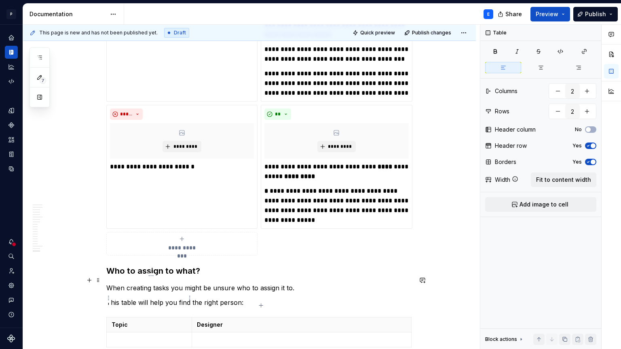
click at [132, 335] on p at bounding box center [149, 339] width 75 height 8
click at [263, 304] on icon "button" at bounding box center [261, 305] width 6 height 6
click at [160, 348] on p at bounding box center [149, 354] width 75 height 8
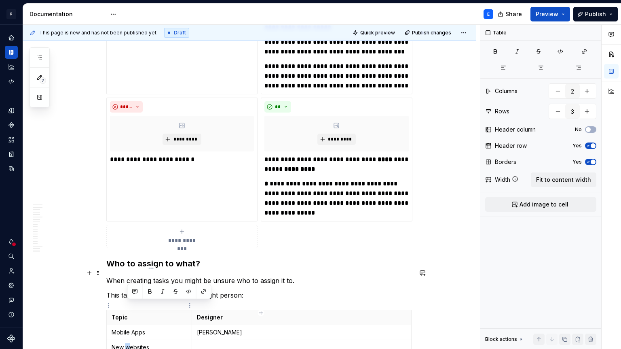
drag, startPoint x: 133, startPoint y: 306, endPoint x: 128, endPoint y: 305, distance: 4.9
click at [128, 343] on p "New websites" at bounding box center [149, 347] width 75 height 8
click at [158, 343] on p "New Websites" at bounding box center [149, 347] width 75 height 8
click at [262, 314] on icon "button" at bounding box center [261, 312] width 6 height 6
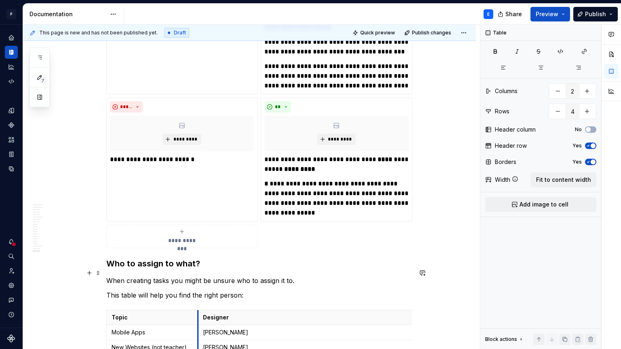
drag, startPoint x: 193, startPoint y: 273, endPoint x: 199, endPoint y: 273, distance: 6.1
click at [199, 309] on th "Designer" at bounding box center [308, 316] width 220 height 15
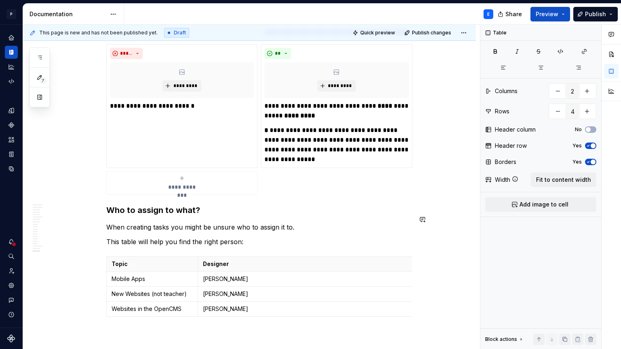
scroll to position [3685, 0]
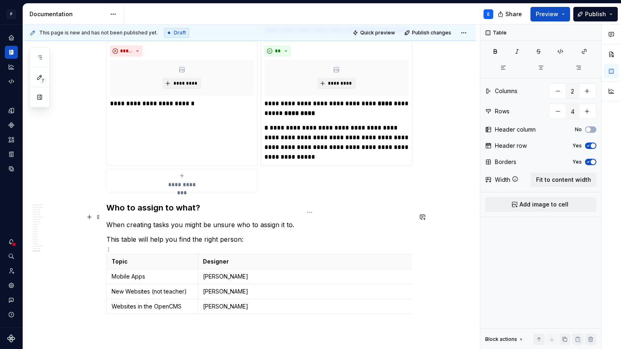
click at [229, 284] on td "[PERSON_NAME]" at bounding box center [308, 291] width 220 height 15
click at [262, 270] on icon "button" at bounding box center [264, 272] width 6 height 6
type input "5"
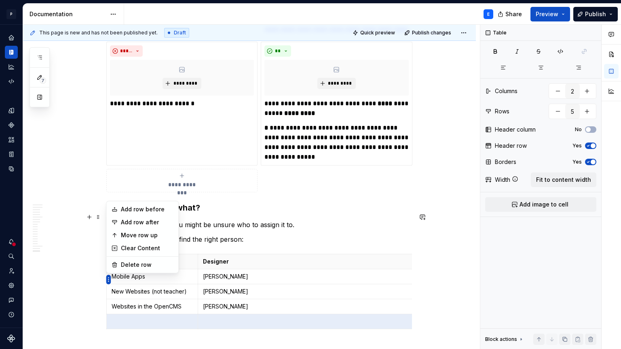
click at [106, 258] on body "P Lumina E Design system data Documentation E Share Preview Publish 7 Pages Add…" at bounding box center [310, 174] width 621 height 349
click at [114, 297] on html "P Lumina E Design system data Documentation E Share Preview Publish 7 Pages Add…" at bounding box center [310, 174] width 621 height 349
click at [130, 232] on body "P Lumina E Design system data Documentation E Share Preview Publish 7 Pages Add…" at bounding box center [310, 174] width 621 height 349
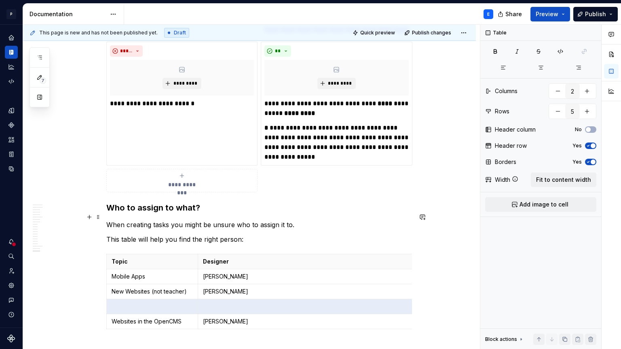
scroll to position [0, 2]
click at [130, 272] on p "Mobile Apps" at bounding box center [149, 276] width 81 height 8
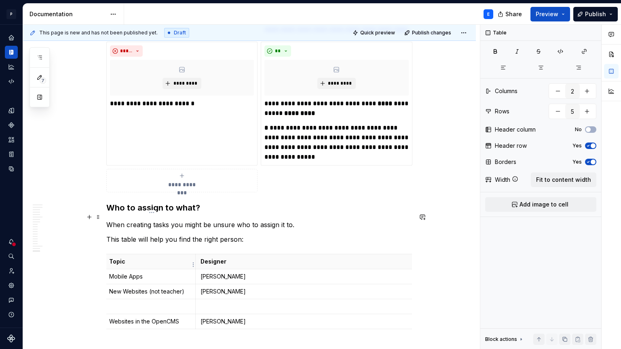
click at [147, 302] on p at bounding box center [149, 306] width 81 height 8
click at [164, 302] on p "Lernen Webapp" at bounding box center [149, 306] width 81 height 8
click at [260, 285] on icon "button" at bounding box center [261, 287] width 6 height 6
click at [160, 332] on p at bounding box center [149, 336] width 81 height 8
click at [167, 332] on p "Teacher" at bounding box center [149, 336] width 81 height 8
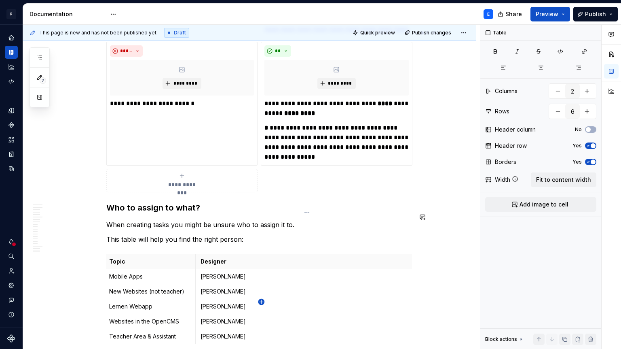
click at [263, 301] on icon "button" at bounding box center [261, 301] width 6 height 6
type input "7"
click at [165, 347] on p at bounding box center [149, 351] width 81 height 8
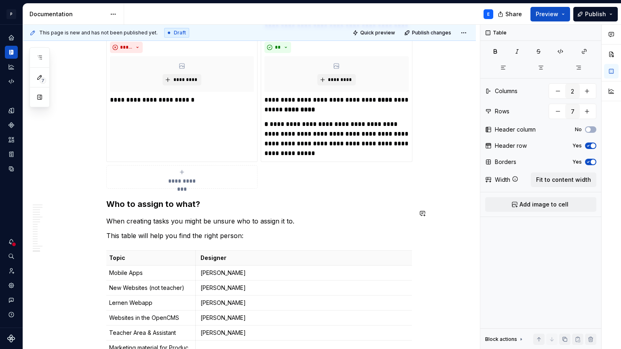
scroll to position [3697, 0]
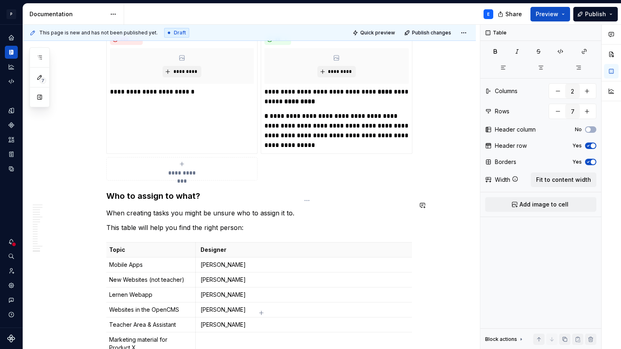
click at [221, 332] on td at bounding box center [305, 343] width 220 height 23
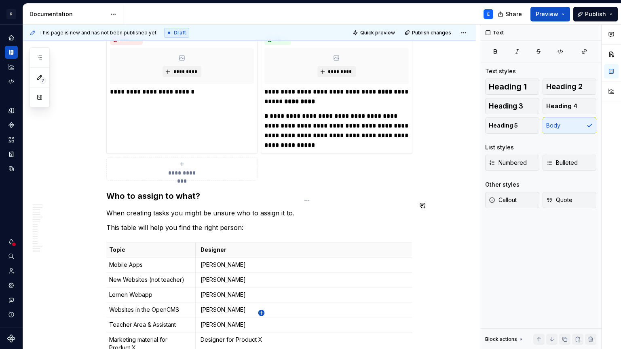
click at [262, 312] on icon "button" at bounding box center [262, 313] width 4 height 4
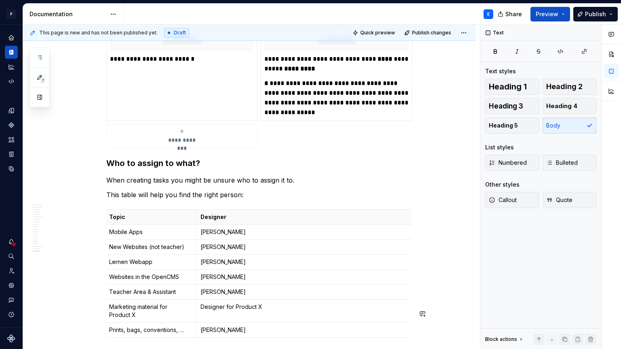
scroll to position [3738, 0]
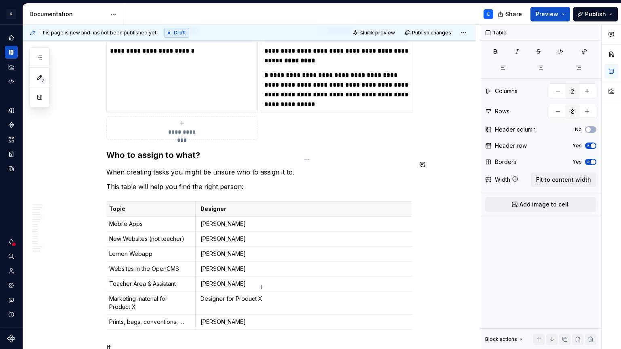
click at [233, 314] on td "[PERSON_NAME]" at bounding box center [305, 321] width 220 height 15
click at [262, 286] on icon "button" at bounding box center [261, 287] width 6 height 6
type input "9"
click at [146, 332] on p at bounding box center [149, 336] width 81 height 8
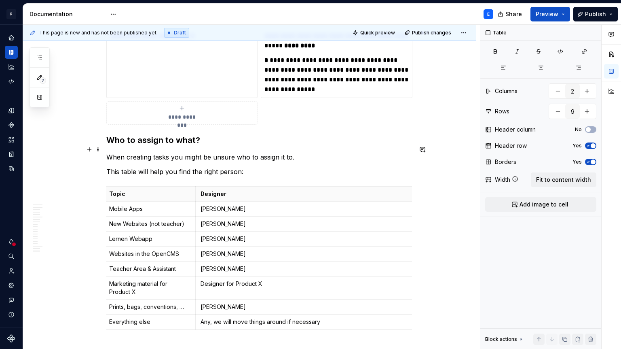
click at [261, 288] on div "Topic Designer Mobile Apps [PERSON_NAME] Websites (not teacher) [PERSON_NAME] W…" at bounding box center [259, 259] width 306 height 146
click at [260, 286] on icon "button" at bounding box center [261, 287] width 6 height 6
type input "10"
click at [173, 332] on p at bounding box center [149, 336] width 81 height 8
click at [191, 296] on html "P Lumina E Design system data Documentation E Share Preview Publish 7 Pages Add…" at bounding box center [310, 174] width 621 height 349
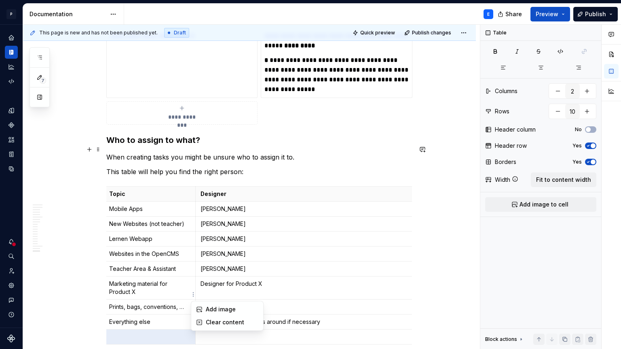
click at [114, 297] on html "P Lumina E Design system data Documentation E Share Preview Publish 7 Pages Add…" at bounding box center [310, 174] width 621 height 349
click at [111, 332] on p at bounding box center [149, 336] width 81 height 8
click at [193, 293] on html "P Lumina E Design system data Documentation E Share Preview Publish 7 Pages Add…" at bounding box center [310, 174] width 621 height 349
click at [175, 296] on html "P Lumina E Design system data Documentation E Share Preview Publish 7 Pages Add…" at bounding box center [310, 174] width 621 height 349
click at [132, 318] on p "Everything else" at bounding box center [149, 322] width 81 height 8
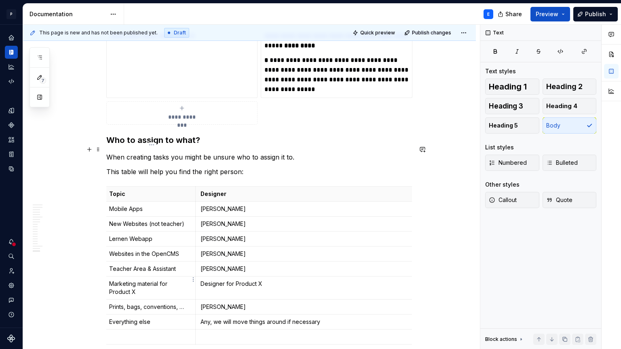
click at [115, 318] on p "Everything else" at bounding box center [149, 322] width 81 height 8
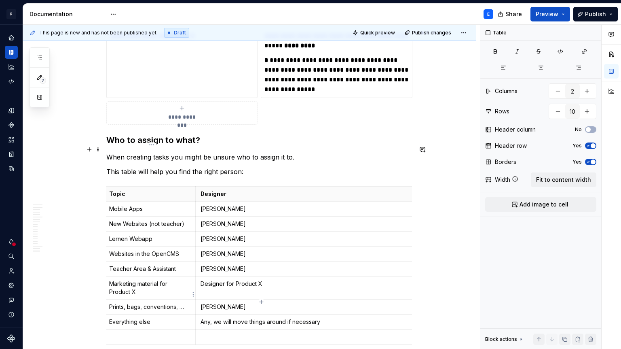
click at [114, 332] on p at bounding box center [149, 336] width 81 height 8
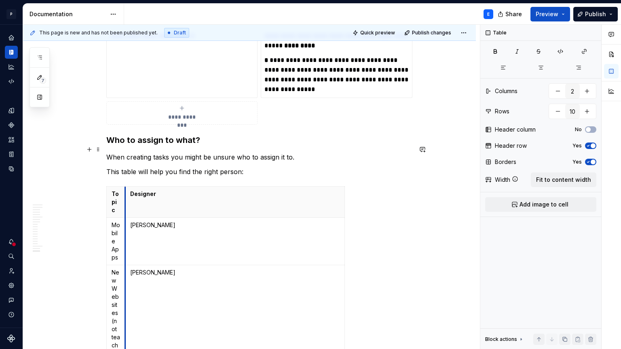
scroll to position [0, 0]
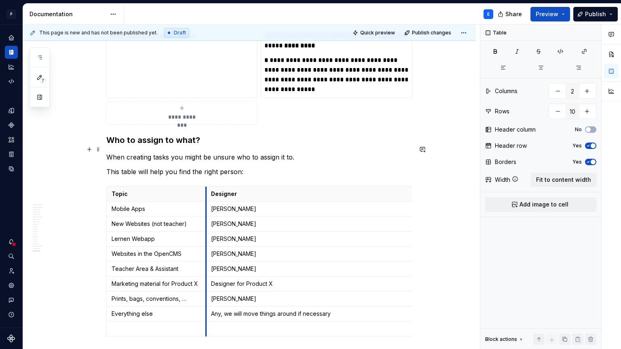
drag, startPoint x: 197, startPoint y: 153, endPoint x: 203, endPoint y: 145, distance: 10.6
click at [109, 288] on html "P Lumina E Design system data Documentation E Share Preview Publish 7 Pages Add…" at bounding box center [310, 174] width 621 height 349
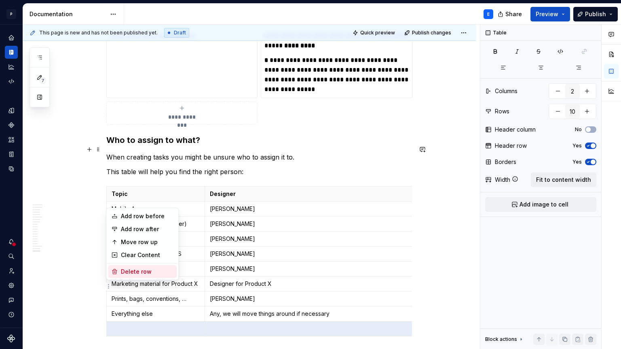
click at [135, 270] on div "Delete row" at bounding box center [147, 271] width 53 height 8
type input "9"
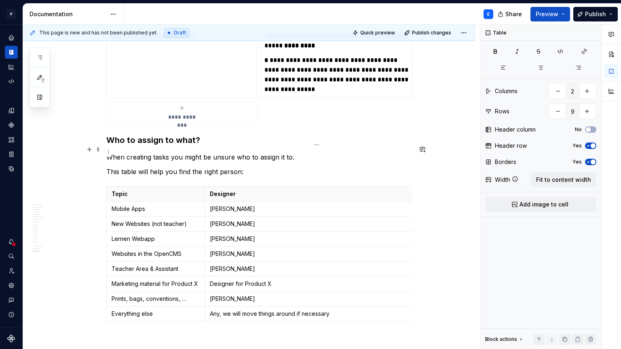
click at [385, 190] on p "Designer" at bounding box center [315, 194] width 210 height 8
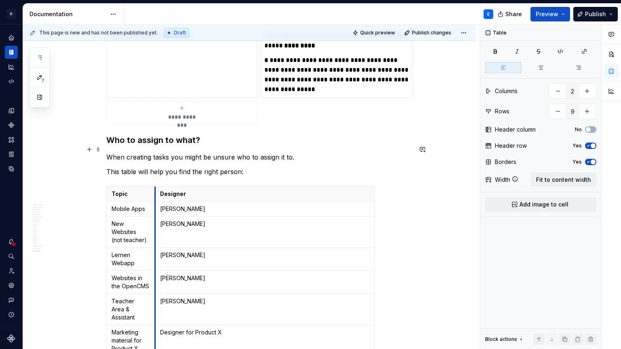
drag, startPoint x: 206, startPoint y: 152, endPoint x: 154, endPoint y: 151, distance: 52.2
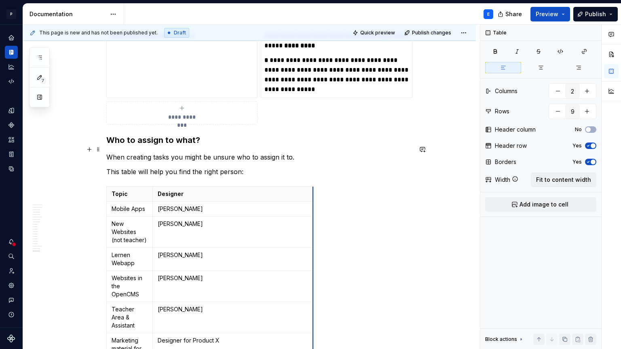
drag, startPoint x: 374, startPoint y: 162, endPoint x: 290, endPoint y: 162, distance: 83.3
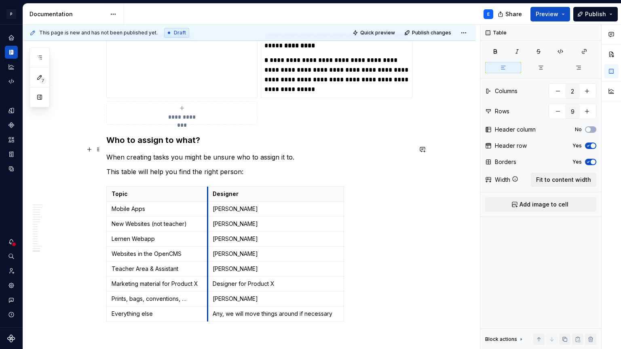
drag, startPoint x: 155, startPoint y: 157, endPoint x: 210, endPoint y: 152, distance: 54.4
click at [210, 186] on th "Designer" at bounding box center [275, 193] width 136 height 15
drag, startPoint x: 345, startPoint y: 168, endPoint x: 413, endPoint y: 170, distance: 68.0
click at [343, 309] on p "Any, we will move things around if necessary" at bounding box center [309, 313] width 194 height 8
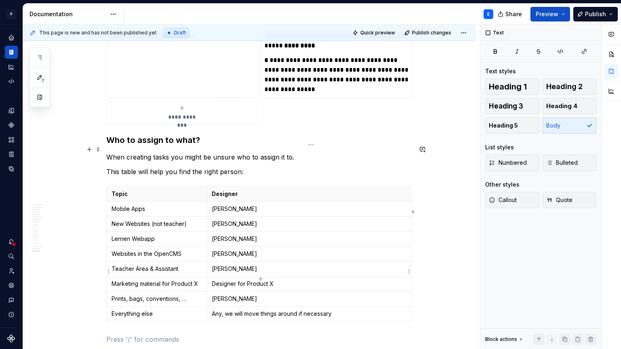
click at [350, 309] on p "Any, we will move things around if necessary" at bounding box center [309, 313] width 194 height 8
click at [304, 334] on p at bounding box center [259, 339] width 306 height 10
click at [110, 134] on h3 "Who to assign to what?" at bounding box center [259, 139] width 306 height 11
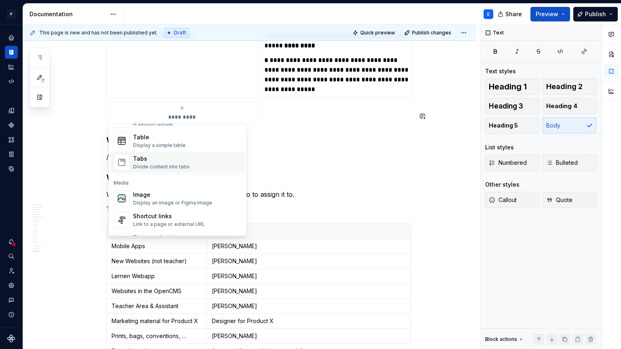
scroll to position [292, 0]
click at [156, 141] on div "Table" at bounding box center [159, 137] width 53 height 8
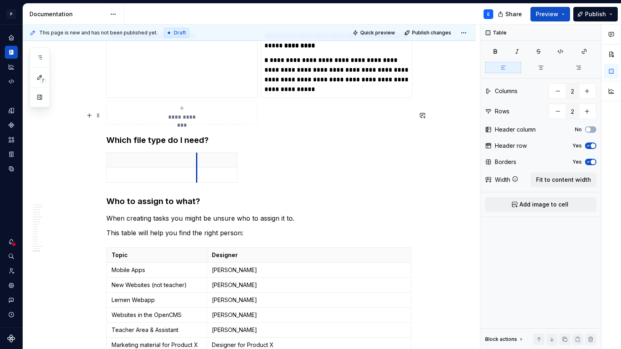
drag, startPoint x: 150, startPoint y: 119, endPoint x: 188, endPoint y: 125, distance: 38.9
click at [197, 152] on th at bounding box center [217, 159] width 40 height 15
click at [152, 156] on p at bounding box center [146, 160] width 68 height 8
drag, startPoint x: 227, startPoint y: 121, endPoint x: 413, endPoint y: 108, distance: 186.9
click at [150, 171] on p at bounding box center [146, 175] width 69 height 8
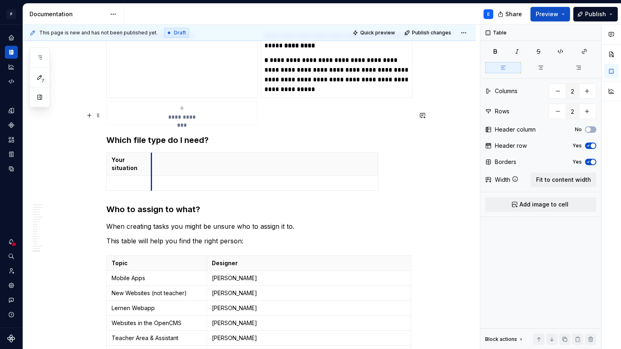
drag, startPoint x: 187, startPoint y: 129, endPoint x: 153, endPoint y: 132, distance: 34.1
click at [153, 152] on tbody "Your situation" at bounding box center [242, 171] width 271 height 38
drag, startPoint x: 380, startPoint y: 121, endPoint x: 318, endPoint y: 128, distance: 62.7
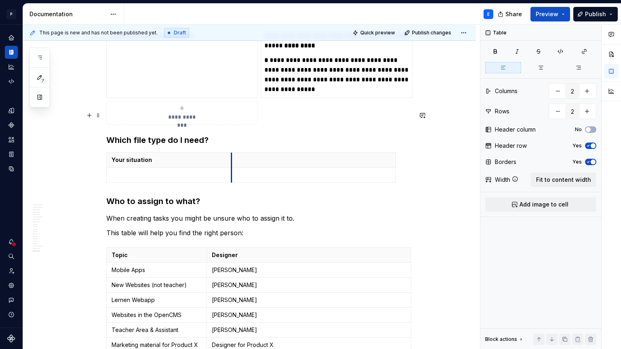
drag, startPoint x: 153, startPoint y: 123, endPoint x: 233, endPoint y: 121, distance: 80.1
click at [233, 152] on th at bounding box center [313, 159] width 164 height 15
click at [181, 171] on p at bounding box center [169, 175] width 115 height 8
click at [153, 171] on p "A file with optimal quality" at bounding box center [169, 175] width 115 height 8
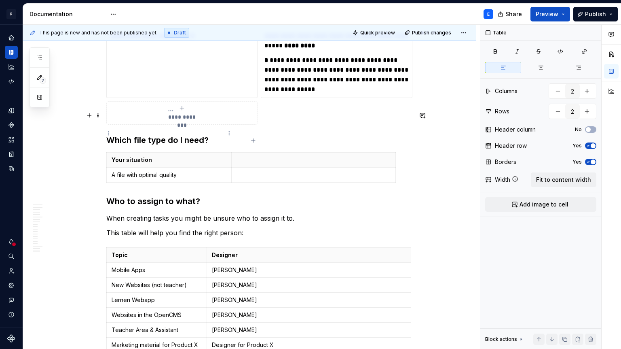
click at [178, 171] on p "A file with optimal quality" at bounding box center [169, 175] width 115 height 8
drag, startPoint x: 181, startPoint y: 132, endPoint x: 130, endPoint y: 133, distance: 51.0
click at [130, 171] on p "A file with optimal quality" at bounding box center [169, 175] width 115 height 8
click at [151, 171] on p "A file with optimal quality" at bounding box center [169, 175] width 115 height 8
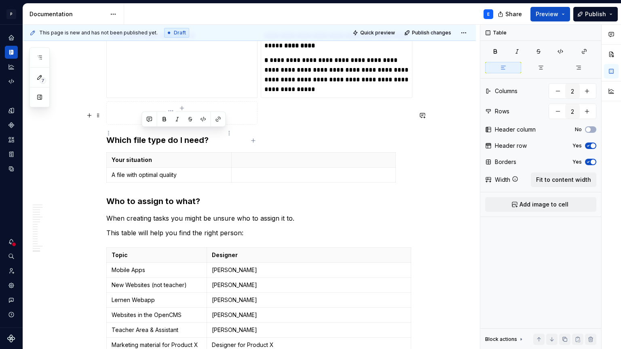
click at [193, 171] on p "A file with optimal quality" at bounding box center [169, 175] width 115 height 8
click at [249, 167] on td at bounding box center [313, 174] width 164 height 15
click at [148, 171] on p "A file with optimal quality" at bounding box center [169, 175] width 115 height 8
click at [248, 171] on p at bounding box center [314, 175] width 154 height 8
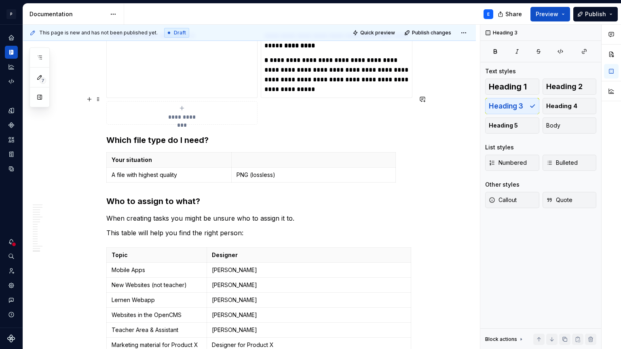
click at [243, 134] on h3 "Which file type do I need?" at bounding box center [259, 139] width 306 height 11
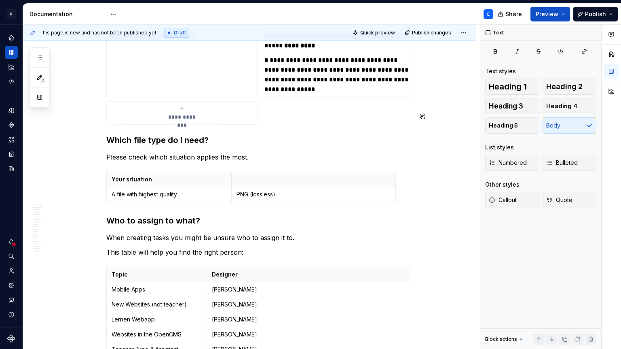
click at [171, 152] on p "Please check which situation applies the most." at bounding box center [259, 157] width 306 height 10
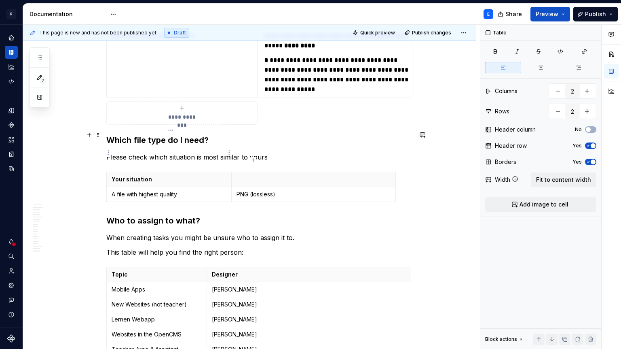
click at [185, 190] on p "A file with highest quality" at bounding box center [169, 194] width 115 height 8
click at [256, 159] on icon "button" at bounding box center [253, 160] width 6 height 6
type input "3"
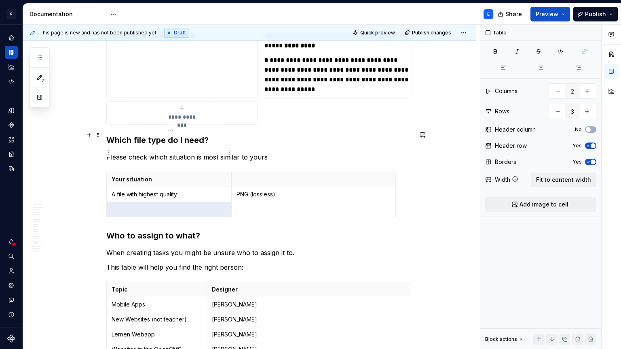
click at [202, 205] on p at bounding box center [169, 209] width 115 height 8
click at [302, 190] on p "PNG (lossless)" at bounding box center [314, 194] width 154 height 8
click at [271, 205] on p at bounding box center [314, 209] width 154 height 8
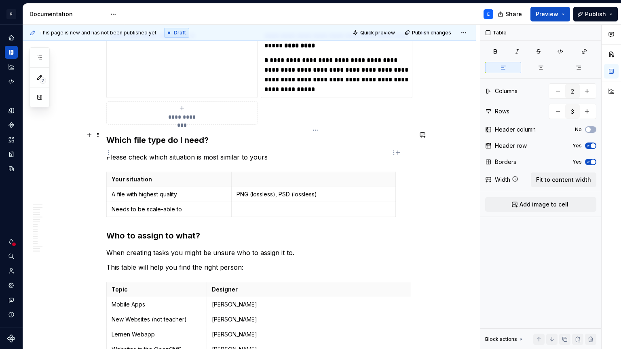
click at [318, 190] on p "PNG (lossless), PSD (lossless)" at bounding box center [314, 194] width 154 height 8
click at [305, 205] on p at bounding box center [314, 209] width 154 height 8
click at [281, 190] on p "PNG (lossless), PSD (lossless, has layers)" at bounding box center [314, 194] width 154 height 8
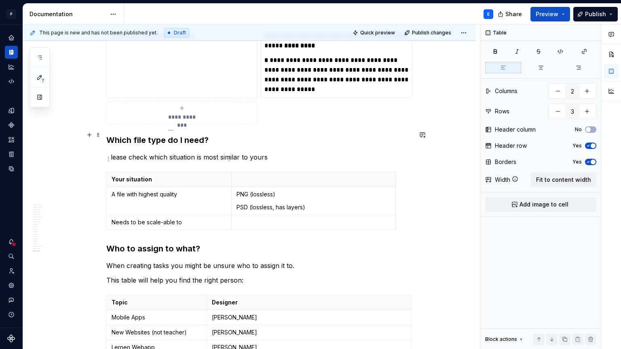
click at [182, 186] on td "A file with highest quality" at bounding box center [169, 200] width 125 height 28
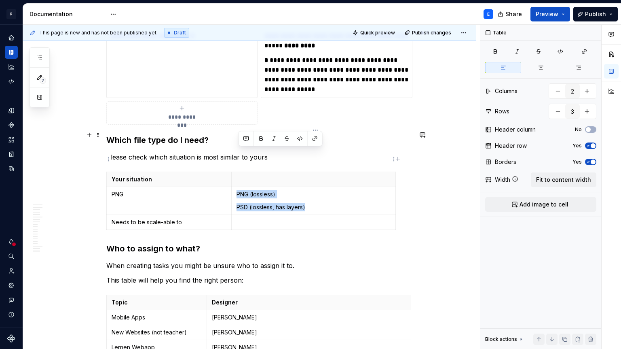
drag, startPoint x: 238, startPoint y: 150, endPoint x: 312, endPoint y: 163, distance: 75.5
click at [312, 186] on td "PNG (lossless) PSD (lossless, has layers)" at bounding box center [313, 200] width 164 height 28
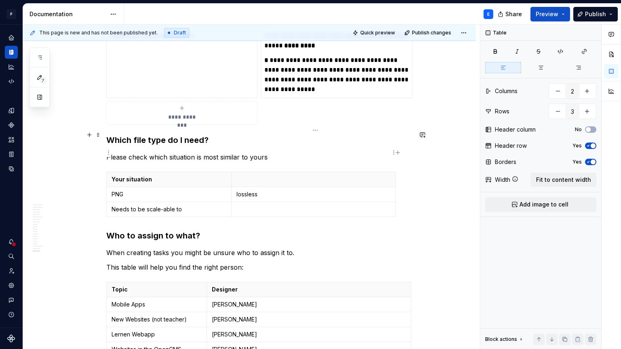
click at [237, 186] on td "lossless" at bounding box center [313, 193] width 164 height 15
click at [254, 175] on p at bounding box center [314, 179] width 154 height 8
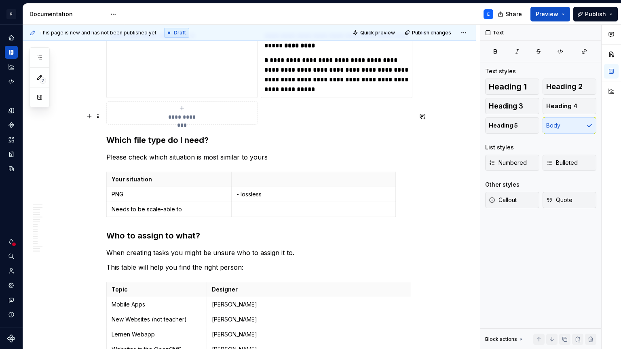
click at [182, 152] on p "Please check which situation is most similar to yours" at bounding box center [259, 157] width 306 height 10
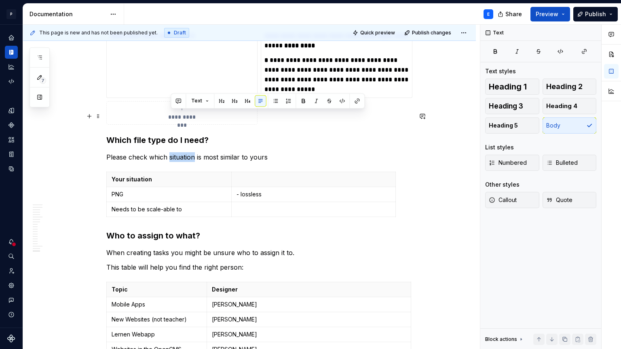
click at [182, 152] on p "Please check which situation is most similar to yours" at bounding box center [259, 157] width 306 height 10
drag, startPoint x: 171, startPoint y: 116, endPoint x: 267, endPoint y: 118, distance: 96.7
click at [267, 152] on p "Please check which situation is most similar to yours" at bounding box center [259, 157] width 306 height 10
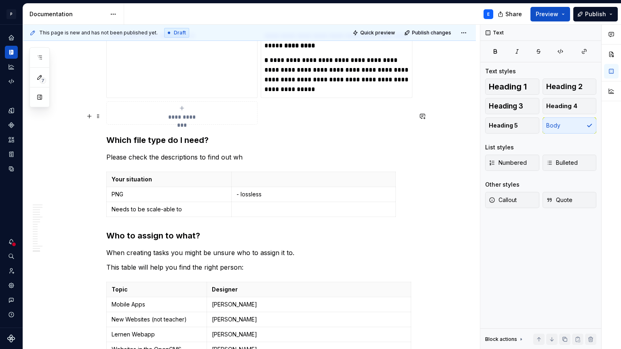
click at [130, 152] on p "Please check the descriptions to find out wh" at bounding box center [259, 157] width 306 height 10
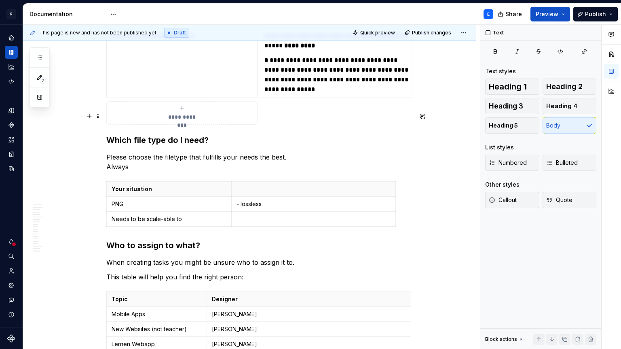
click at [219, 152] on p "Please choose the filetype that fulfills your needs the best. Always" at bounding box center [259, 161] width 306 height 19
click at [214, 152] on p "Please choose the filetype that fulfils your needs the best. Always" at bounding box center [259, 161] width 306 height 19
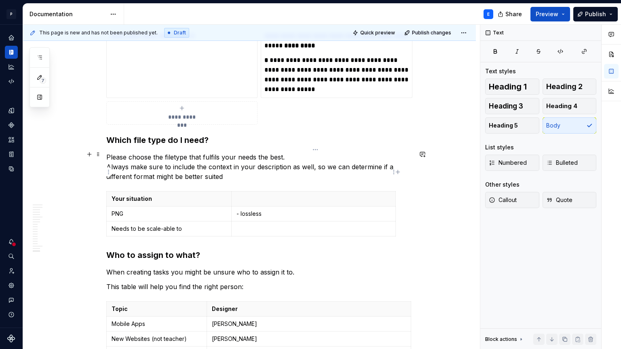
click at [267, 210] on p "- lossless" at bounding box center [314, 214] width 154 height 8
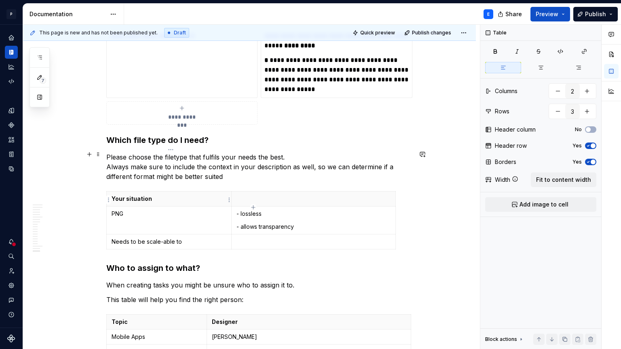
click at [168, 237] on p "Needs to be scale-able to" at bounding box center [169, 241] width 115 height 8
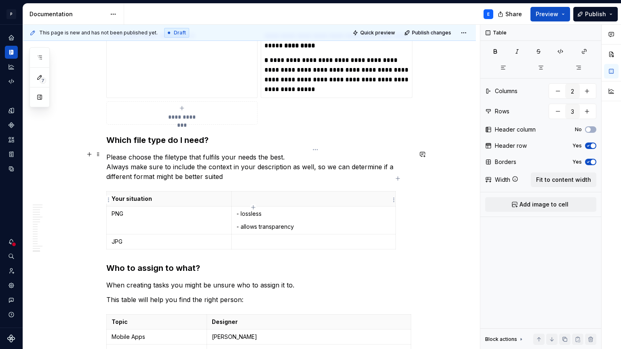
click at [248, 237] on p at bounding box center [314, 241] width 154 height 8
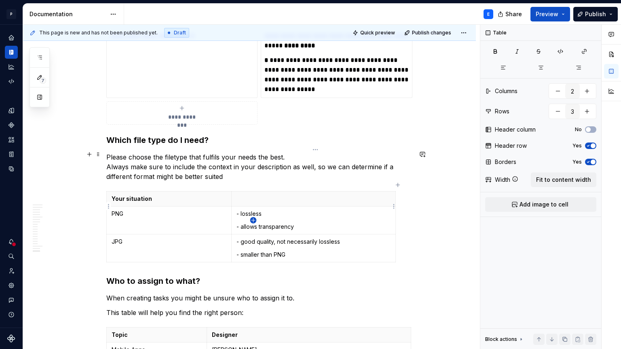
click at [253, 221] on icon "button" at bounding box center [254, 220] width 4 height 4
type input "4"
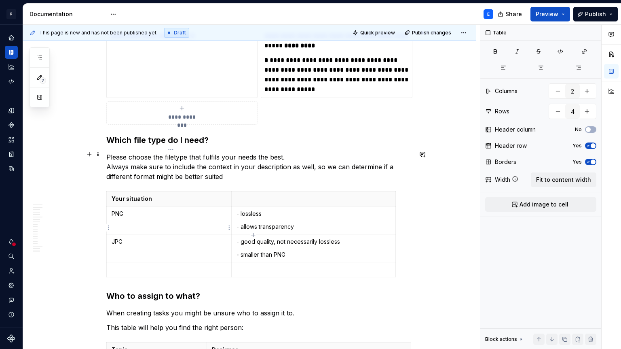
click at [184, 265] on p at bounding box center [169, 269] width 115 height 8
type textarea "*"
click at [291, 265] on p at bounding box center [314, 269] width 154 height 8
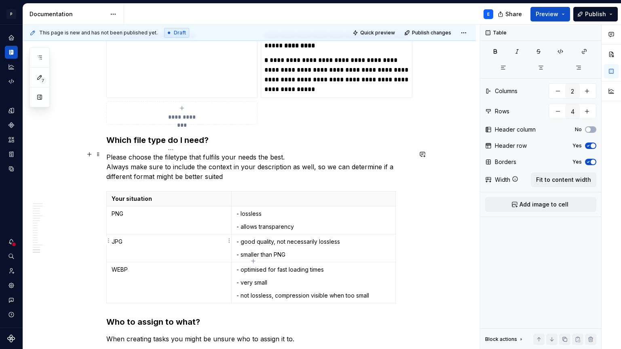
click at [181, 262] on td "WEBP" at bounding box center [169, 282] width 125 height 41
click at [253, 262] on div "Your situation PNG - lossless - allows transparency JPG - good quality, not nec…" at bounding box center [259, 248] width 306 height 115
click at [253, 260] on icon "button" at bounding box center [253, 261] width 6 height 6
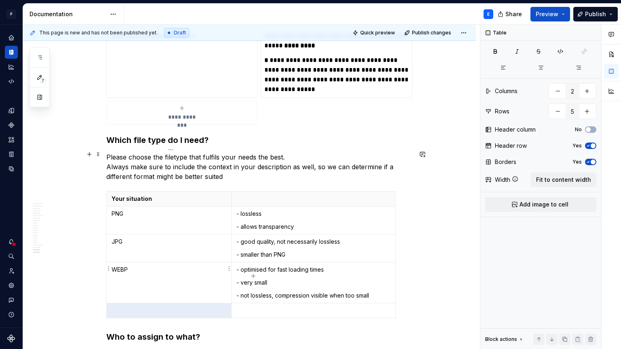
click at [178, 306] on p at bounding box center [169, 310] width 115 height 8
click at [261, 306] on p at bounding box center [314, 310] width 154 height 8
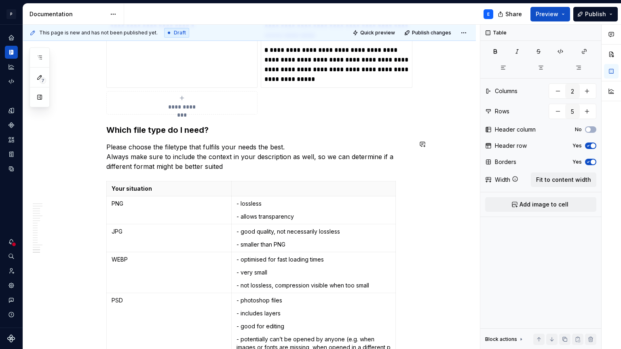
scroll to position [3771, 0]
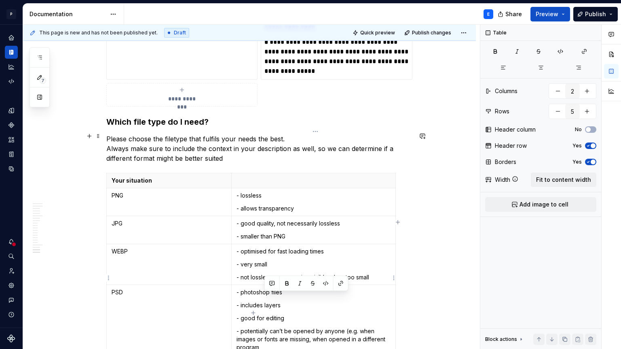
click at [312, 327] on p "- potentially can’t be opened by anyone (e.g. when images or fonts are missing,…" at bounding box center [314, 339] width 154 height 24
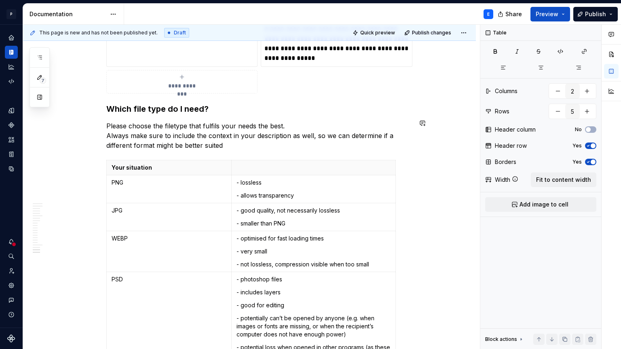
scroll to position [3792, 0]
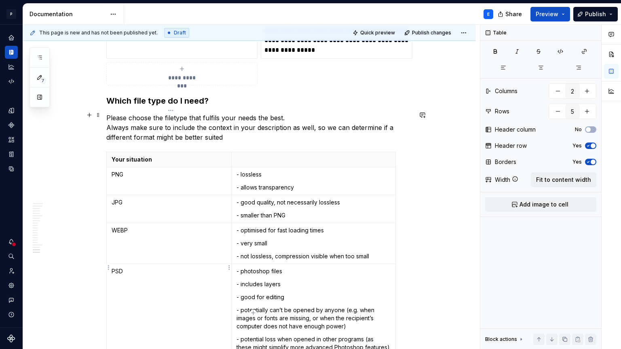
click at [199, 274] on td "PSD" at bounding box center [169, 308] width 125 height 91
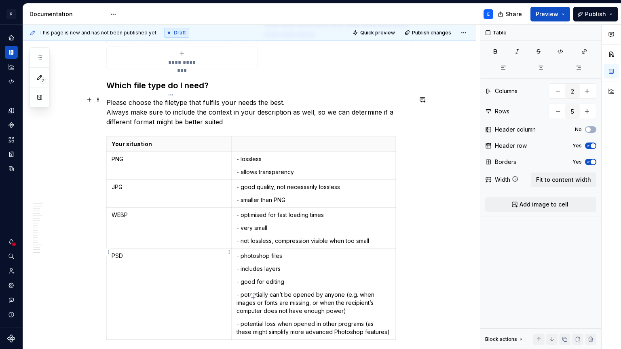
click at [193, 207] on td "WEBP" at bounding box center [169, 227] width 125 height 41
click at [254, 295] on icon "button" at bounding box center [253, 297] width 6 height 6
type input "6"
click at [188, 343] on p at bounding box center [169, 347] width 115 height 8
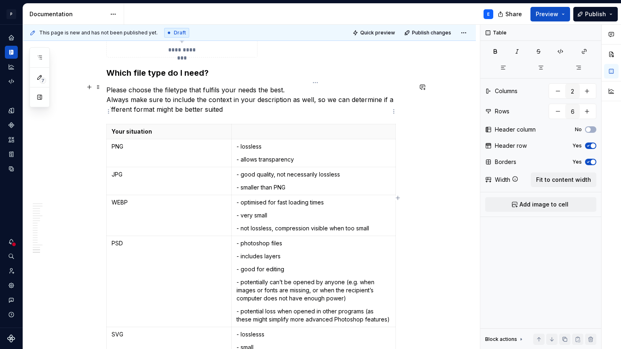
click at [241, 142] on p "- lossless" at bounding box center [314, 146] width 154 height 8
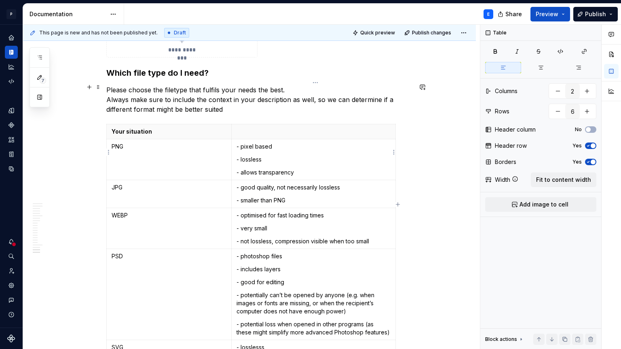
click at [242, 183] on p "- good quality, not necessarily lossless" at bounding box center [314, 187] width 154 height 8
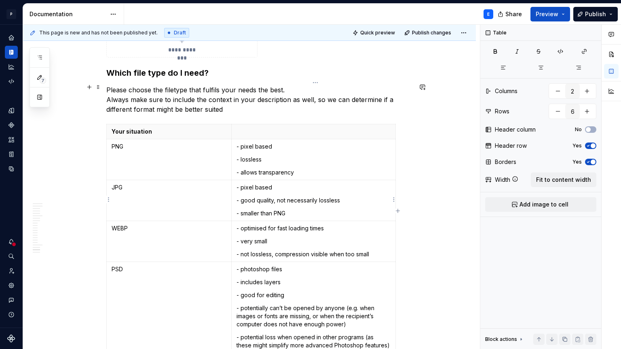
click at [242, 224] on p "- optimised for fast loading times" at bounding box center [314, 228] width 154 height 8
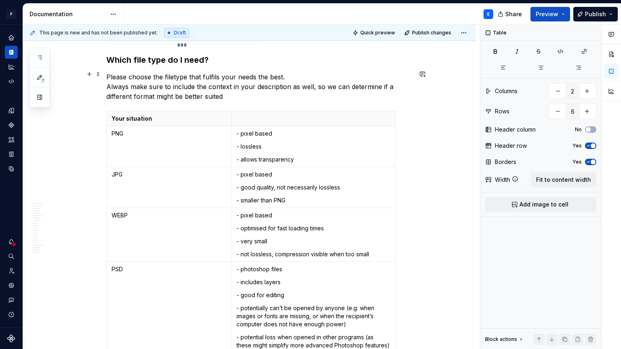
scroll to position [3851, 0]
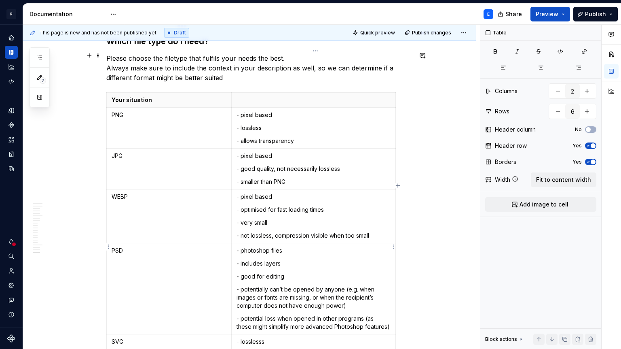
click at [242, 246] on p "- photoshop files" at bounding box center [314, 250] width 154 height 8
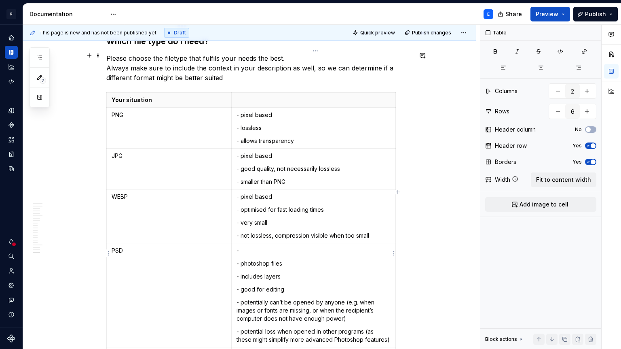
click at [253, 246] on p "-" at bounding box center [314, 250] width 154 height 8
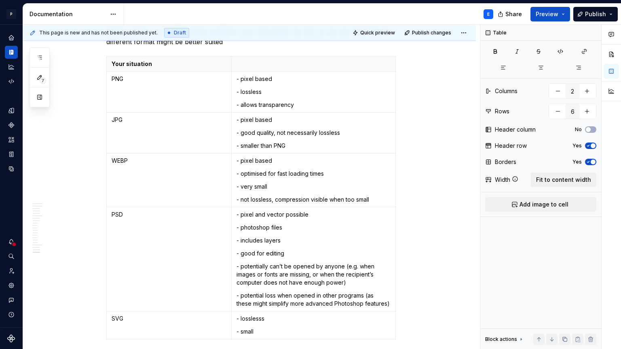
scroll to position [3889, 0]
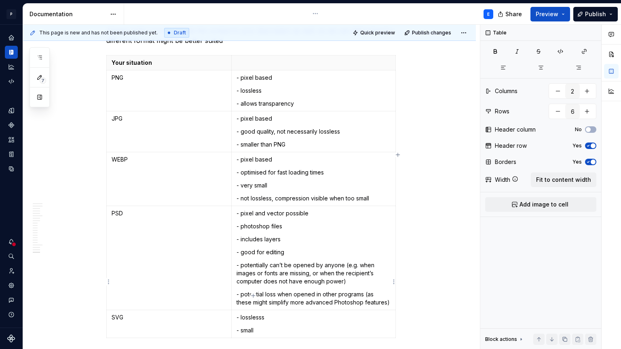
click at [264, 313] on p "- losslesss" at bounding box center [314, 317] width 154 height 8
click at [267, 326] on p "- small" at bounding box center [314, 330] width 154 height 8
click at [241, 313] on p "- lossless" at bounding box center [314, 317] width 154 height 8
click at [265, 339] on p "- small" at bounding box center [314, 343] width 154 height 8
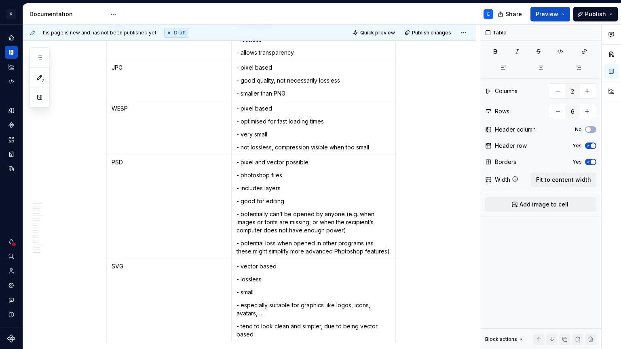
scroll to position [3940, 0]
click at [265, 322] on p "- tend to look clean and simpler, due to being vector based" at bounding box center [314, 330] width 154 height 16
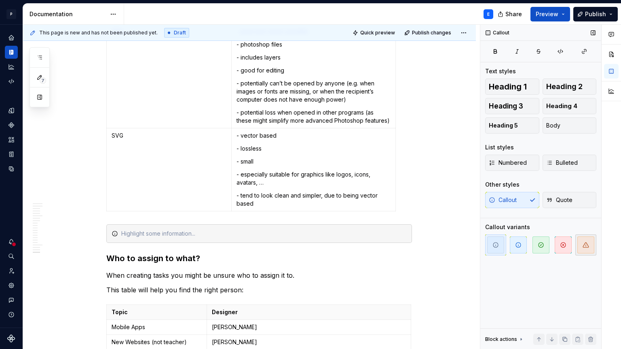
click at [587, 249] on span "button" at bounding box center [586, 244] width 17 height 17
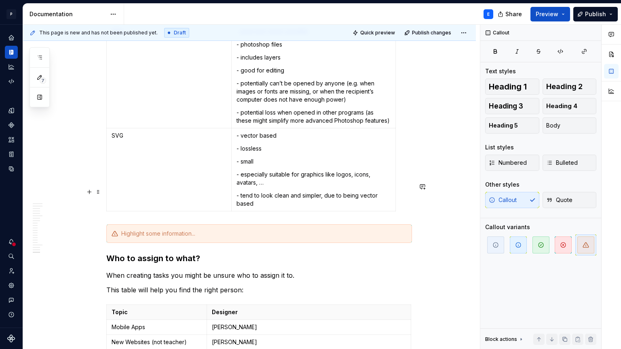
click at [152, 229] on div at bounding box center [264, 233] width 286 height 8
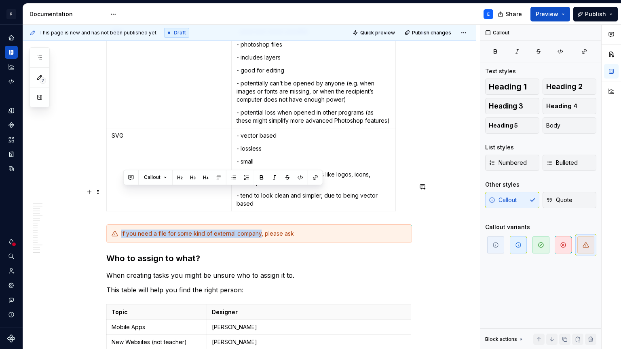
drag, startPoint x: 263, startPoint y: 191, endPoint x: 121, endPoint y: 186, distance: 141.6
click at [121, 224] on div "If you need a file for some kind of external company, please ask" at bounding box center [259, 233] width 306 height 19
click at [260, 176] on button "button" at bounding box center [261, 176] width 11 height 11
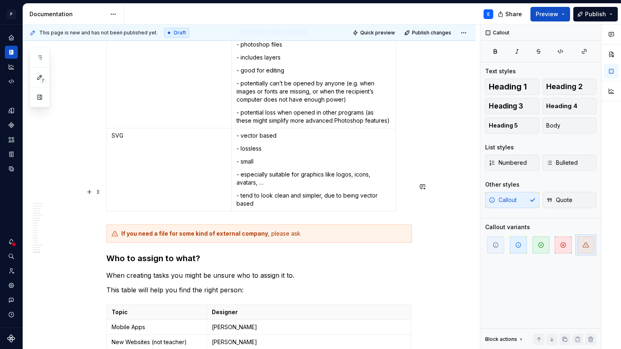
click at [311, 229] on div "If you need a file for some kind of external company , please ask" at bounding box center [264, 233] width 286 height 8
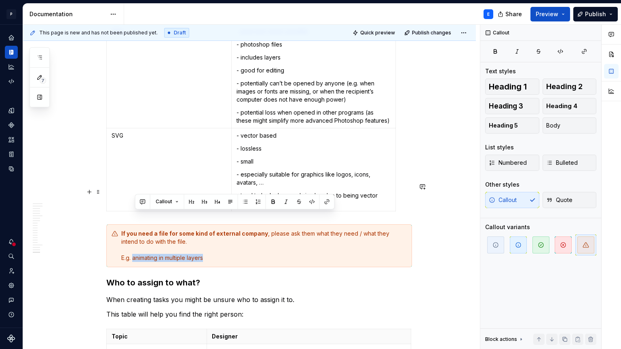
drag, startPoint x: 217, startPoint y: 216, endPoint x: 137, endPoint y: 214, distance: 80.5
click at [137, 229] on div "If you need a file for some kind of external company , please ask them what the…" at bounding box center [264, 245] width 286 height 32
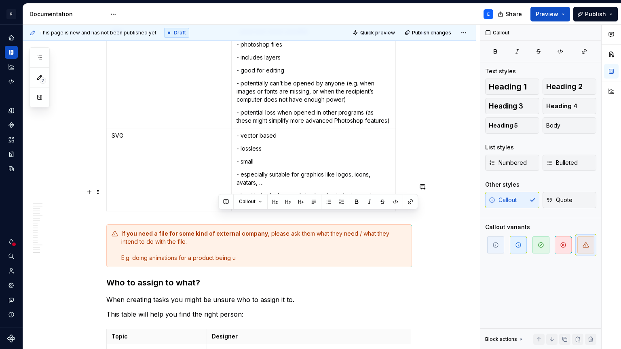
click at [218, 229] on div "If you need a file for some kind of external company , please ask them what the…" at bounding box center [264, 245] width 286 height 32
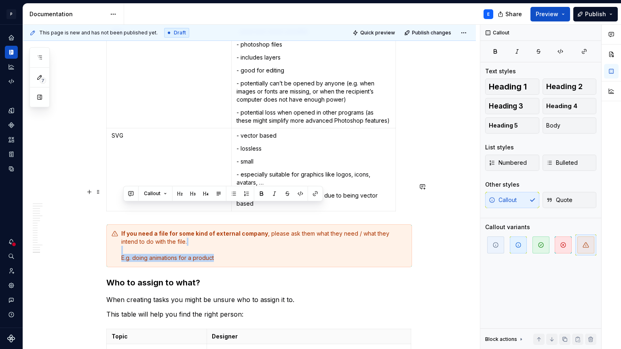
drag, startPoint x: 232, startPoint y: 216, endPoint x: 232, endPoint y: 207, distance: 9.3
click at [232, 229] on div "If you need a file for some kind of external company , please ask them what the…" at bounding box center [264, 245] width 286 height 32
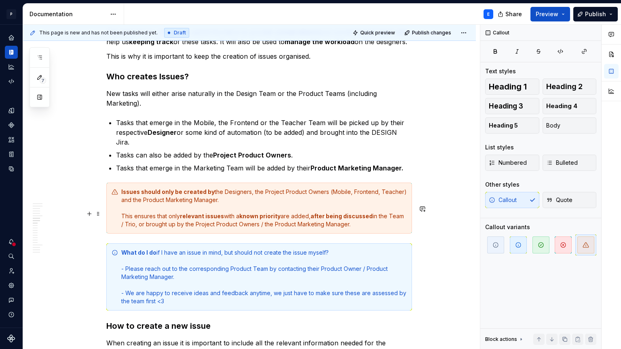
scroll to position [1281, 0]
click at [192, 262] on div "What do I do if I have an issue in mind, but should not create the issue myself…" at bounding box center [264, 276] width 286 height 57
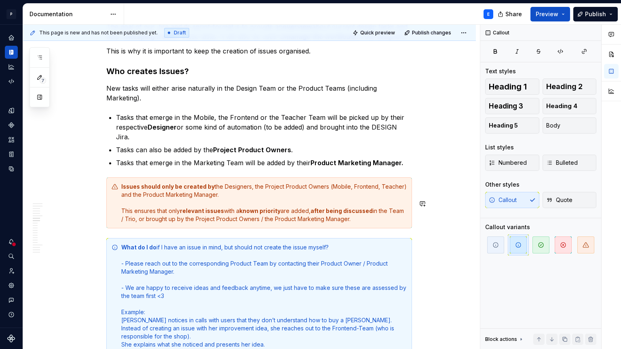
scroll to position [1294, 0]
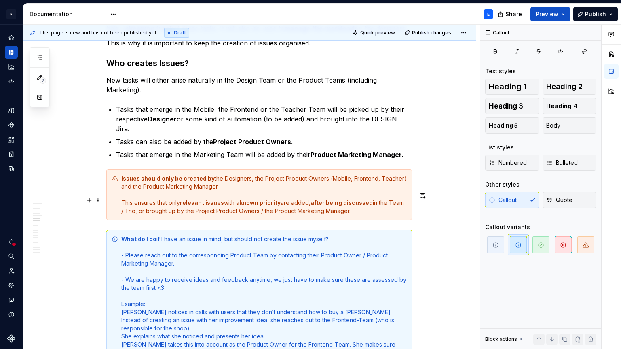
click at [356, 272] on div "What do I do if I have an issue in mind, but should not create the issue myself…" at bounding box center [264, 291] width 286 height 113
click at [358, 271] on div "What do I do if I have an issue in mind, but should not create the issue myself…" at bounding box center [264, 291] width 286 height 113
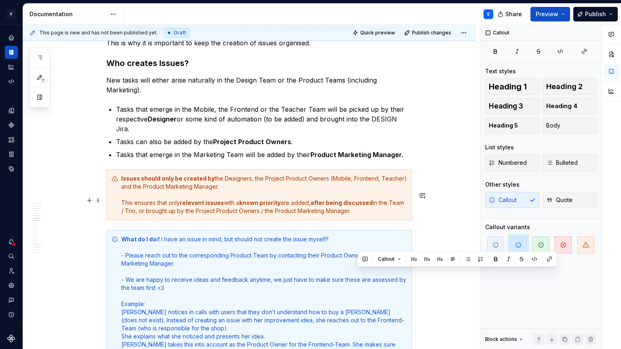
click at [370, 278] on div "What do I do if I have an issue in mind, but should not create the issue myself…" at bounding box center [264, 291] width 286 height 113
click at [359, 273] on div "What do I do if I have an issue in mind, but should not create the issue myself…" at bounding box center [264, 291] width 286 height 113
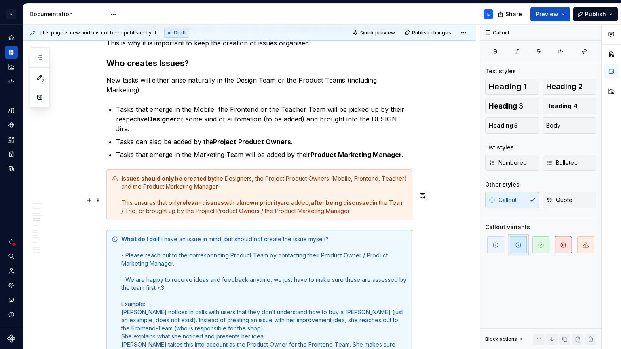
click at [367, 281] on div "What do I do if I have an issue in mind, but should not create the issue myself…" at bounding box center [264, 291] width 286 height 113
click at [136, 288] on div "What do I do if I have an issue in mind, but should not create the issue myself…" at bounding box center [264, 291] width 286 height 113
click at [188, 289] on div "What do I do if I have an issue in mind, but should not create the issue myself…" at bounding box center [264, 291] width 286 height 113
click at [205, 288] on div "What do I do if I have an issue in mind, but should not create the issue myself…" at bounding box center [264, 291] width 286 height 113
click at [216, 287] on div "What do I do if I have an issue in mind, but should not create the issue myself…" at bounding box center [264, 291] width 286 height 113
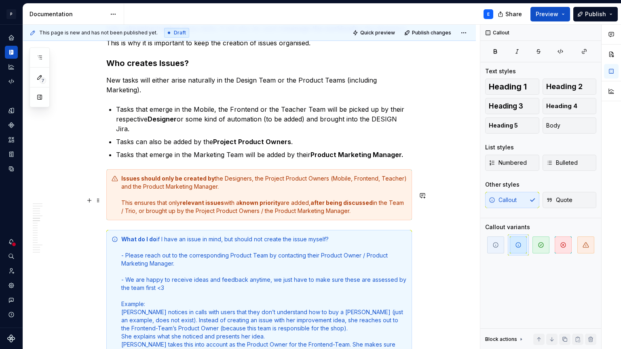
click at [272, 295] on div "What do I do if I have an issue in mind, but should not create the issue myself…" at bounding box center [264, 291] width 286 height 113
click at [379, 305] on div "What do I do if I have an issue in mind, but should not create the issue myself…" at bounding box center [264, 291] width 286 height 113
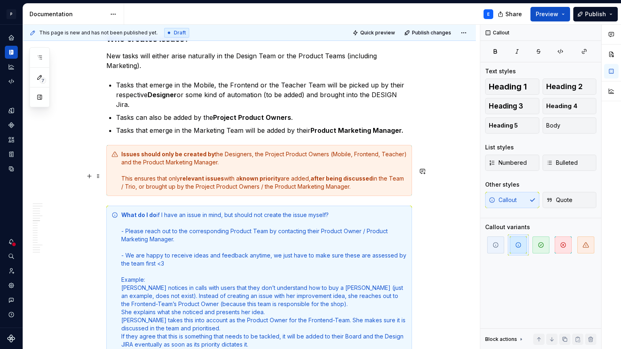
scroll to position [1331, 0]
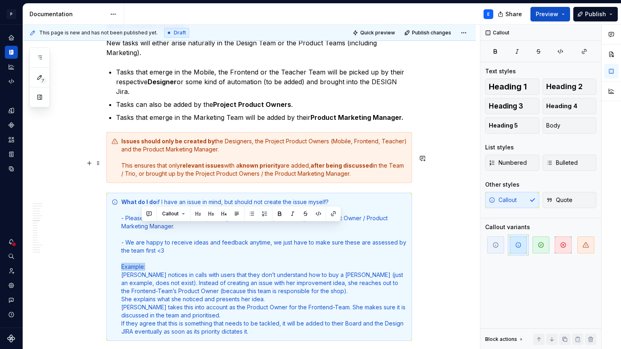
drag, startPoint x: 152, startPoint y: 229, endPoint x: 113, endPoint y: 229, distance: 39.6
click at [113, 229] on div "What do I do if I have an issue in mind, but should not create the issue myself…" at bounding box center [259, 267] width 306 height 148
click at [261, 215] on button "button" at bounding box center [261, 213] width 11 height 11
click at [260, 226] on div "What do I do if I have an issue in mind, but should not create the issue myself…" at bounding box center [264, 267] width 286 height 138
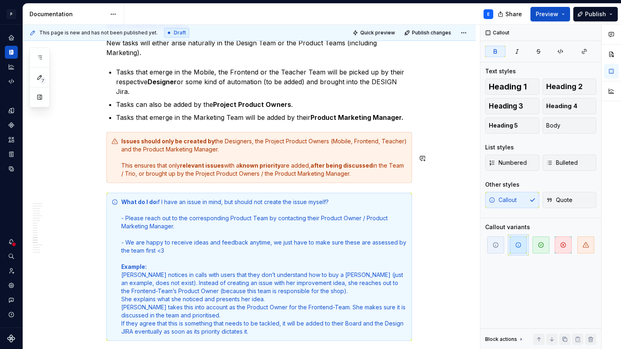
scroll to position [2731, 0]
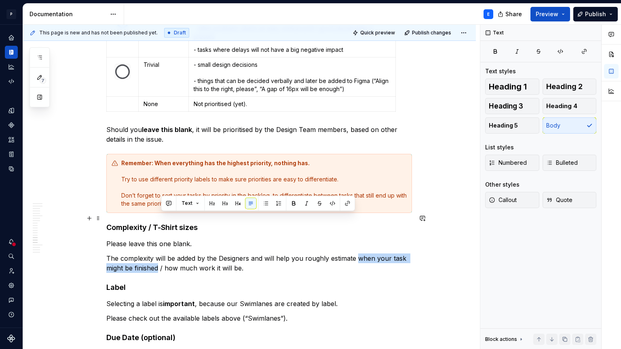
drag, startPoint x: 359, startPoint y: 218, endPoint x: 160, endPoint y: 226, distance: 199.6
click at [160, 253] on p "The complexity will be added by the Designers and will help you roughly estimat…" at bounding box center [259, 262] width 306 height 19
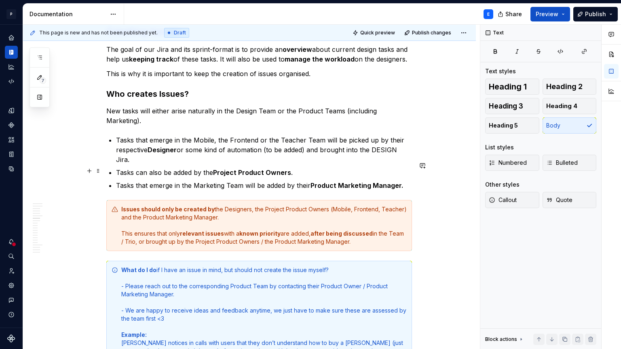
scroll to position [1263, 0]
click at [359, 205] on div "Issues should only be created by the Designers, the Project Product Owners (Mob…" at bounding box center [264, 225] width 286 height 40
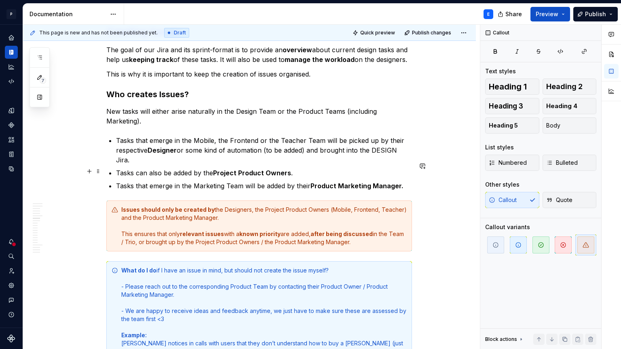
click at [393, 205] on div "Issues should only be created by the Designers, the Project Product Owners (Mob…" at bounding box center [264, 225] width 286 height 40
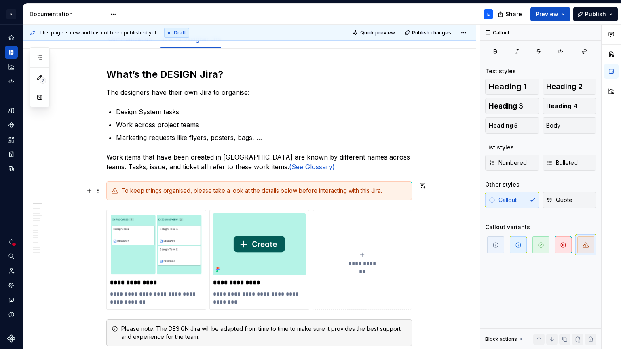
scroll to position [0, 0]
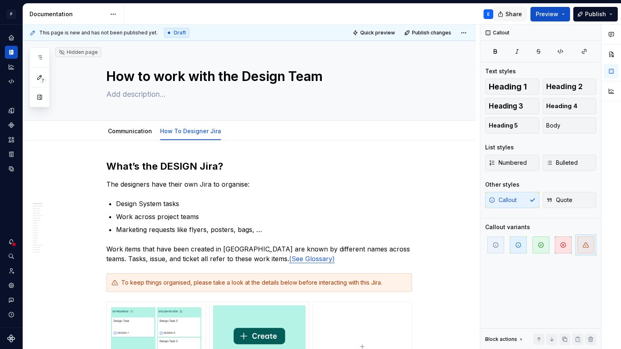
click at [517, 14] on span "Share" at bounding box center [514, 14] width 17 height 8
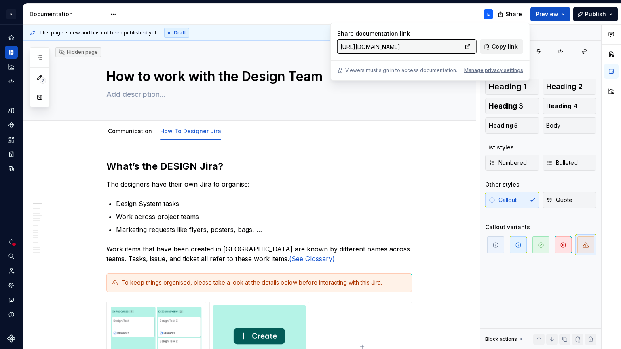
click at [499, 48] on span "Copy link" at bounding box center [505, 46] width 26 height 8
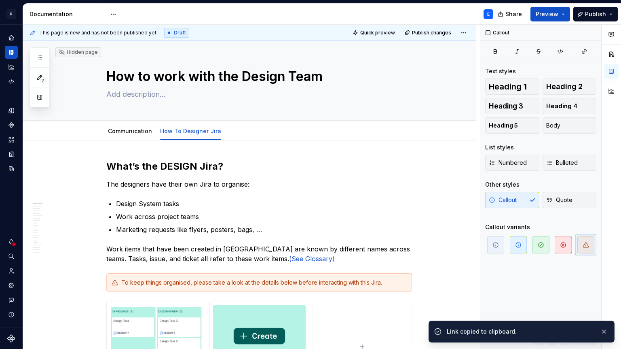
click at [308, 30] on div "This page is new and has not been published yet. Draft Quick preview Publish ch…" at bounding box center [249, 33] width 453 height 16
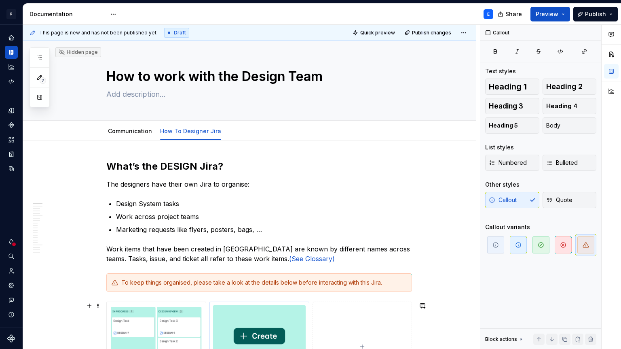
type textarea "*"
